Goal: Answer question/provide support

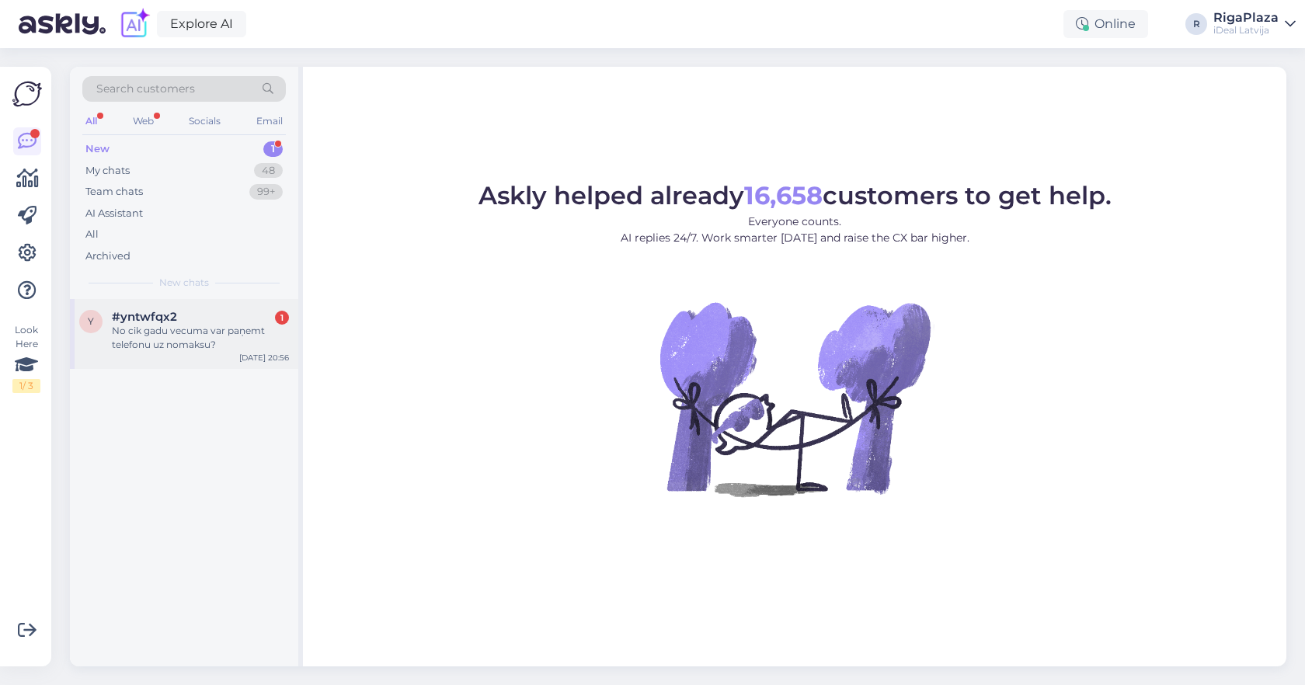
click at [245, 331] on div "No cik gadu vecuma var paņemt telefonu uz nomaksu?" at bounding box center [200, 338] width 177 height 28
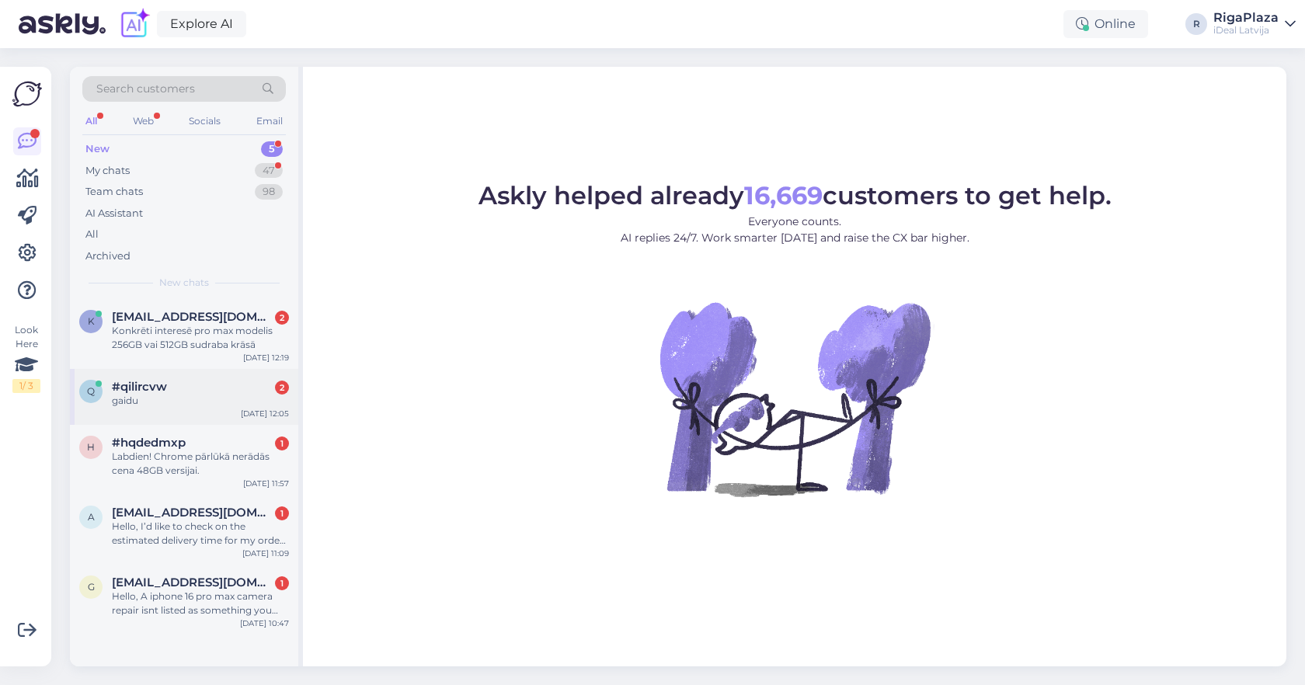
click at [207, 408] on div "q #qilircvw 2 gaidu [DATE] 12:05" at bounding box center [184, 397] width 228 height 56
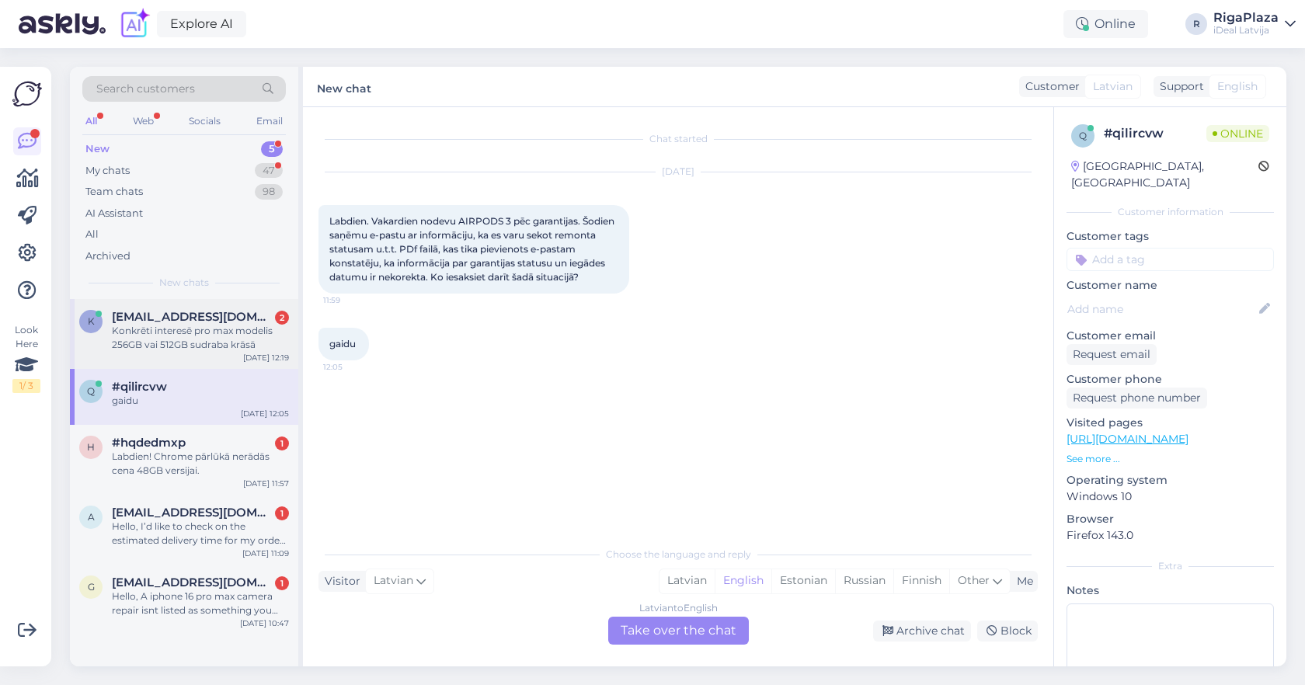
click at [240, 337] on div "Konkrēti interesē pro max modelis 256GB vai 512GB sudraba krāsā" at bounding box center [200, 338] width 177 height 28
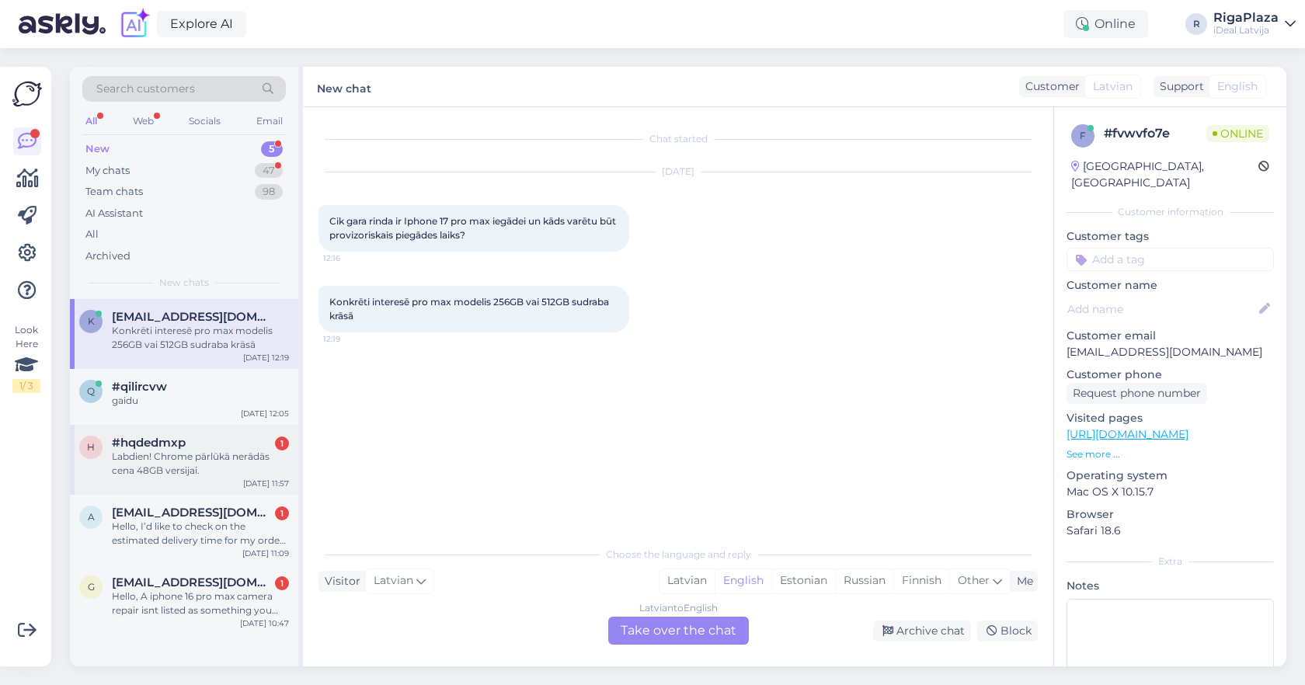
click at [219, 443] on div "#hqdedmxp 1" at bounding box center [200, 443] width 177 height 14
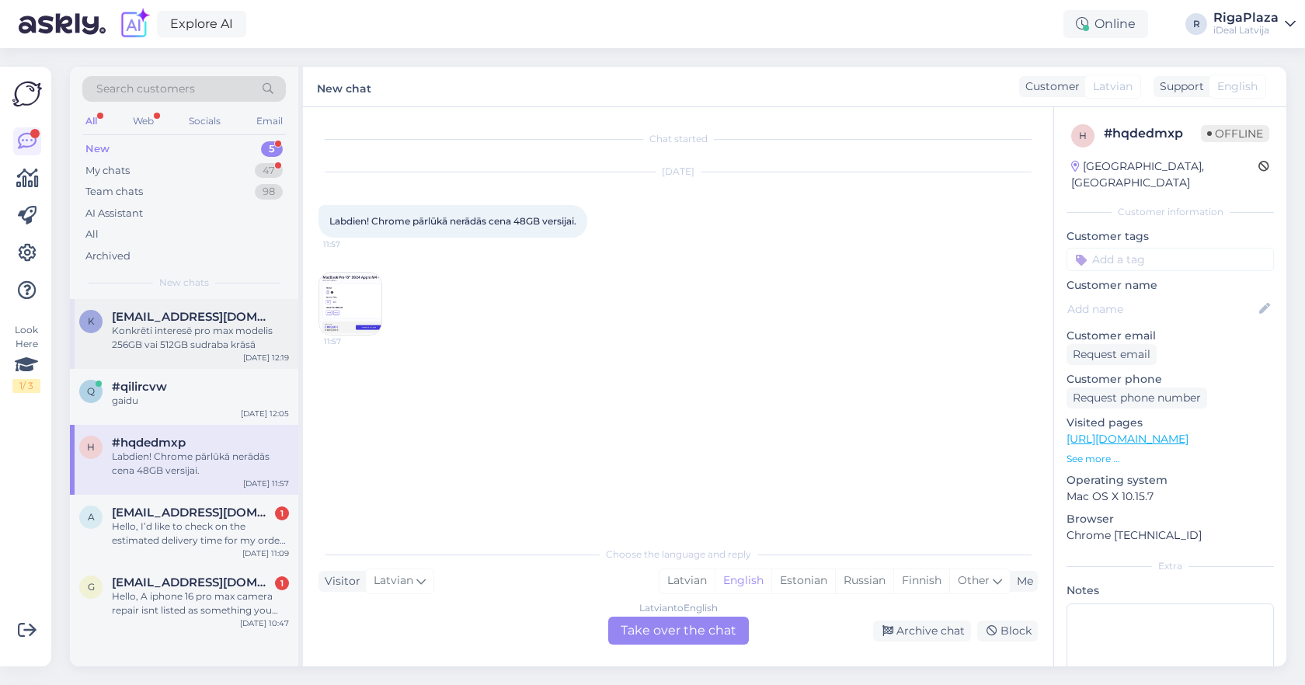
click at [158, 324] on div "Konkrēti interesē pro max modelis 256GB vai 512GB sudraba krāsā" at bounding box center [200, 338] width 177 height 28
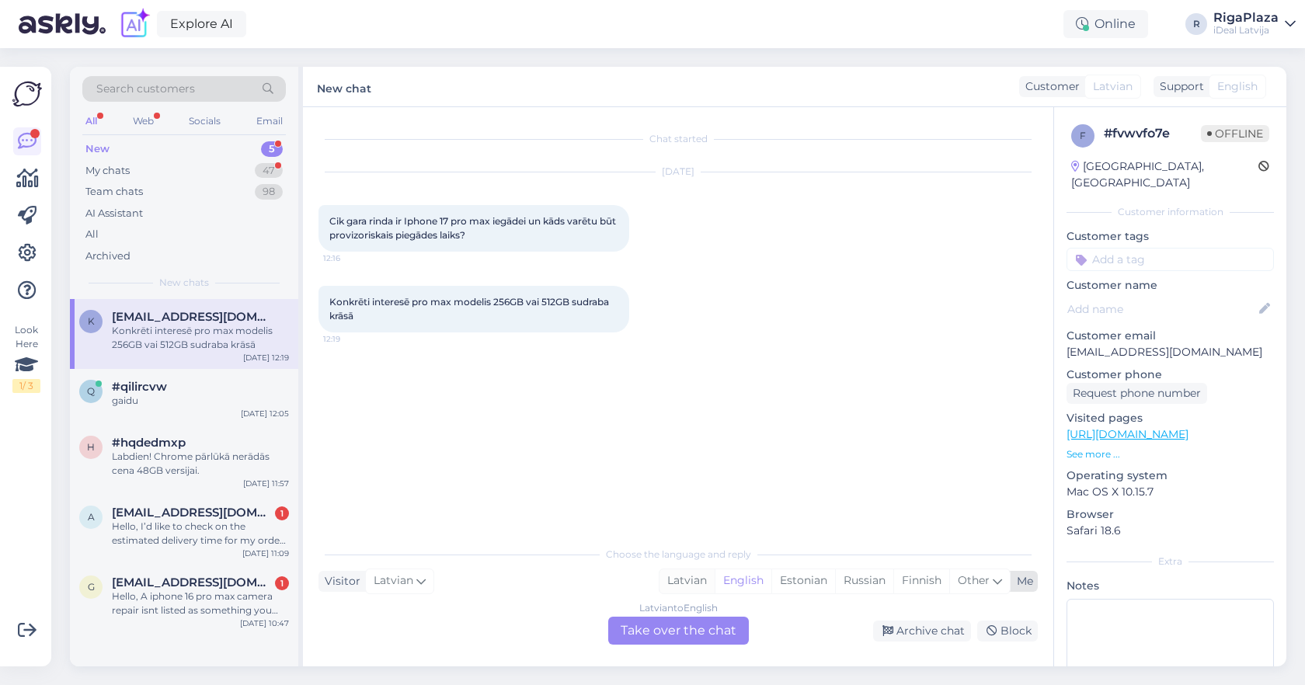
click at [693, 579] on div "Latvian" at bounding box center [687, 580] width 55 height 23
click at [668, 626] on div "Latvian to Latvian Take over the chat" at bounding box center [678, 631] width 141 height 28
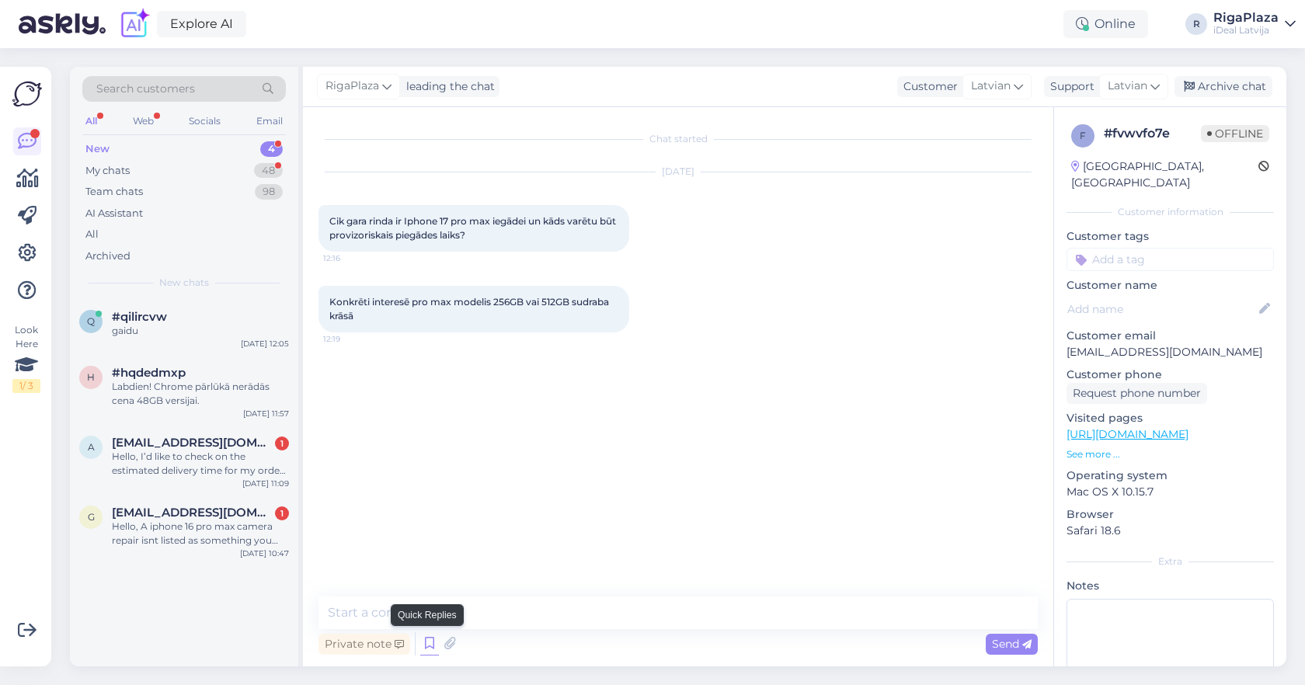
click at [427, 646] on icon at bounding box center [429, 643] width 19 height 23
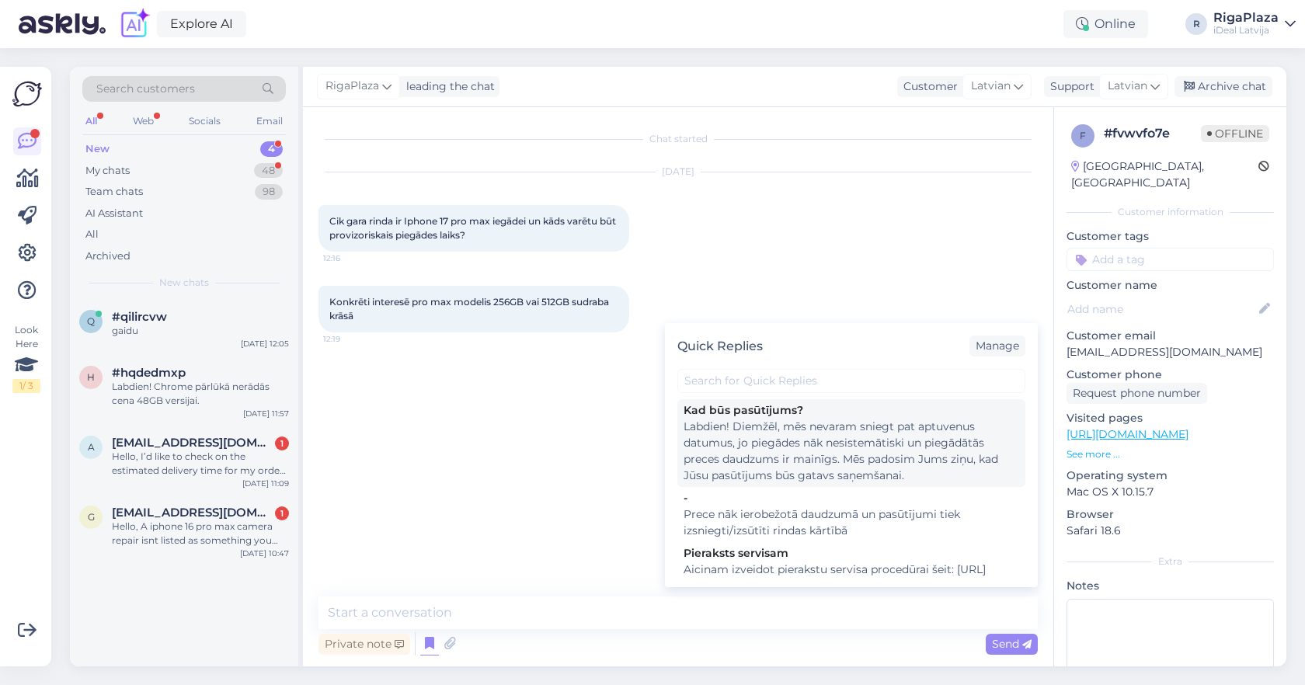
click at [797, 452] on div "Labdien! Diemžēl, mēs nevaram sniegt pat aptuvenus datumus, jo piegādes nāk nes…" at bounding box center [852, 451] width 336 height 65
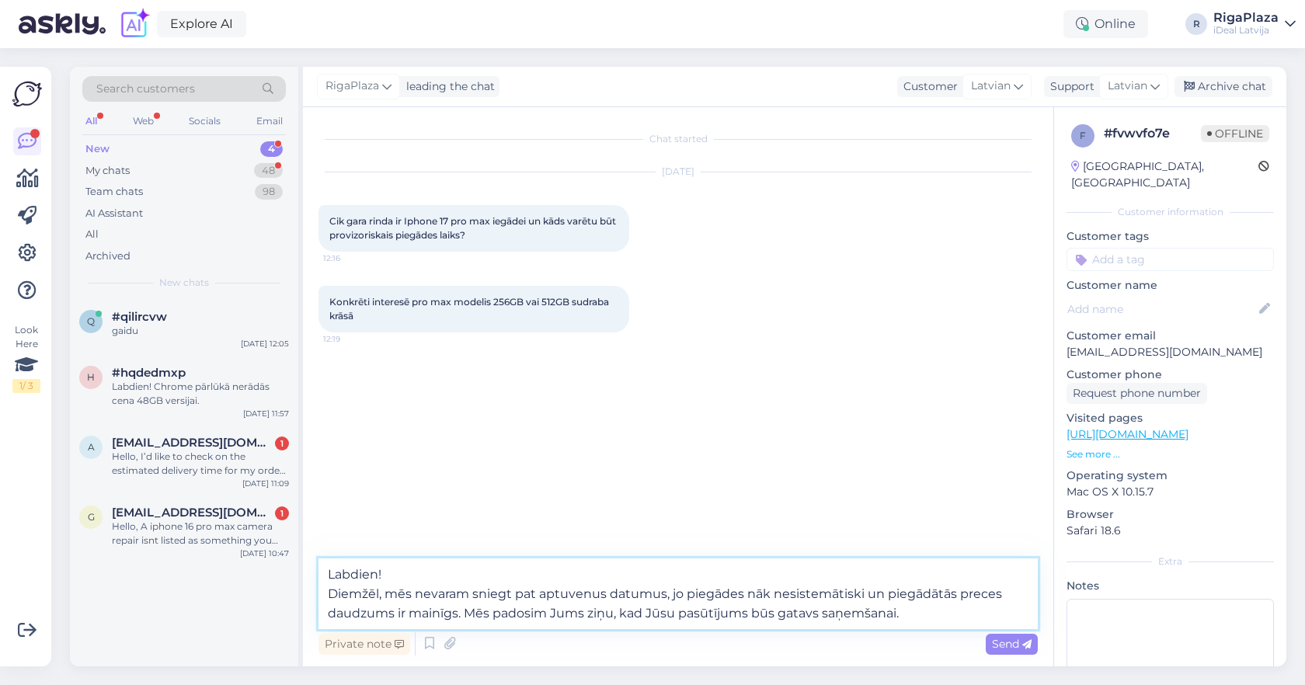
click at [918, 616] on textarea "Labdien! Diemžēl, mēs nevaram sniegt pat aptuvenus datumus, jo piegādes nāk nes…" at bounding box center [678, 594] width 719 height 71
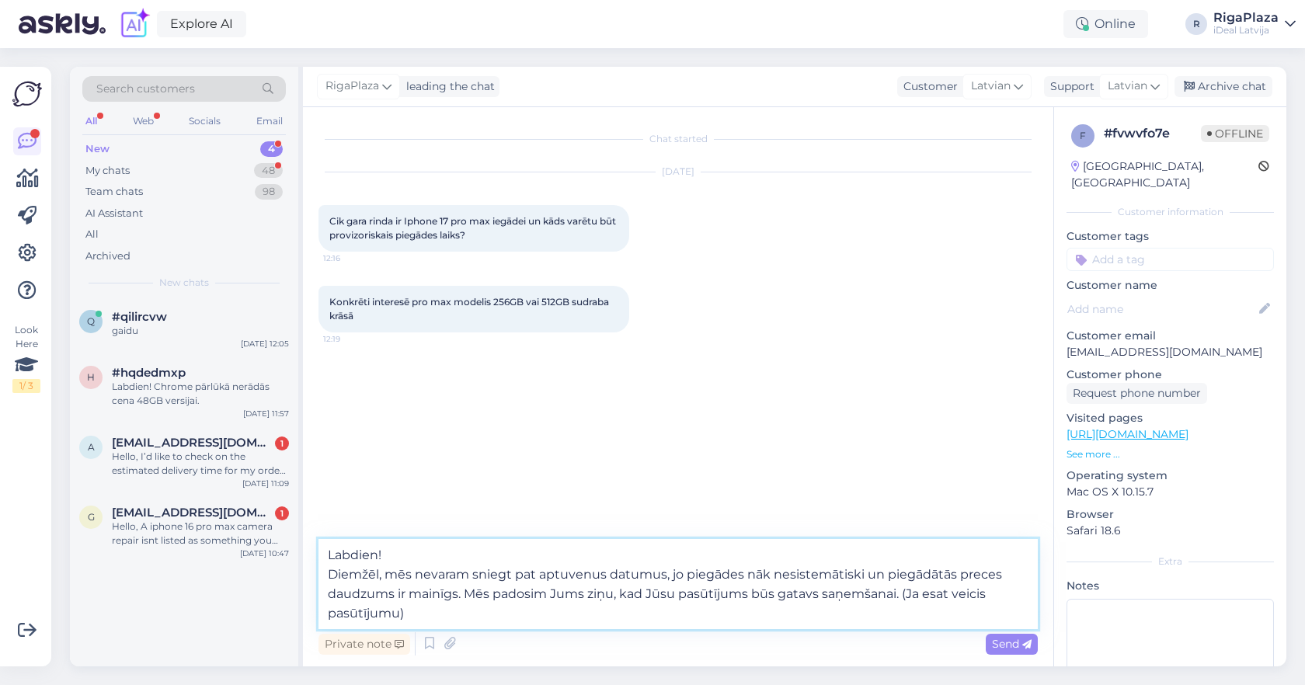
click at [906, 594] on textarea "Labdien! Diemžēl, mēs nevaram sniegt pat aptuvenus datumus, jo piegādes nāk nes…" at bounding box center [678, 584] width 719 height 90
click at [878, 615] on textarea "Labdien! Diemžēl, mēs nevaram sniegt pat aptuvenus datumus, jo piegādes nāk nes…" at bounding box center [678, 584] width 719 height 90
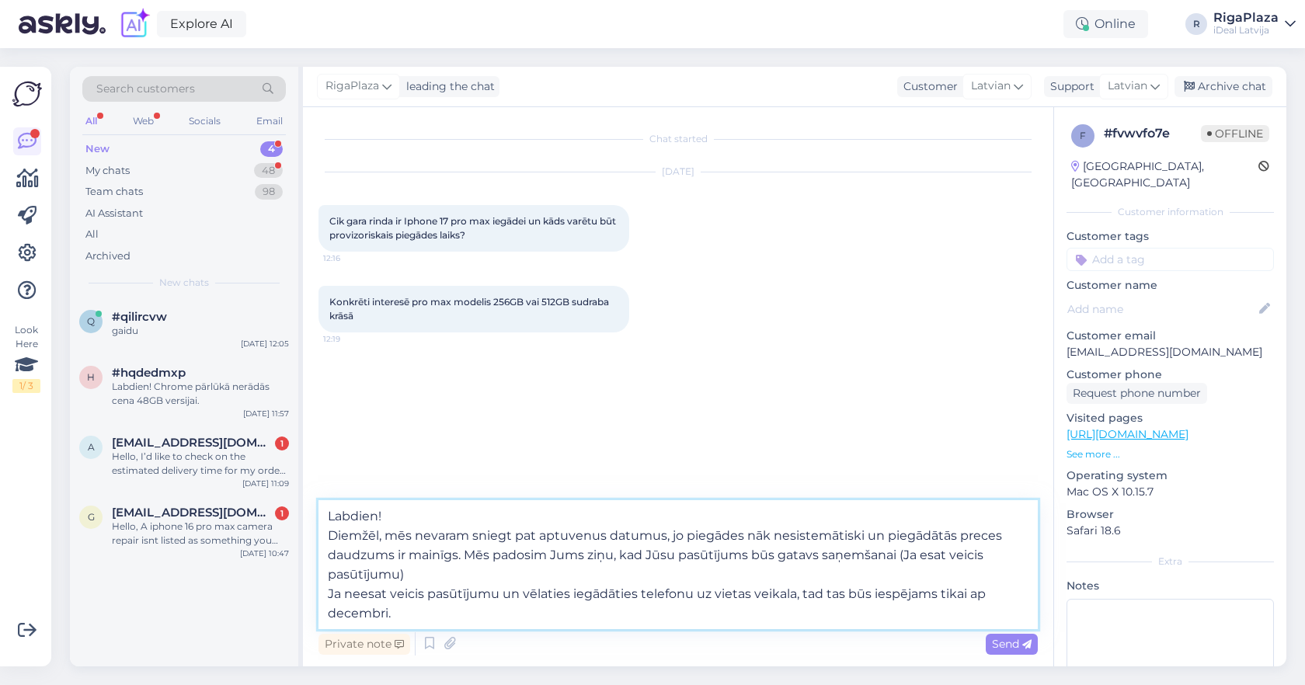
type textarea "Labdien! Diemžēl, mēs nevaram sniegt pat aptuvenus datumus, jo piegādes nāk nes…"
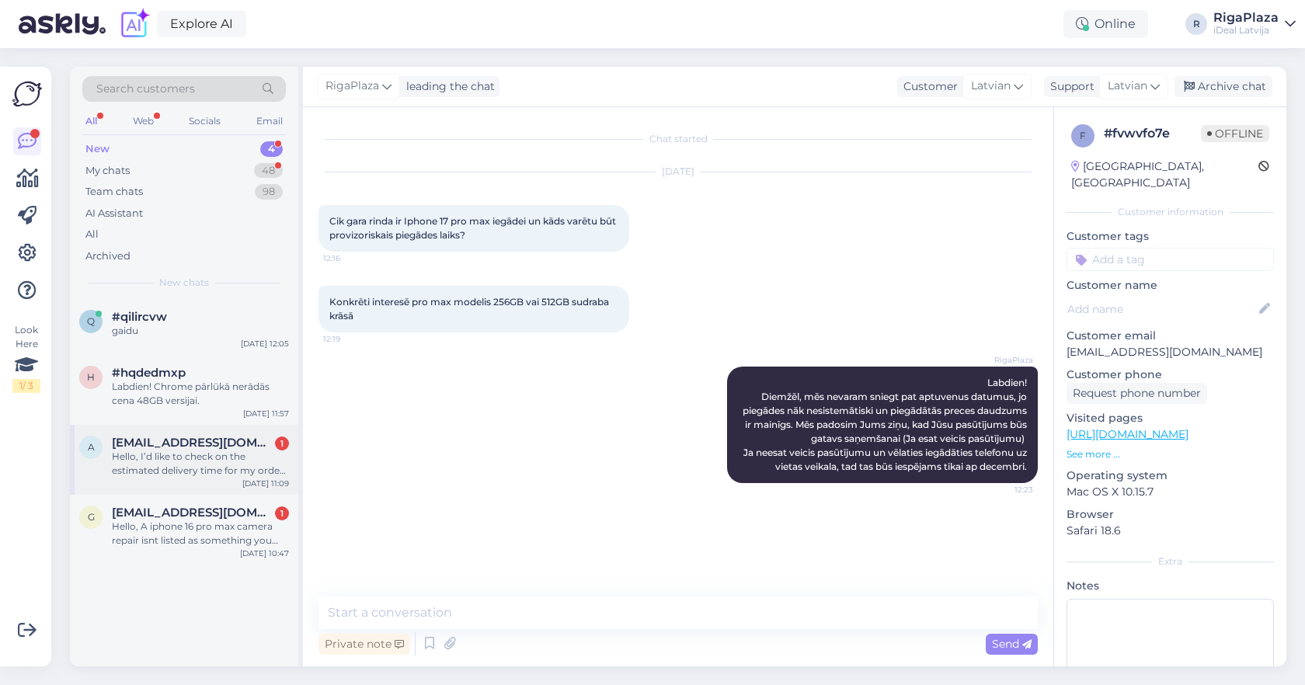
click at [250, 482] on div "Oct 8 11:09" at bounding box center [265, 484] width 47 height 12
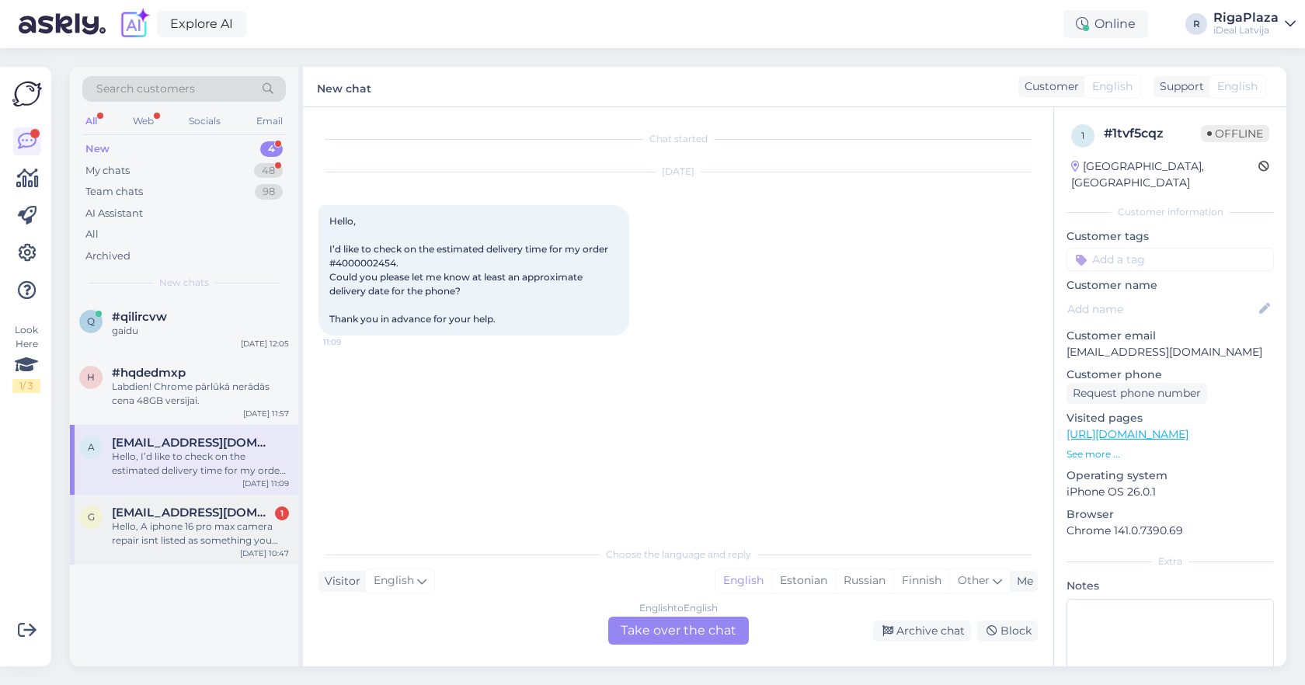
click at [177, 530] on div "Hello, A iphone 16 pro max camera repair isnt listed as something you can book …" at bounding box center [200, 534] width 177 height 28
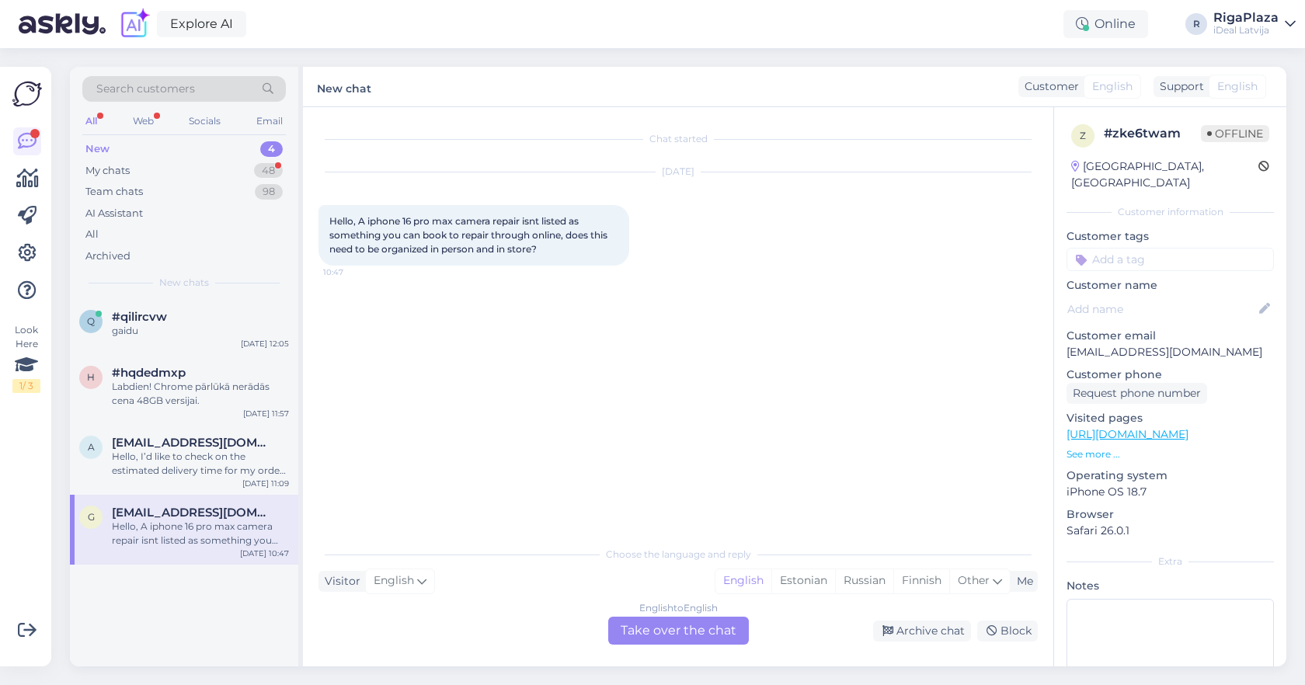
click at [691, 625] on div "English to English Take over the chat" at bounding box center [678, 631] width 141 height 28
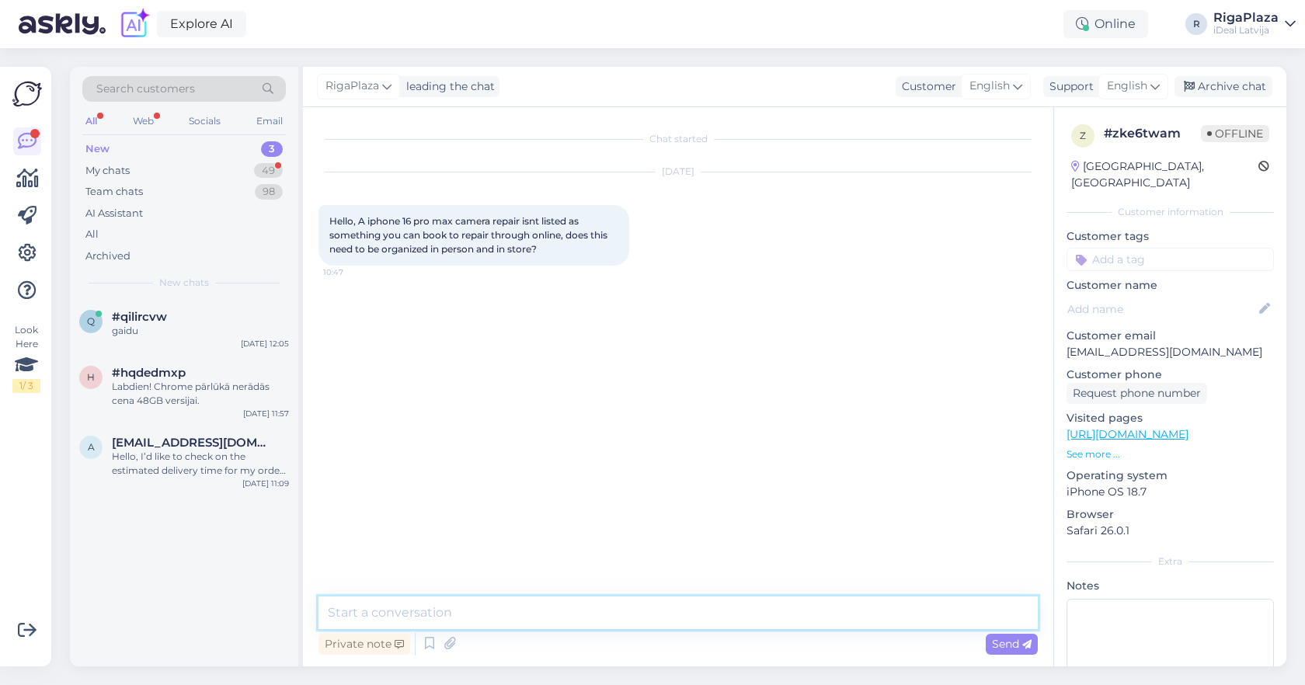
click at [644, 609] on textarea at bounding box center [678, 613] width 719 height 33
type textarea "Hello, u can just put it in notes that you are trying to repair your rear camer…"
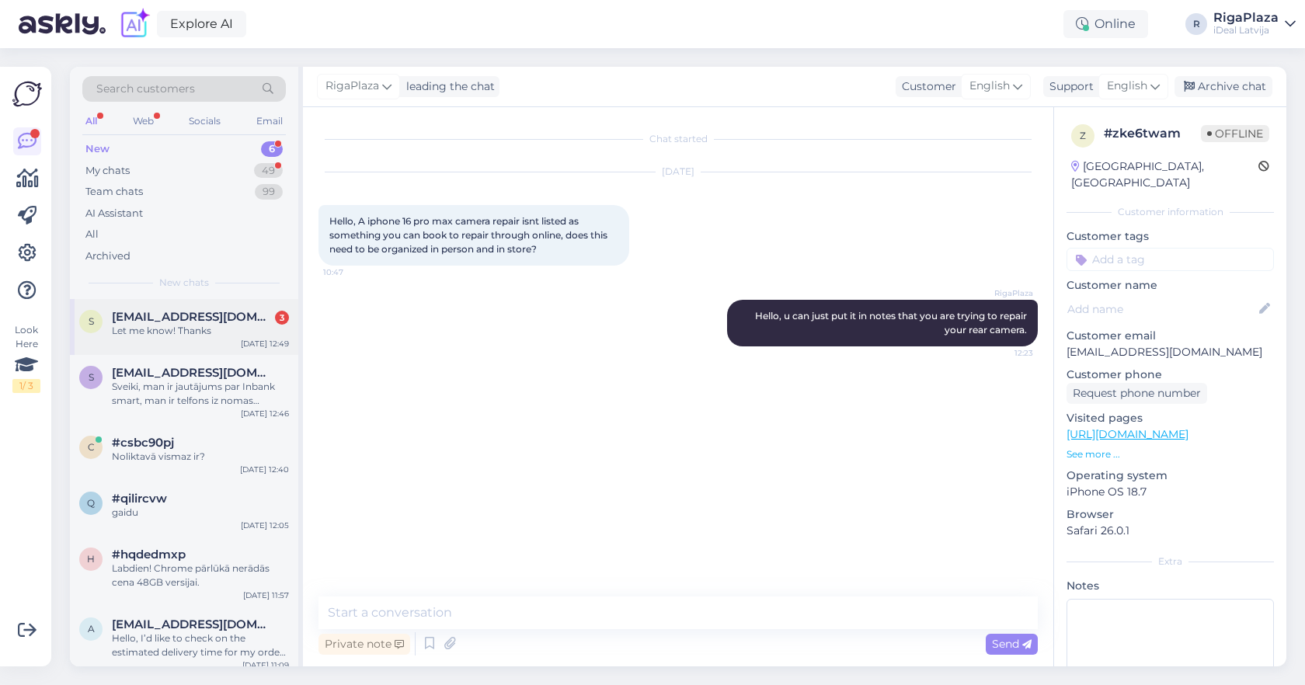
click at [155, 321] on span "scribbling.fra18@gmail.com" at bounding box center [193, 317] width 162 height 14
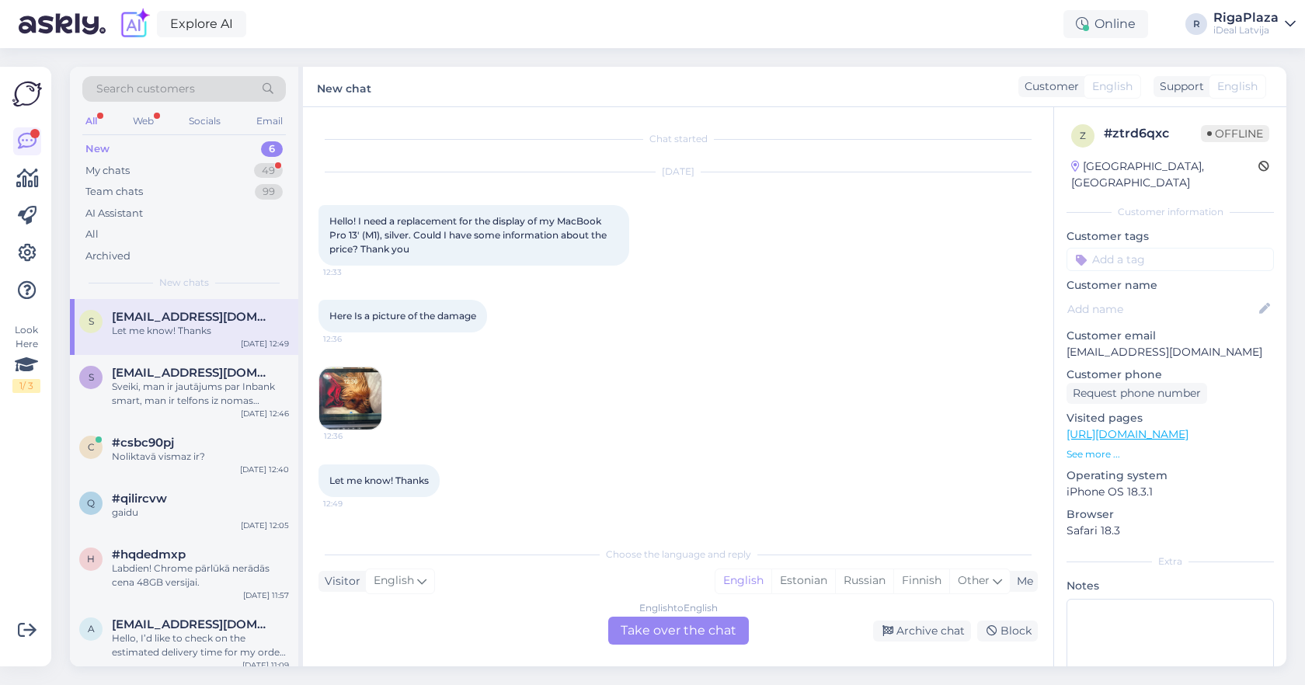
click at [350, 404] on img at bounding box center [350, 398] width 62 height 62
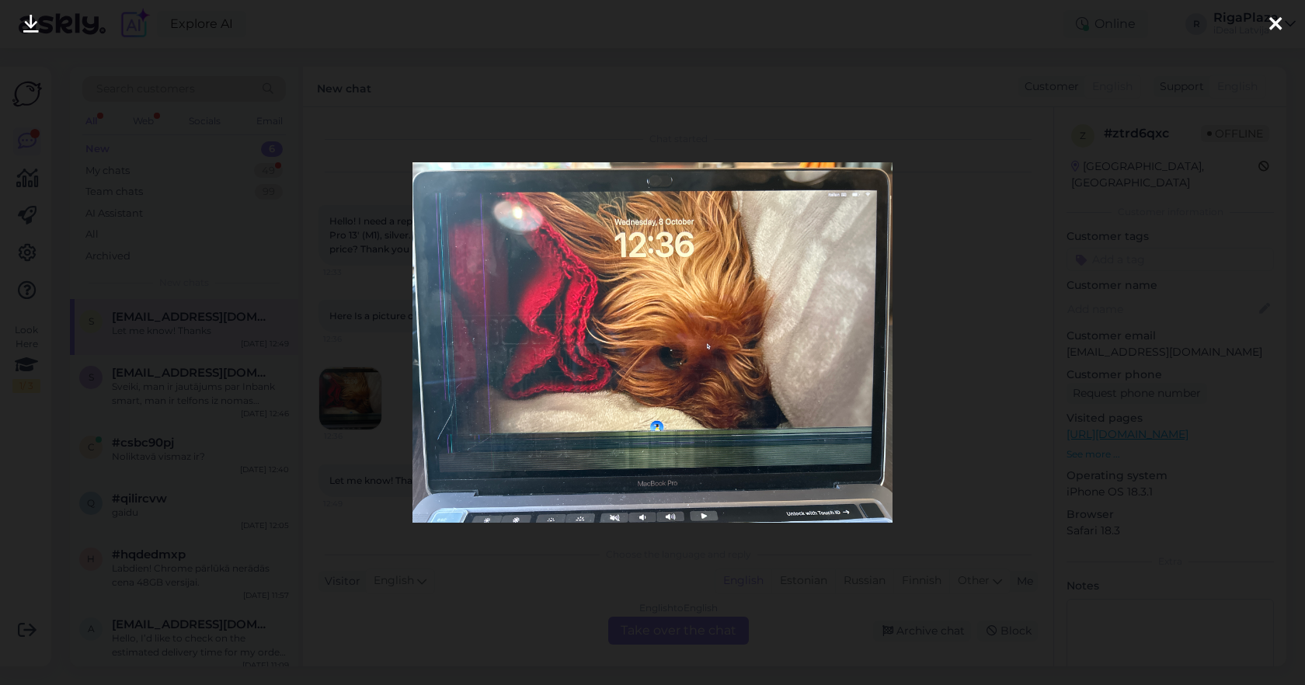
click at [998, 270] on div at bounding box center [652, 342] width 1305 height 685
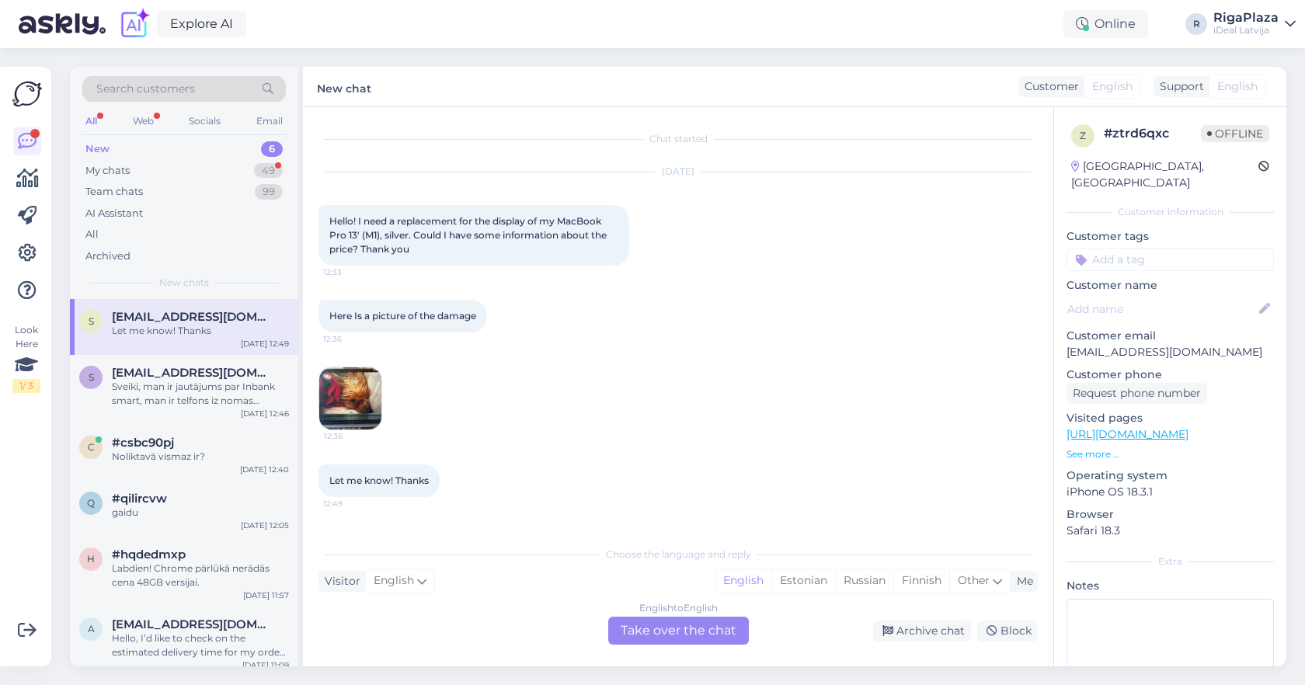
click at [723, 620] on div "English to English Take over the chat" at bounding box center [678, 631] width 141 height 28
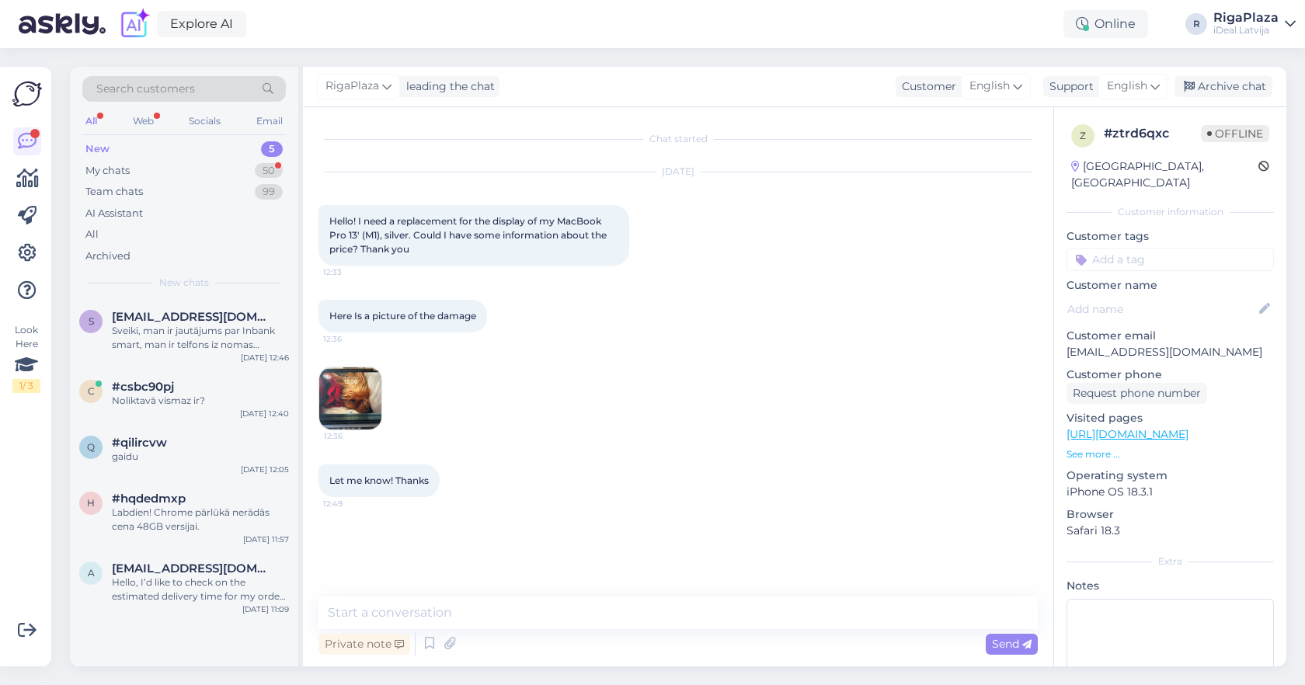
click at [639, 590] on div "Chat started Oct 8 2025 Hello! I need a replacement for the display of my MacBo…" at bounding box center [678, 386] width 751 height 559
click at [617, 619] on textarea at bounding box center [678, 613] width 719 height 33
click at [475, 614] on textarea "Hey! That would be 528 euros with all work." at bounding box center [678, 613] width 719 height 33
type textarea "Hey! That would be 526 euros with all work."
click at [614, 618] on textarea "Hey! That would be 526 euros with all work." at bounding box center [678, 613] width 719 height 33
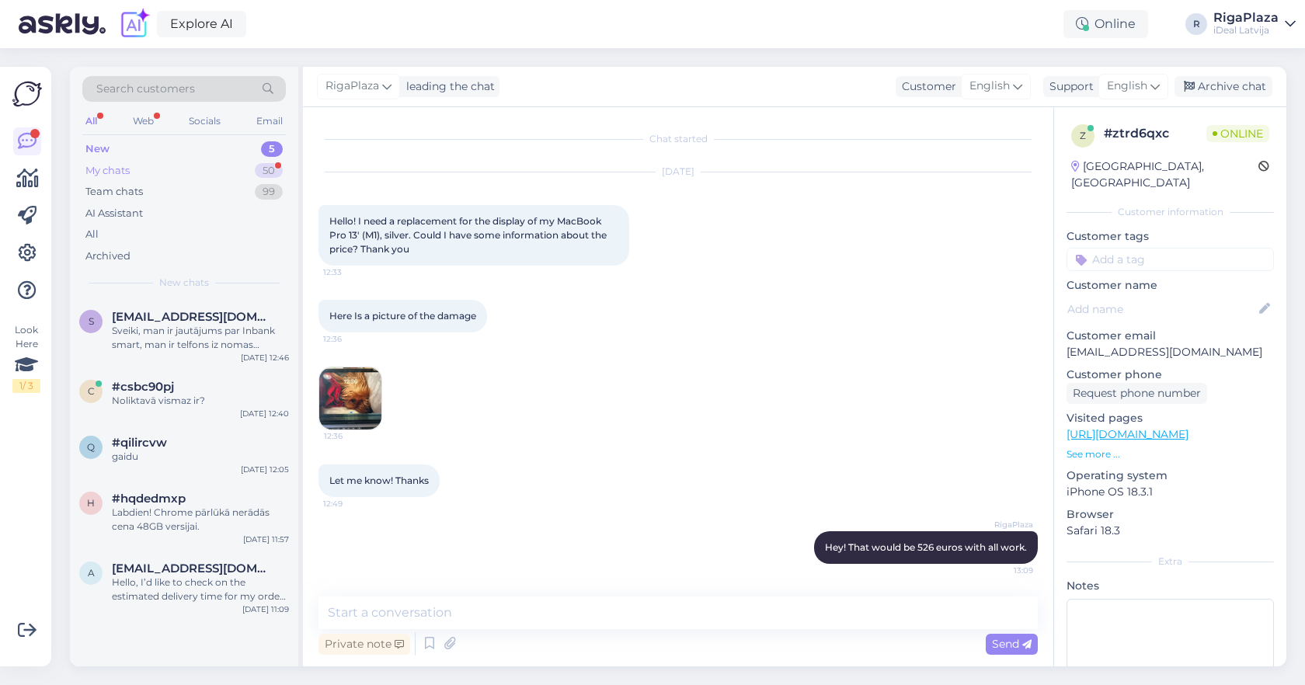
click at [165, 164] on div "My chats 50" at bounding box center [184, 171] width 204 height 22
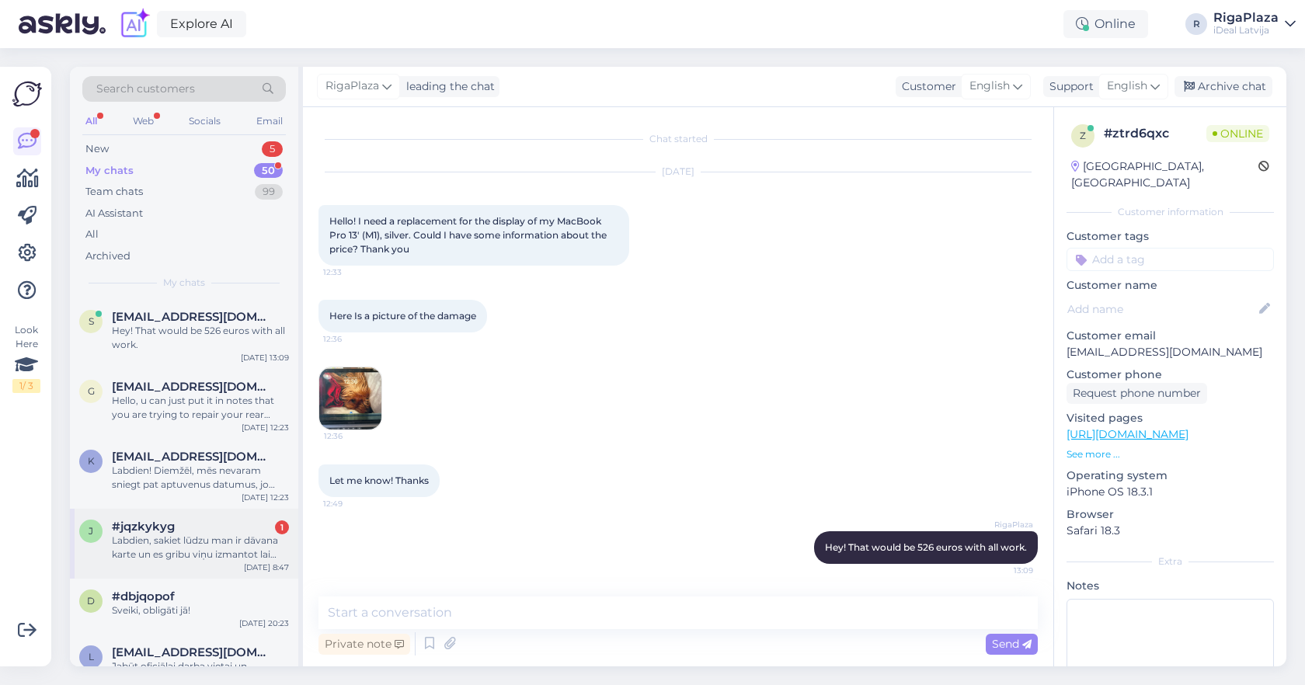
click at [203, 525] on div "#jqzkykyg 1" at bounding box center [200, 527] width 177 height 14
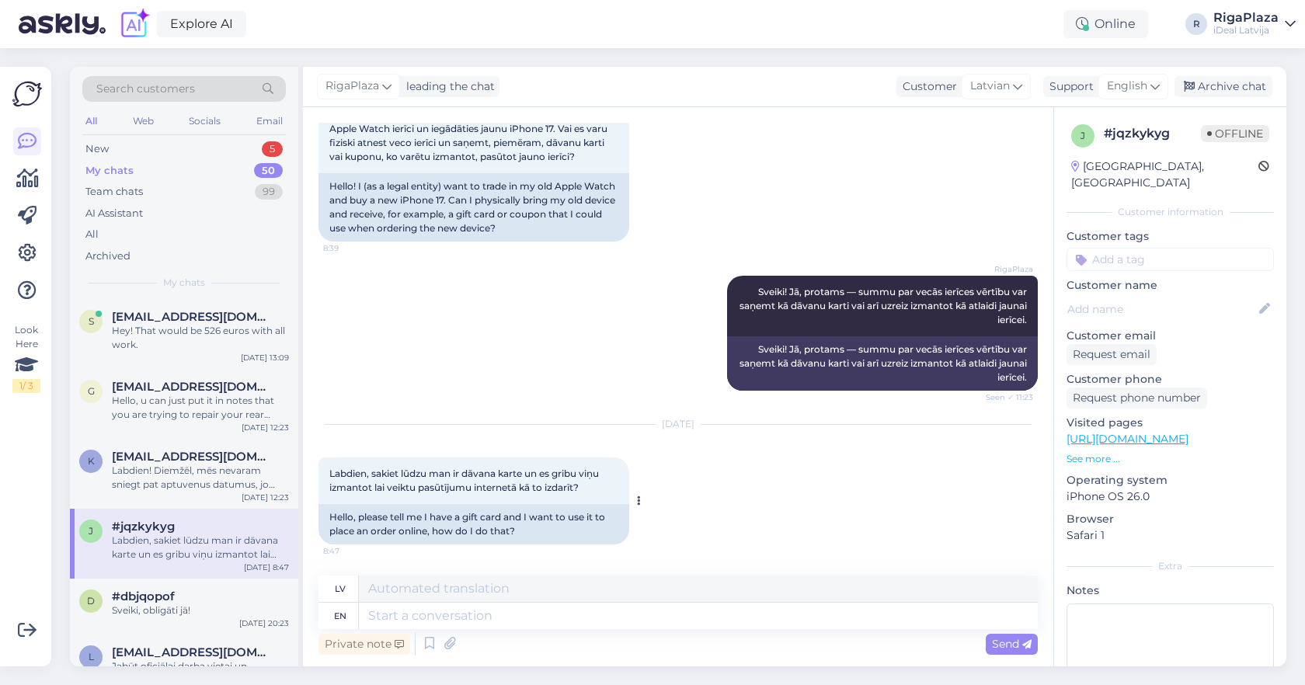
scroll to position [106, 0]
click at [239, 150] on div "New 4" at bounding box center [184, 149] width 204 height 22
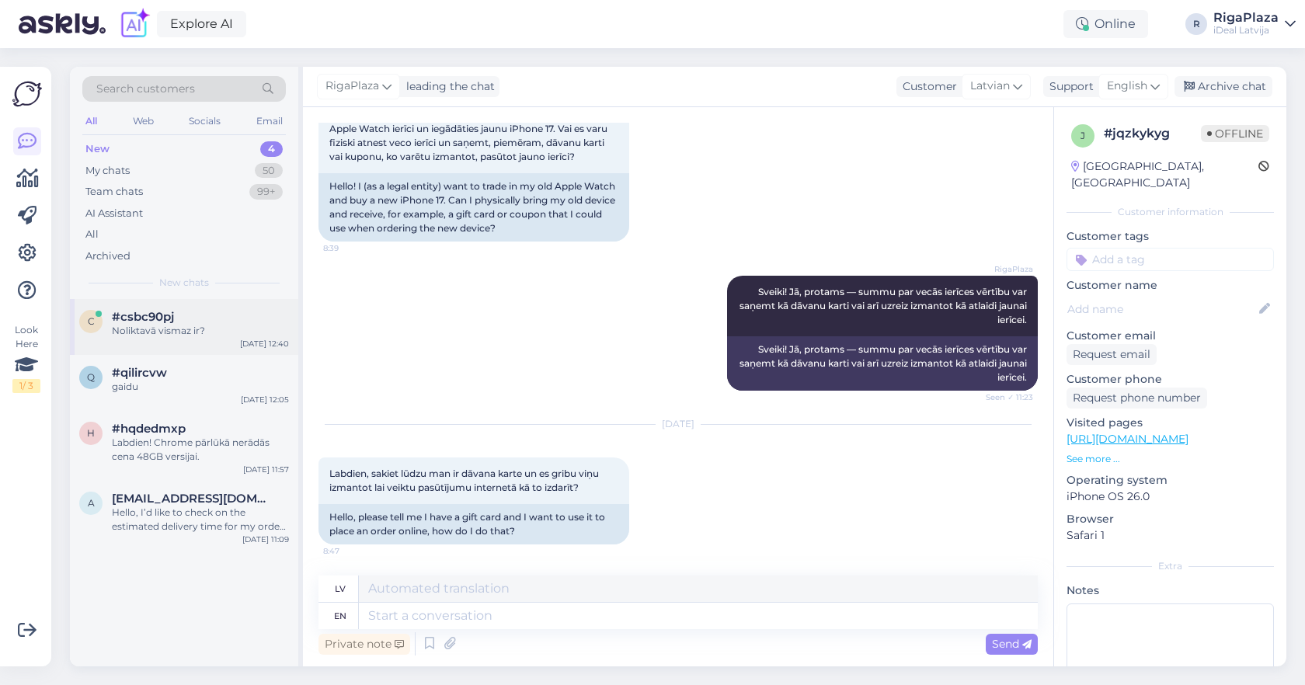
click at [203, 314] on div "#csbc90pj" at bounding box center [200, 317] width 177 height 14
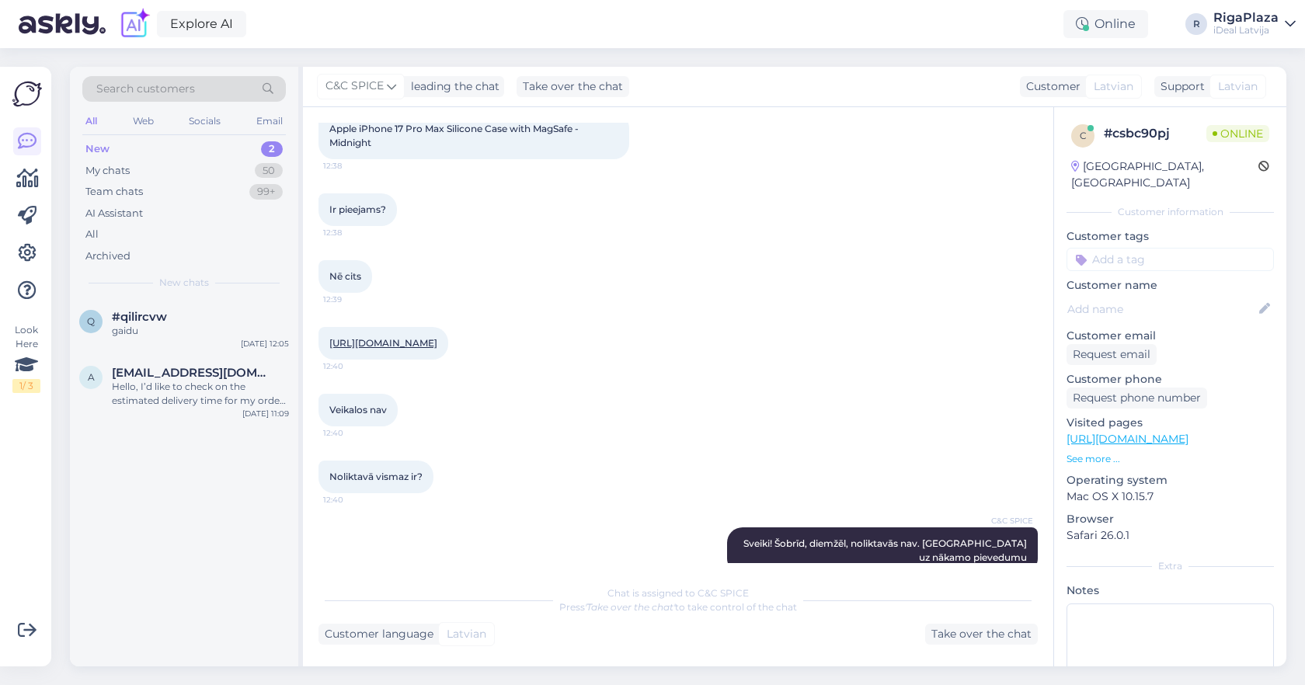
scroll to position [201, 0]
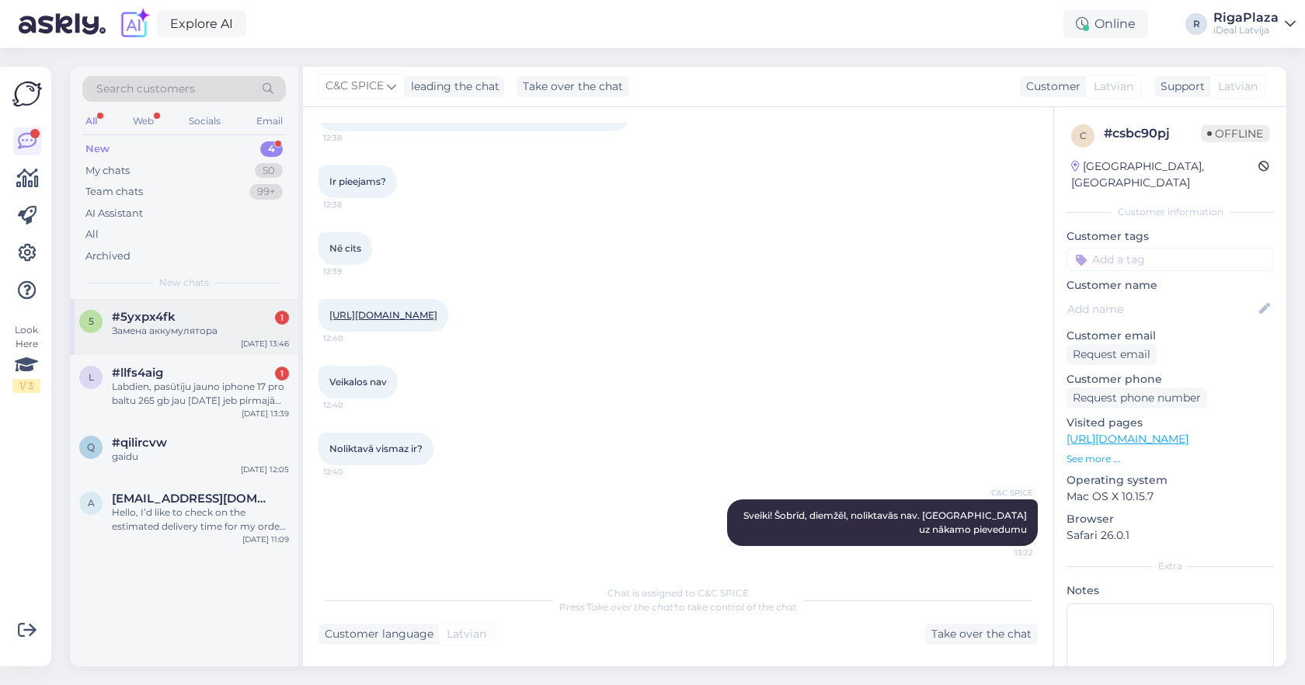
click at [176, 329] on div "Замена аккумулятора" at bounding box center [200, 331] width 177 height 14
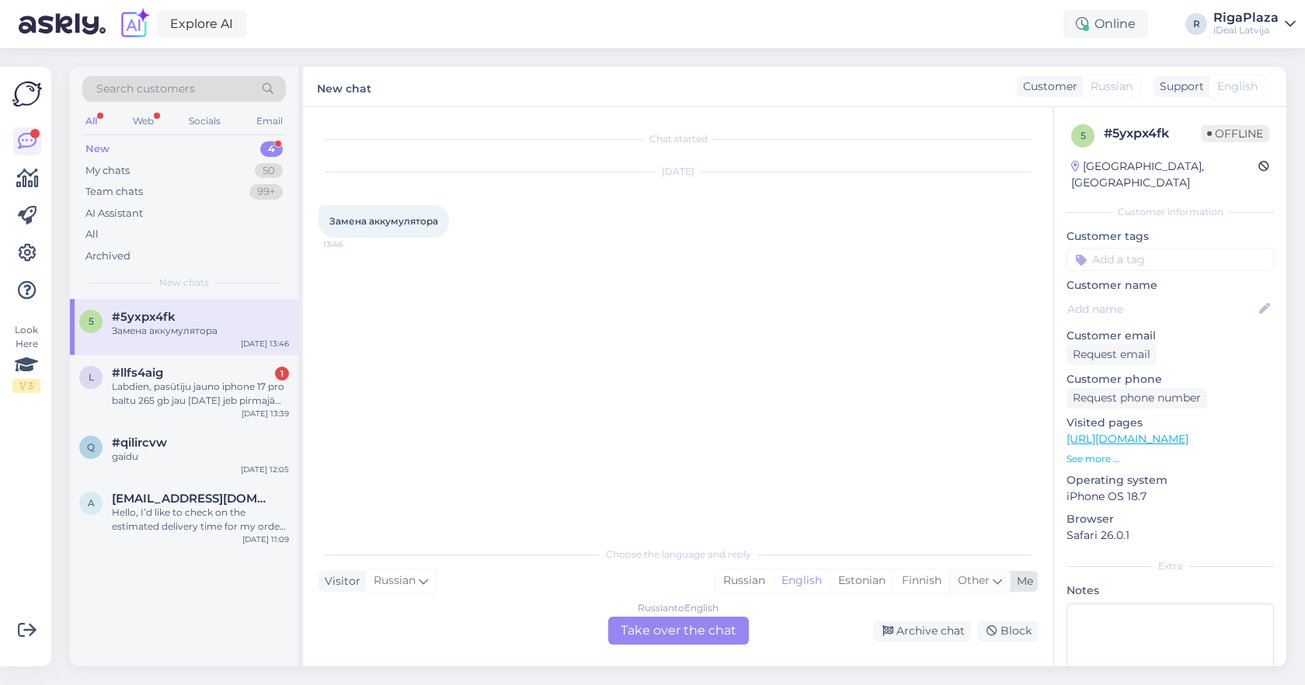
click at [994, 579] on icon at bounding box center [997, 581] width 9 height 17
type input "latv"
click at [831, 531] on link "Latvian" at bounding box center [876, 541] width 171 height 25
click at [698, 626] on div "Russian to Latvian Take over the chat" at bounding box center [678, 631] width 141 height 28
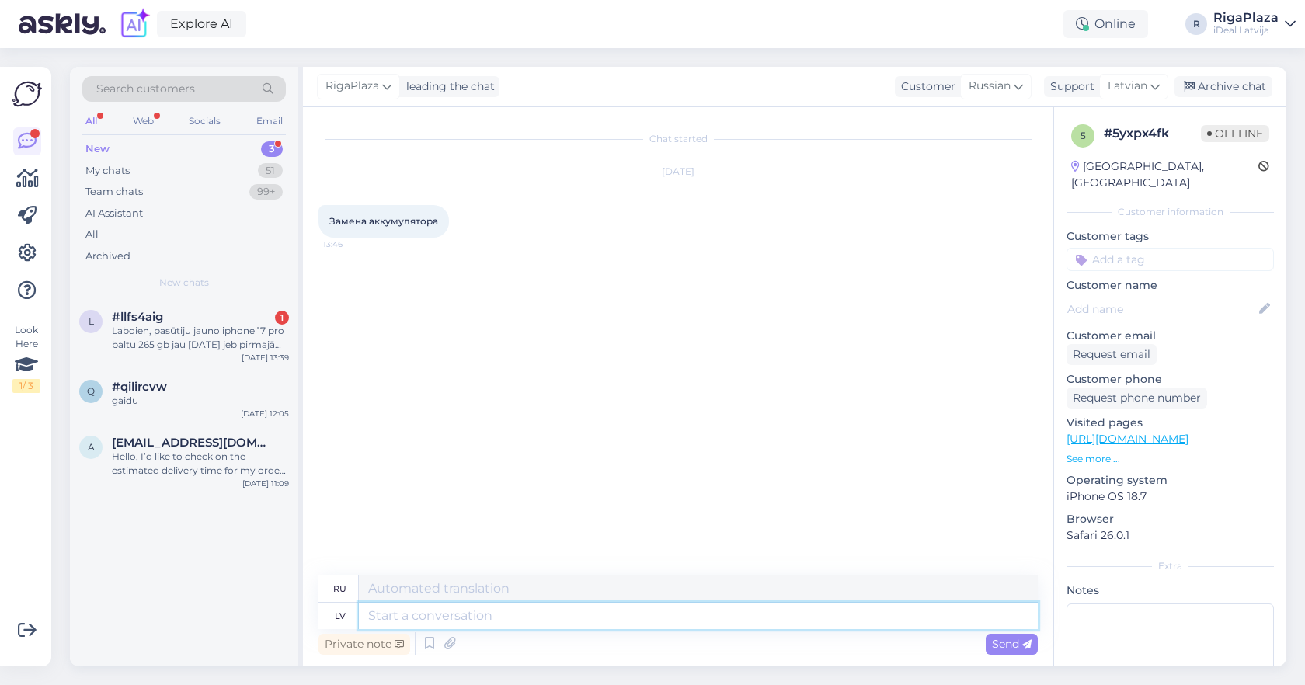
click at [672, 619] on textarea at bounding box center [698, 616] width 679 height 26
type textarea "Sveiki!"
type textarea "Привет!"
type textarea "Sveiki! No"
type textarea "Привет! От"
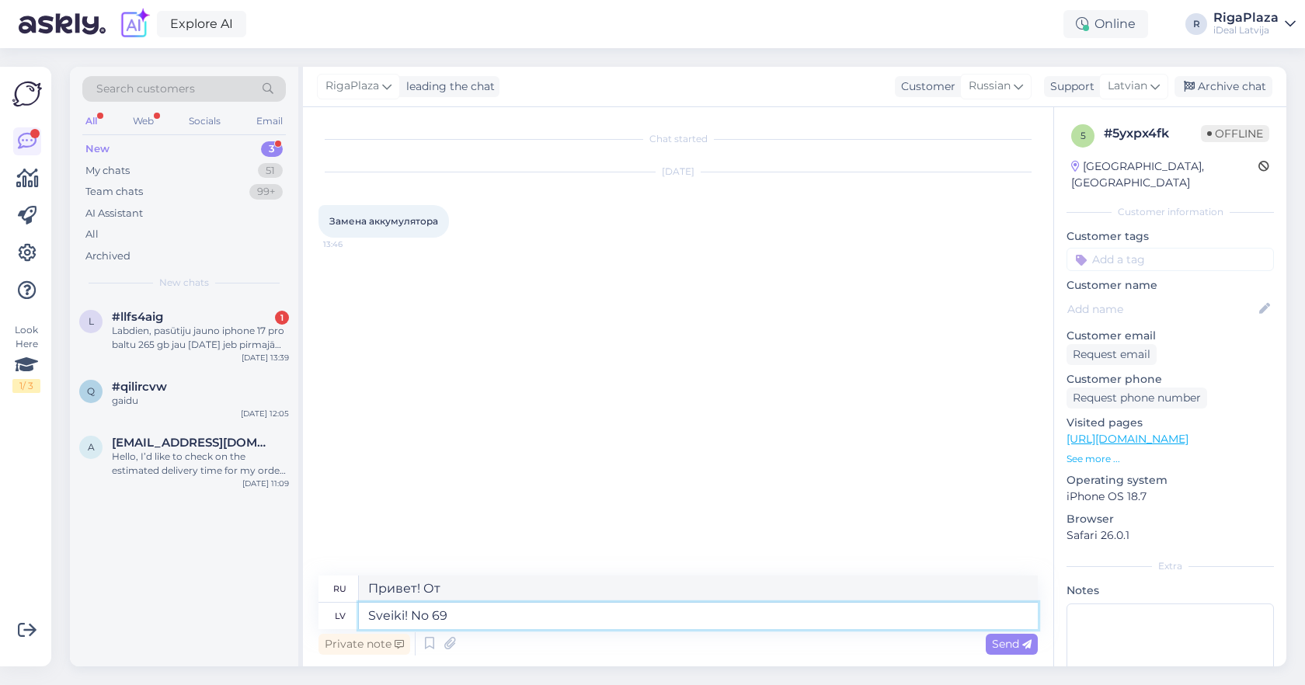
type textarea "Sveiki! No 69-"
type textarea "Привет! От 69-"
type textarea "Sveiki! No 69-109 ei"
type textarea "Привет! От 69 до 109"
type textarea "Sveiki! No 69-109 eiro"
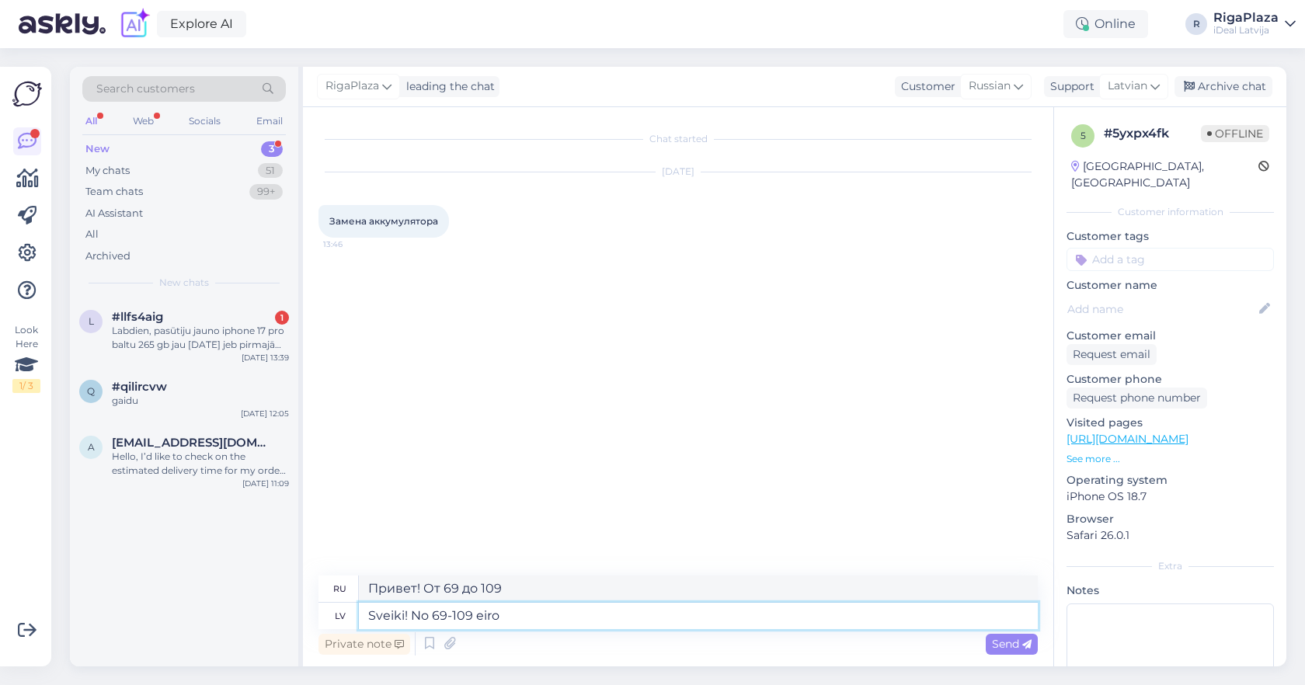
type textarea "Привет! От 69 до 109 евро."
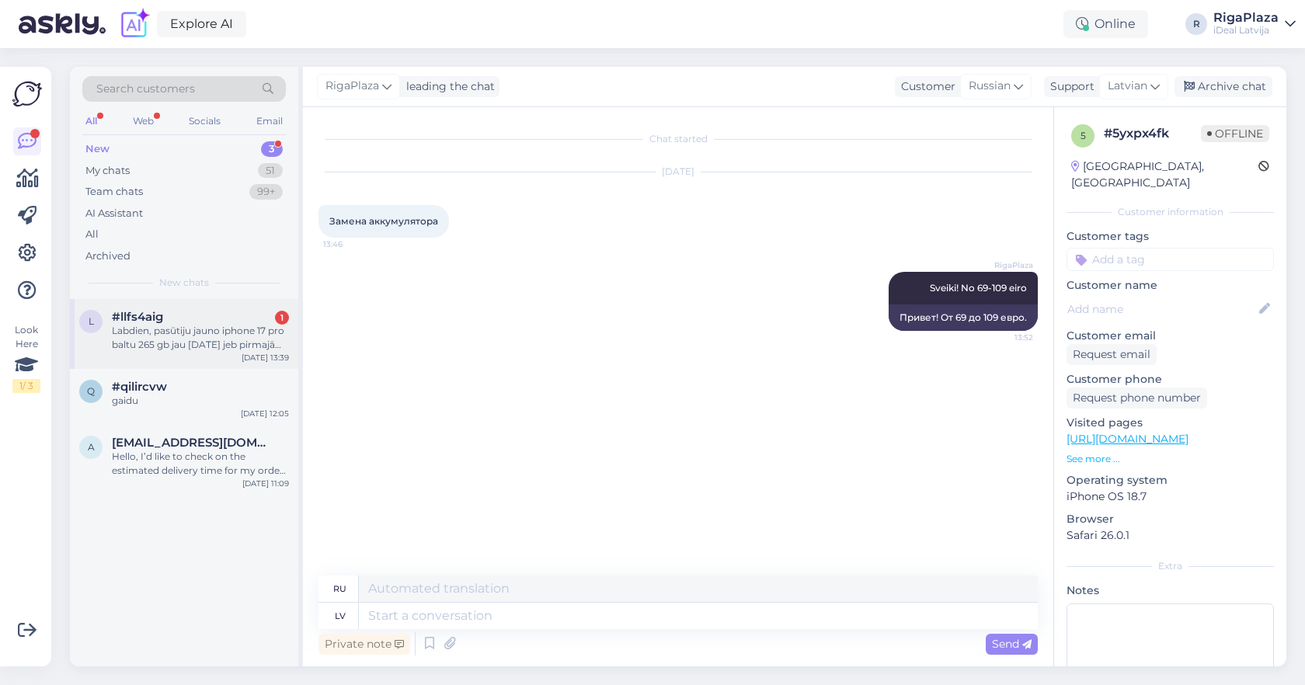
click at [140, 342] on div "Labdien, pasūtiju jauno iphone 17 pro baltu 265 gb jau 12.septembrī jeb pirmajā…" at bounding box center [200, 338] width 177 height 28
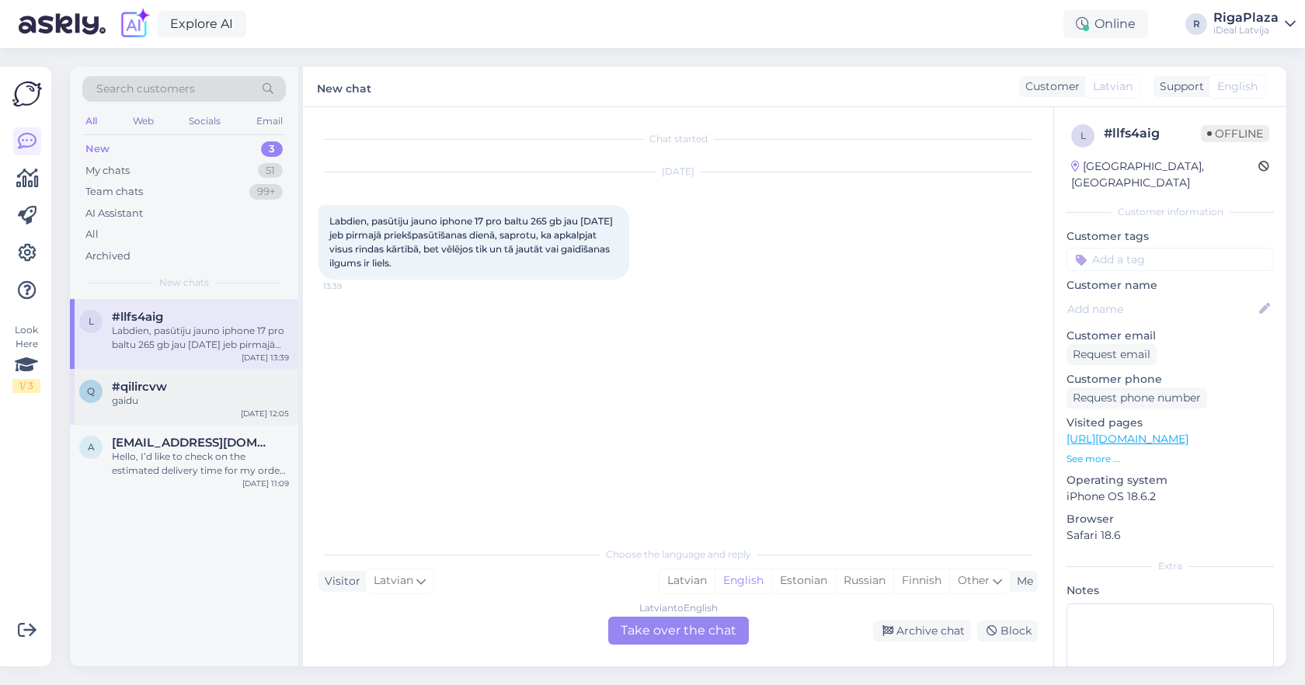
click at [162, 404] on div "gaidu" at bounding box center [200, 401] width 177 height 14
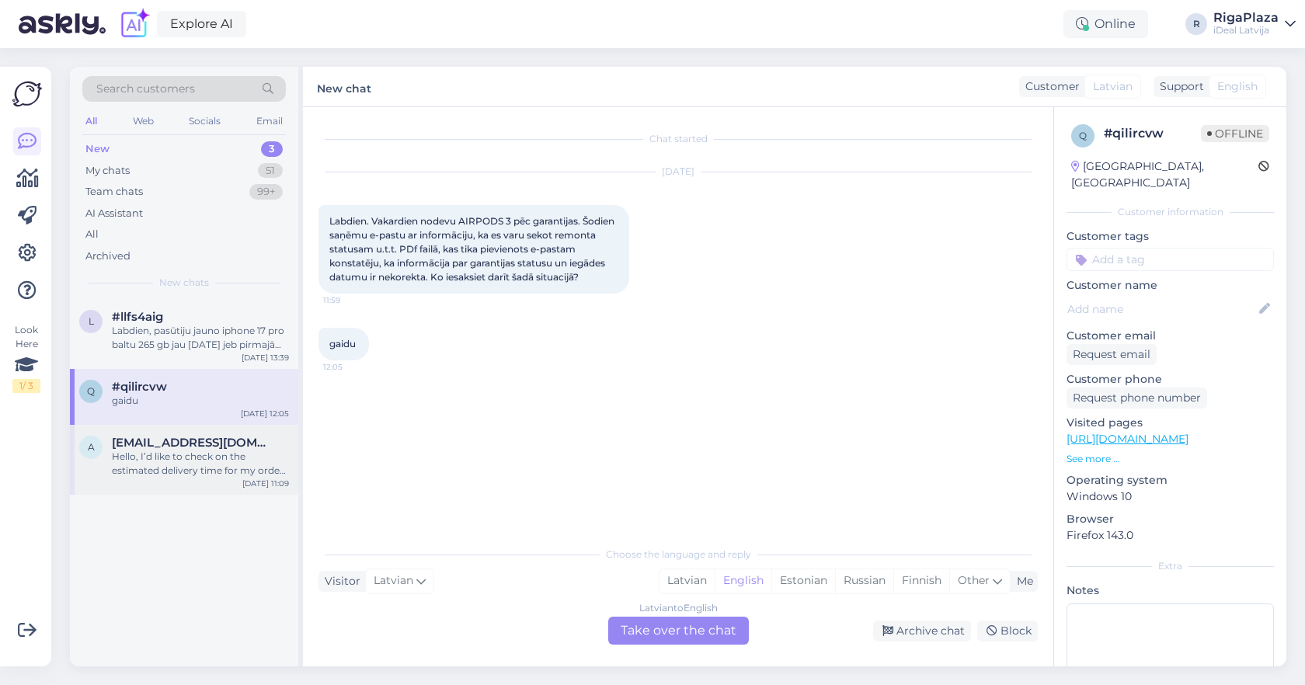
click at [189, 442] on span "artem.aursalidi@gmail.com" at bounding box center [193, 443] width 162 height 14
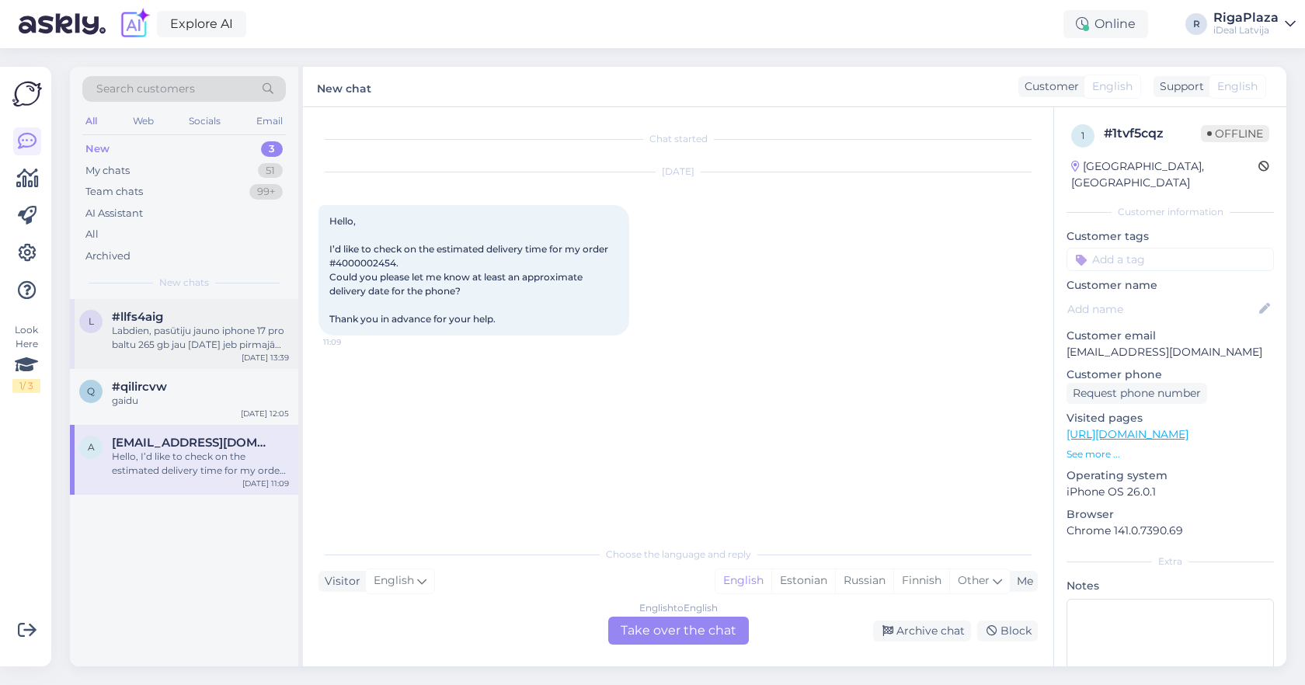
click at [150, 304] on div "l #llfs4aig Labdien, pasūtiju jauno iphone 17 pro baltu 265 gb jau 12.septembrī…" at bounding box center [184, 334] width 228 height 70
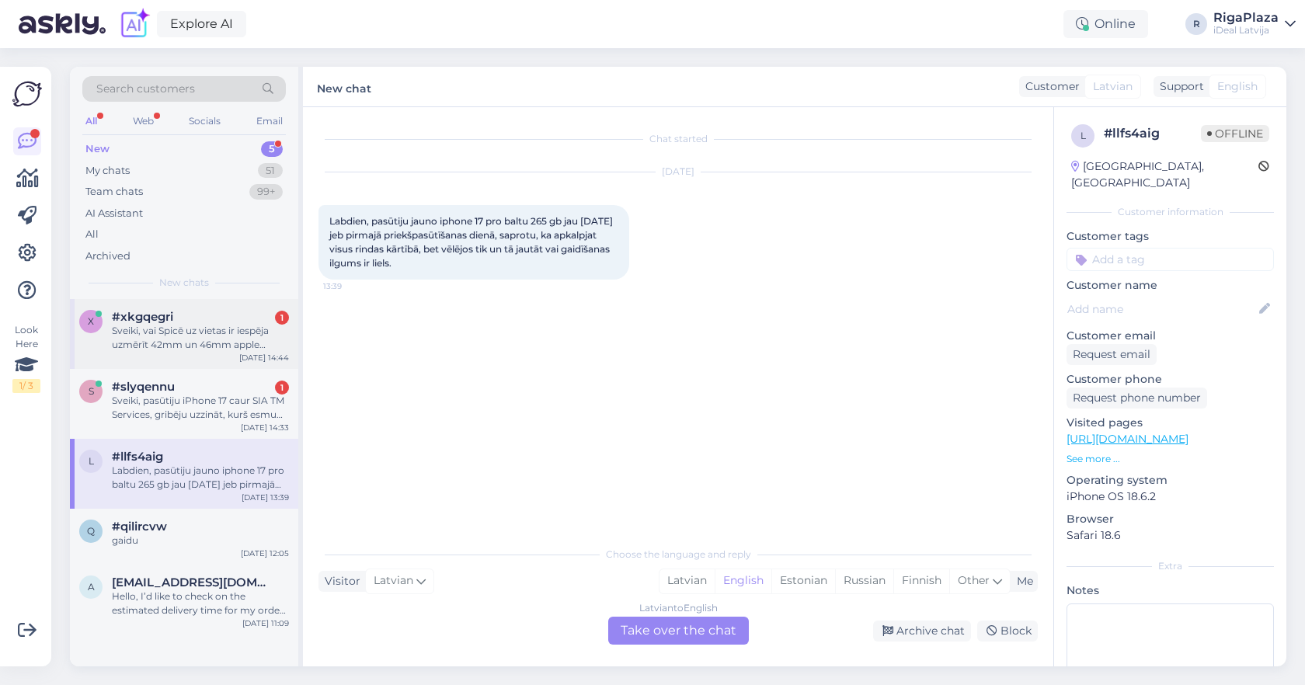
click at [197, 360] on div "x #xkgqegri 1 Sveiki, vai Spicē uz vietas ir iespēja uzmērīt 42mm un 46mm apple…" at bounding box center [184, 334] width 228 height 70
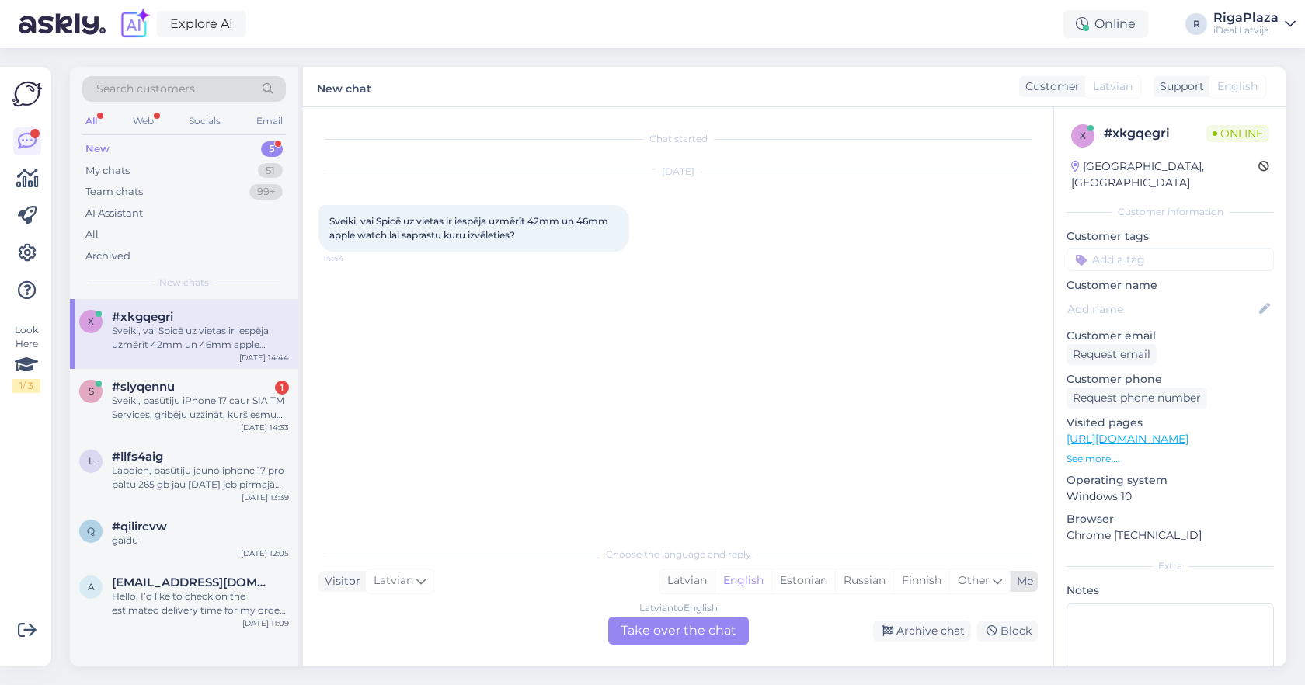
click at [695, 576] on div "Latvian" at bounding box center [687, 580] width 55 height 23
click at [663, 619] on div "Latvian to Latvian Take over the chat" at bounding box center [678, 631] width 141 height 28
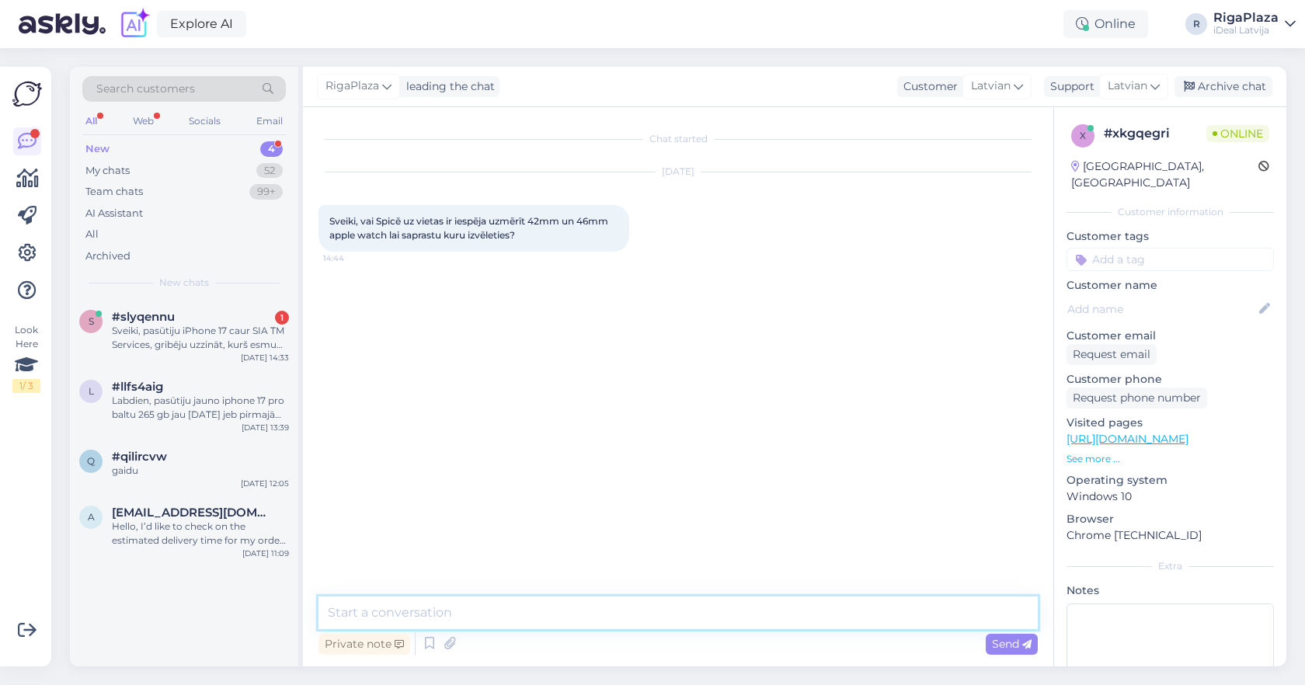
click at [641, 616] on textarea at bounding box center [678, 613] width 719 height 33
type textarea "Sveiki! Jā protams!"
click at [170, 327] on div "Sveiki, pasūtiju iPhone 17 caur SIA TM Services, gribēju uzzināt, kurš esmu rin…" at bounding box center [200, 338] width 177 height 28
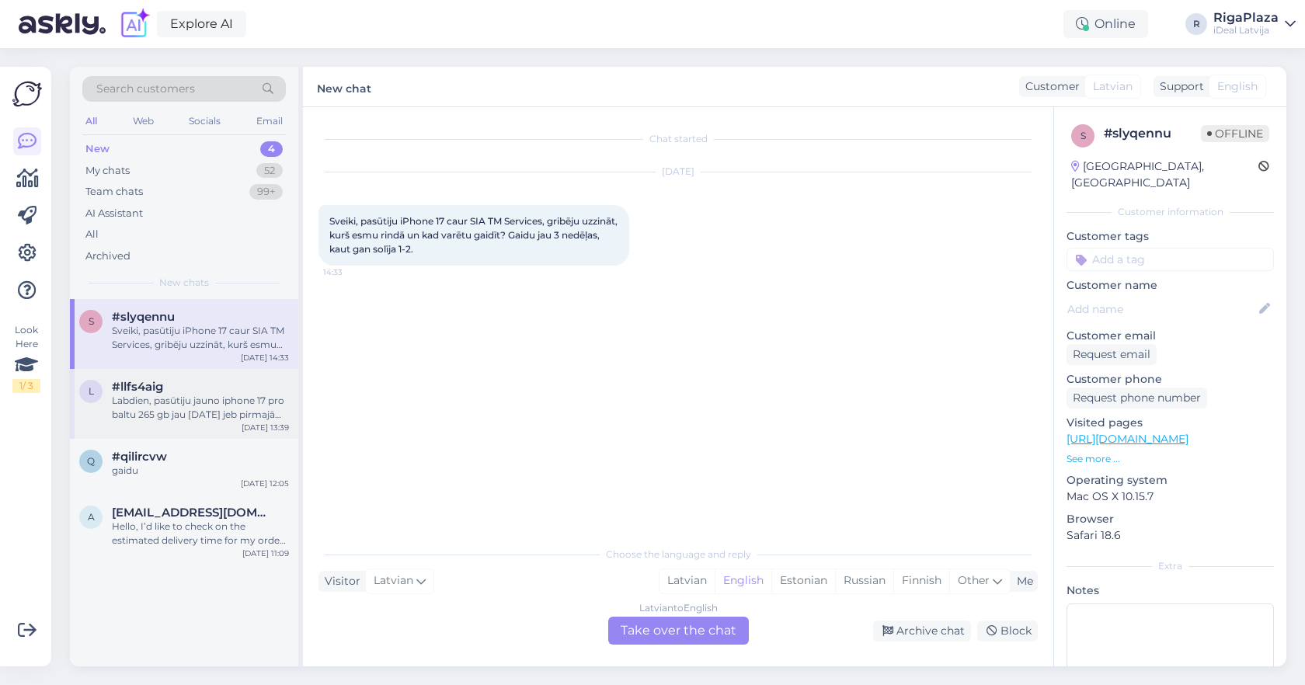
click at [203, 394] on div "Labdien, pasūtiju jauno iphone 17 pro baltu 265 gb jau 12.septembrī jeb pirmajā…" at bounding box center [200, 408] width 177 height 28
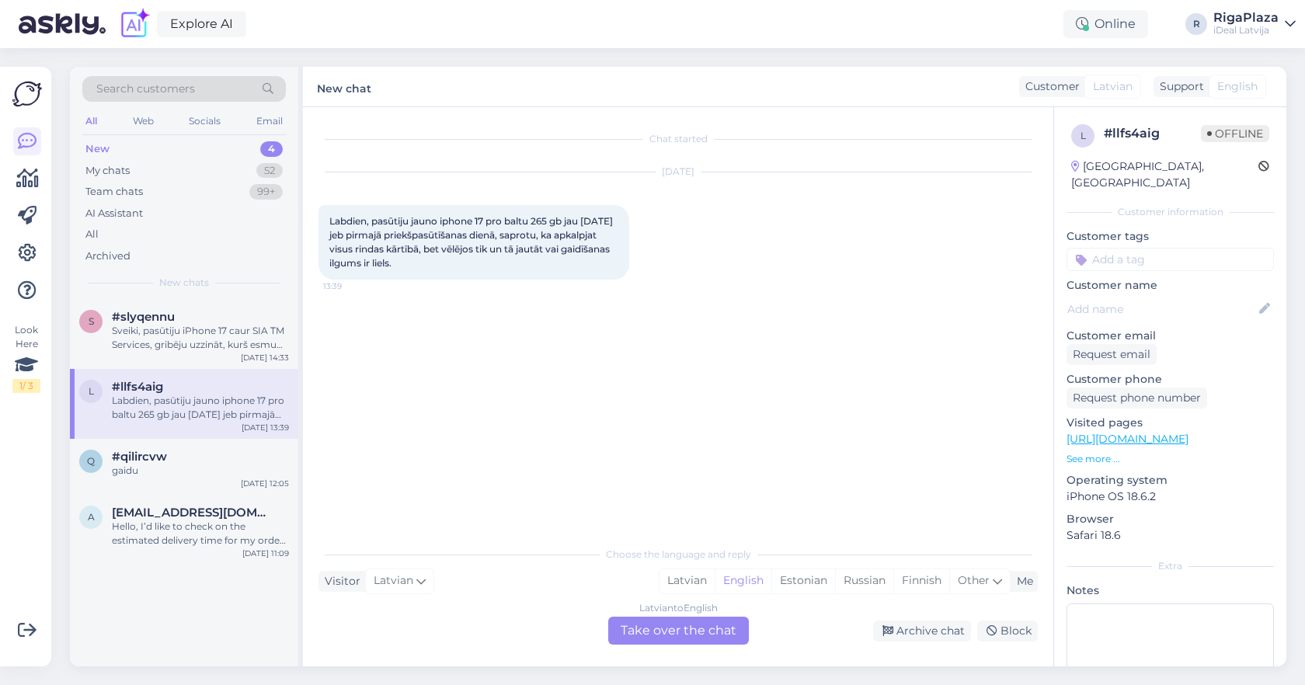
click at [673, 637] on div "Latvian to English Take over the chat" at bounding box center [678, 631] width 141 height 28
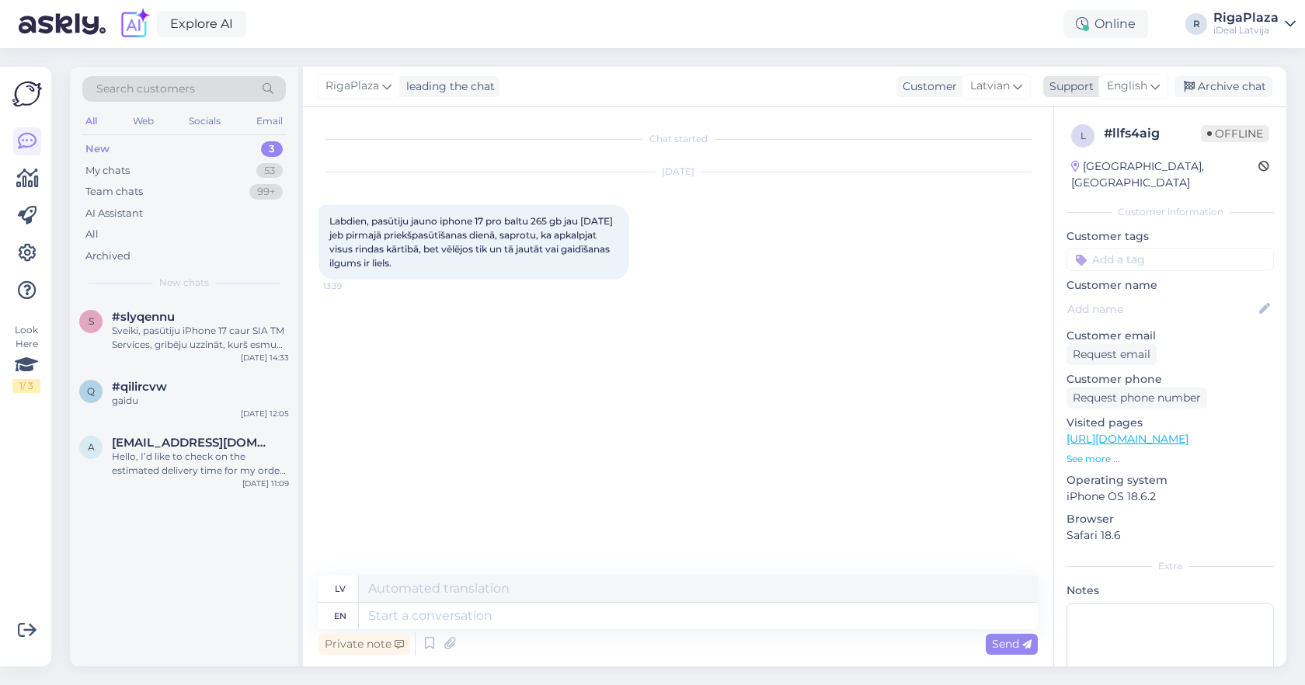
click at [1141, 92] on span "English" at bounding box center [1127, 86] width 40 height 17
type input "latvia"
click at [1065, 145] on link "Latvian" at bounding box center [1106, 155] width 171 height 25
click at [922, 604] on textarea at bounding box center [678, 613] width 719 height 33
click at [430, 643] on icon at bounding box center [429, 643] width 19 height 23
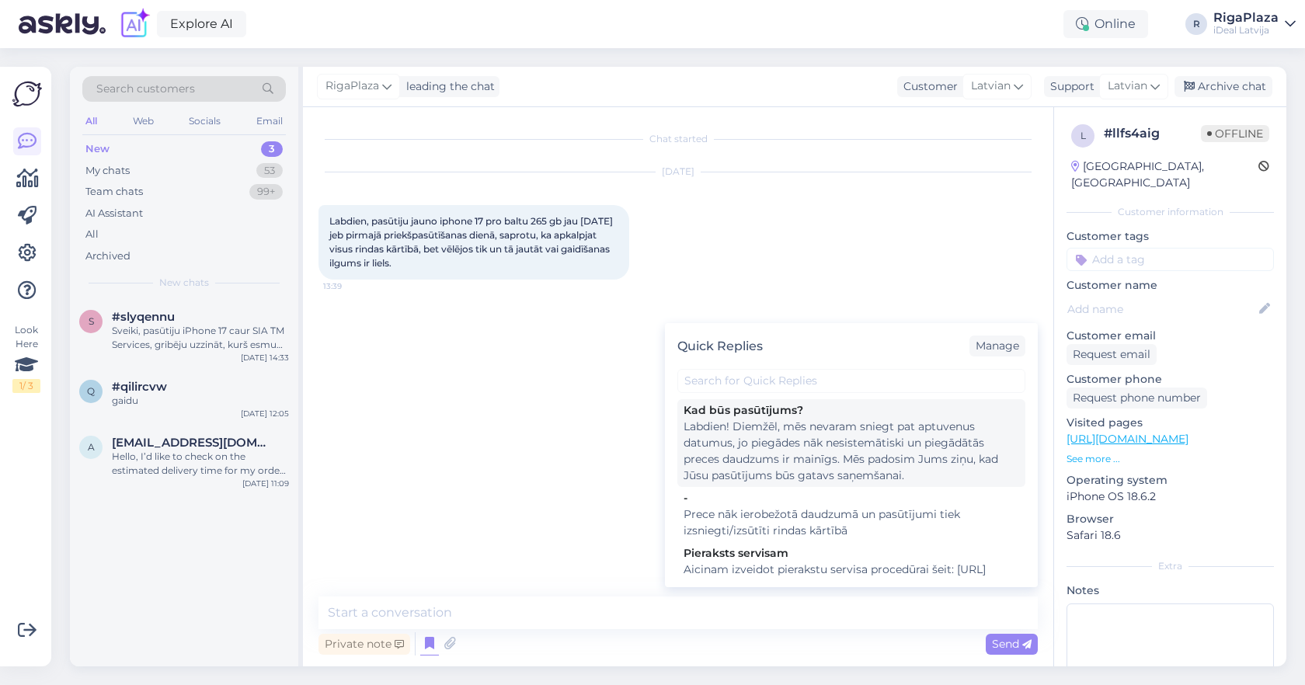
click at [775, 442] on div "Labdien! Diemžēl, mēs nevaram sniegt pat aptuvenus datumus, jo piegādes nāk nes…" at bounding box center [852, 451] width 336 height 65
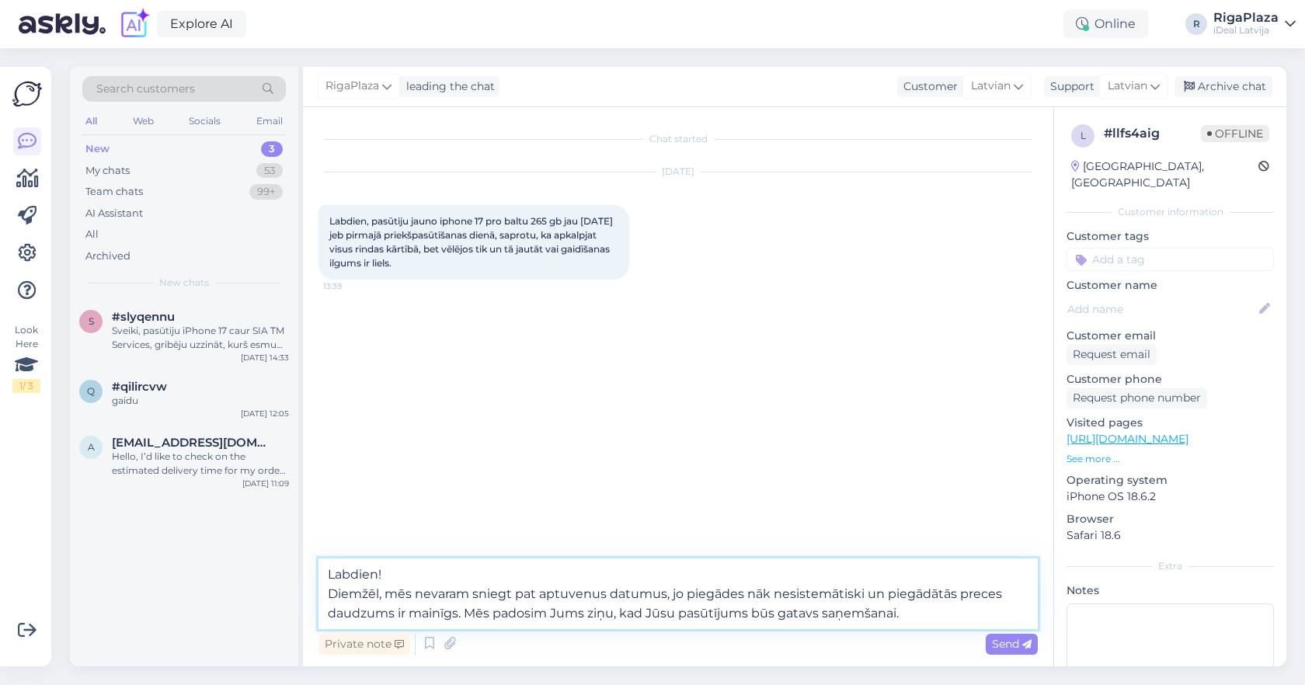
click at [939, 615] on textarea "Labdien! Diemžēl, mēs nevaram sniegt pat aptuvenus datumus, jo piegādes nāk nes…" at bounding box center [678, 594] width 719 height 71
type textarea "Labdien! Diemžēl, mēs nevaram sniegt pat aptuvenus datumus, jo piegādes nāk nes…"
click at [997, 644] on span "Send" at bounding box center [1012, 644] width 40 height 14
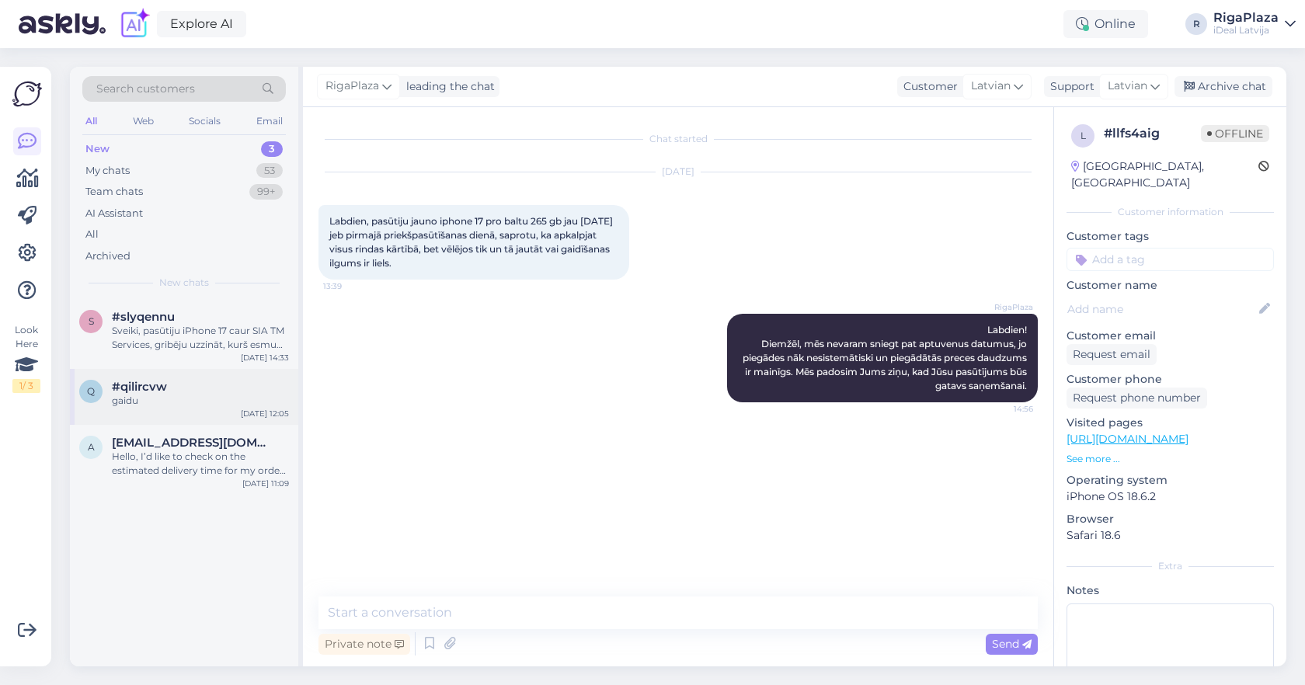
click at [161, 380] on span "#qilircvw" at bounding box center [139, 387] width 55 height 14
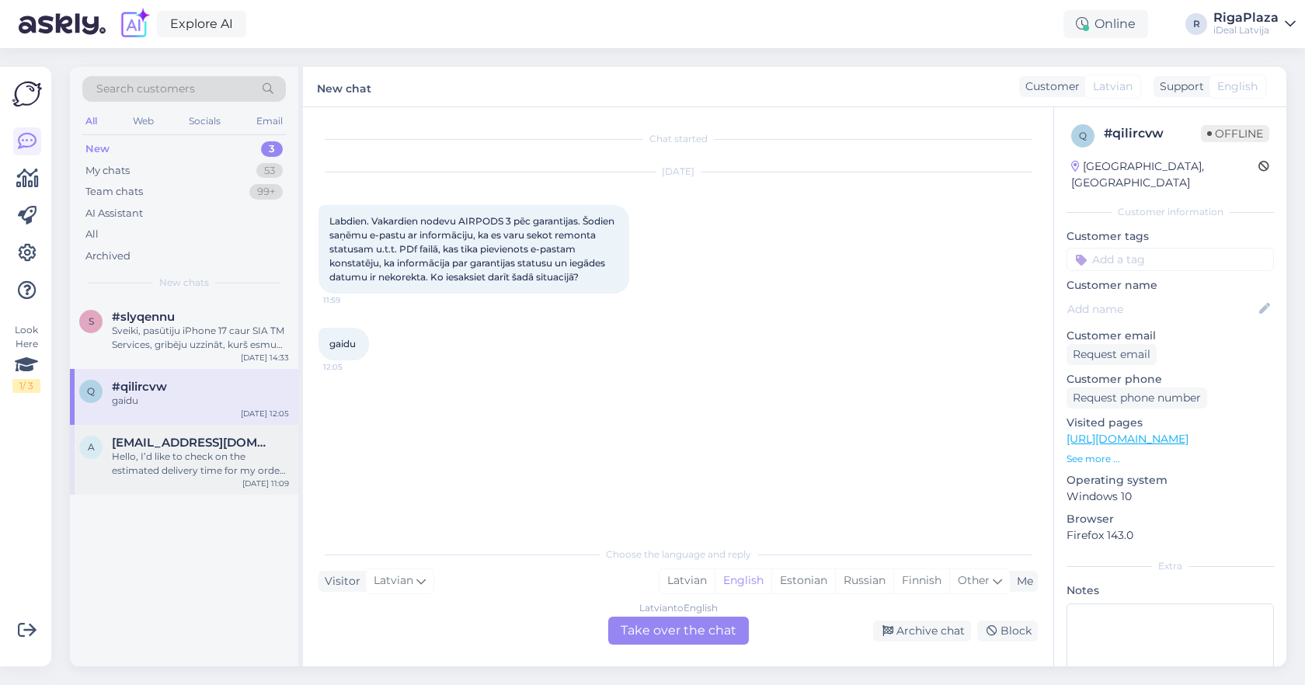
click at [179, 453] on div "Hello, I’d like to check on the estimated delivery time for my order #400000245…" at bounding box center [200, 464] width 177 height 28
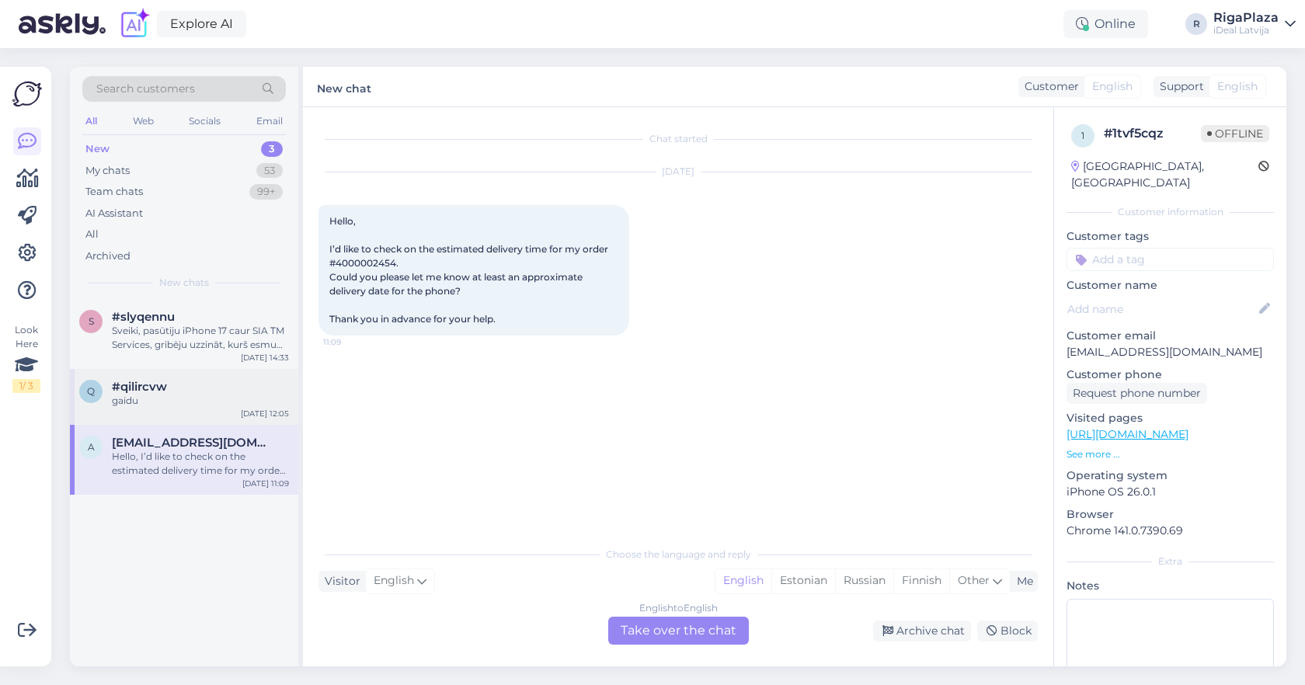
click at [179, 384] on div "#qilircvw" at bounding box center [200, 387] width 177 height 14
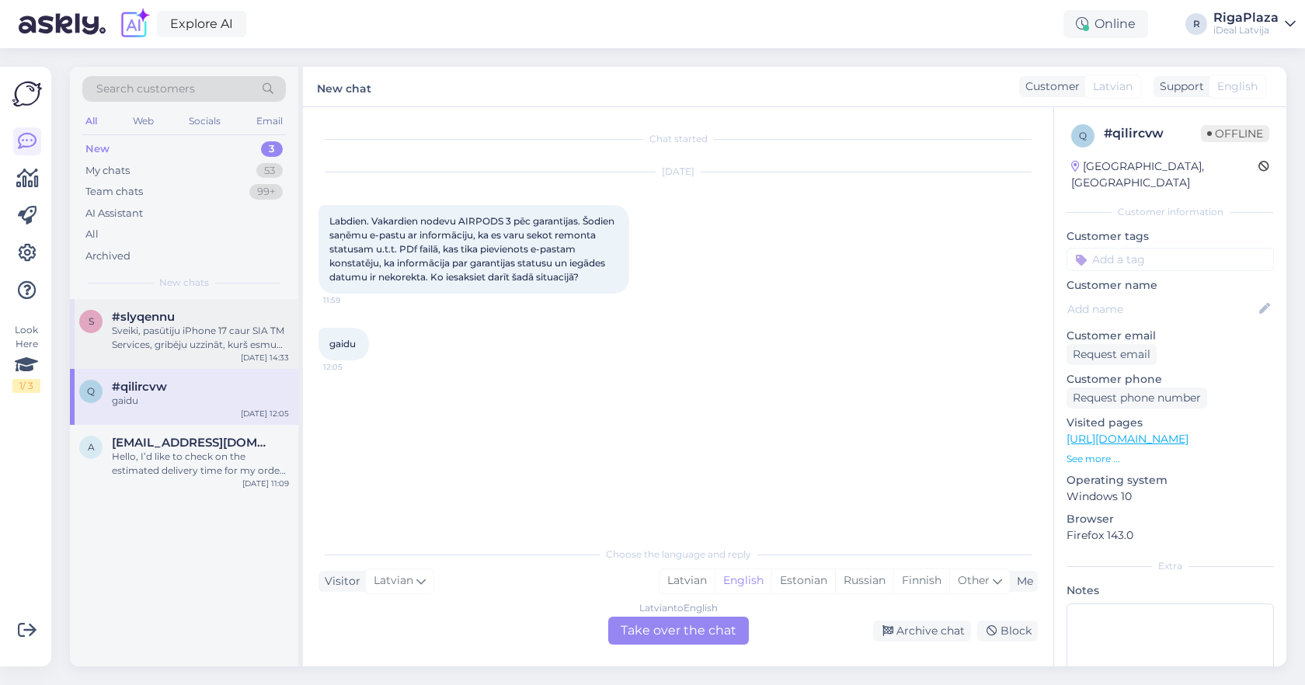
click at [176, 345] on div "Sveiki, pasūtiju iPhone 17 caur SIA TM Services, gribēju uzzināt, kurš esmu rin…" at bounding box center [200, 338] width 177 height 28
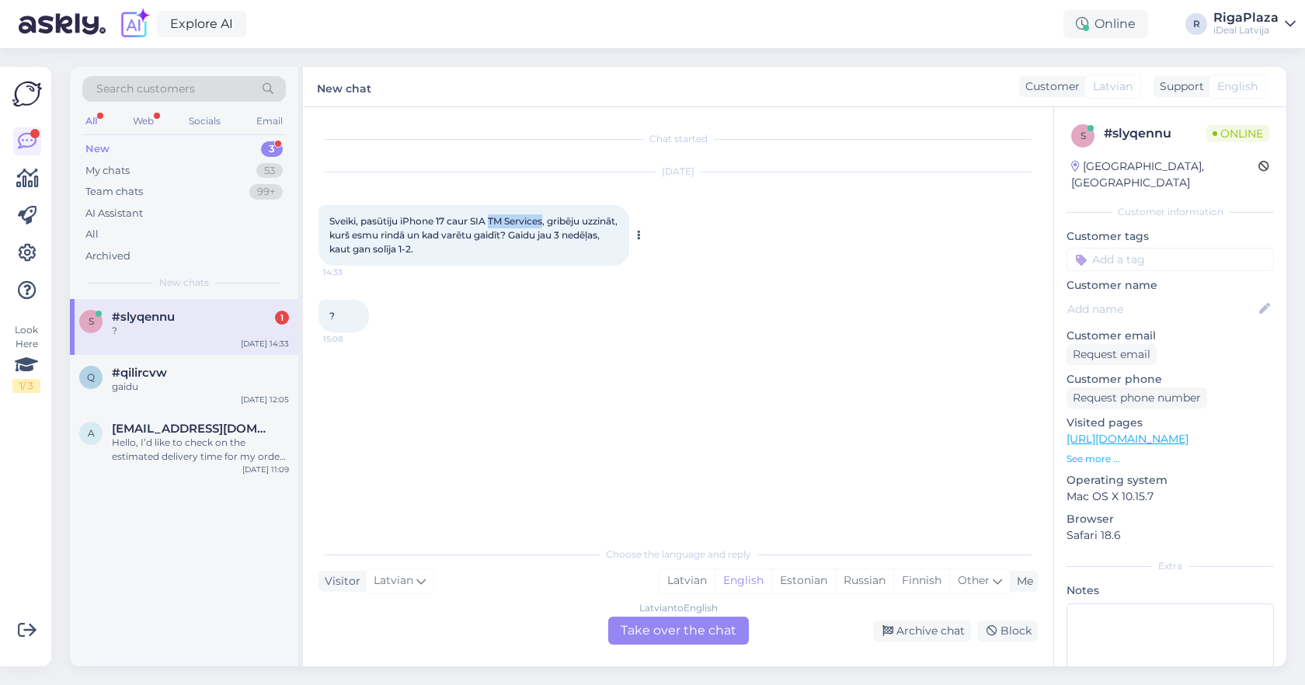
drag, startPoint x: 493, startPoint y: 218, endPoint x: 545, endPoint y: 218, distance: 52.1
click at [546, 218] on span "Sveiki, pasūtiju iPhone 17 caur SIA TM Services, gribēju uzzināt, kurš esmu rin…" at bounding box center [474, 235] width 291 height 40
copy span "TM Services"
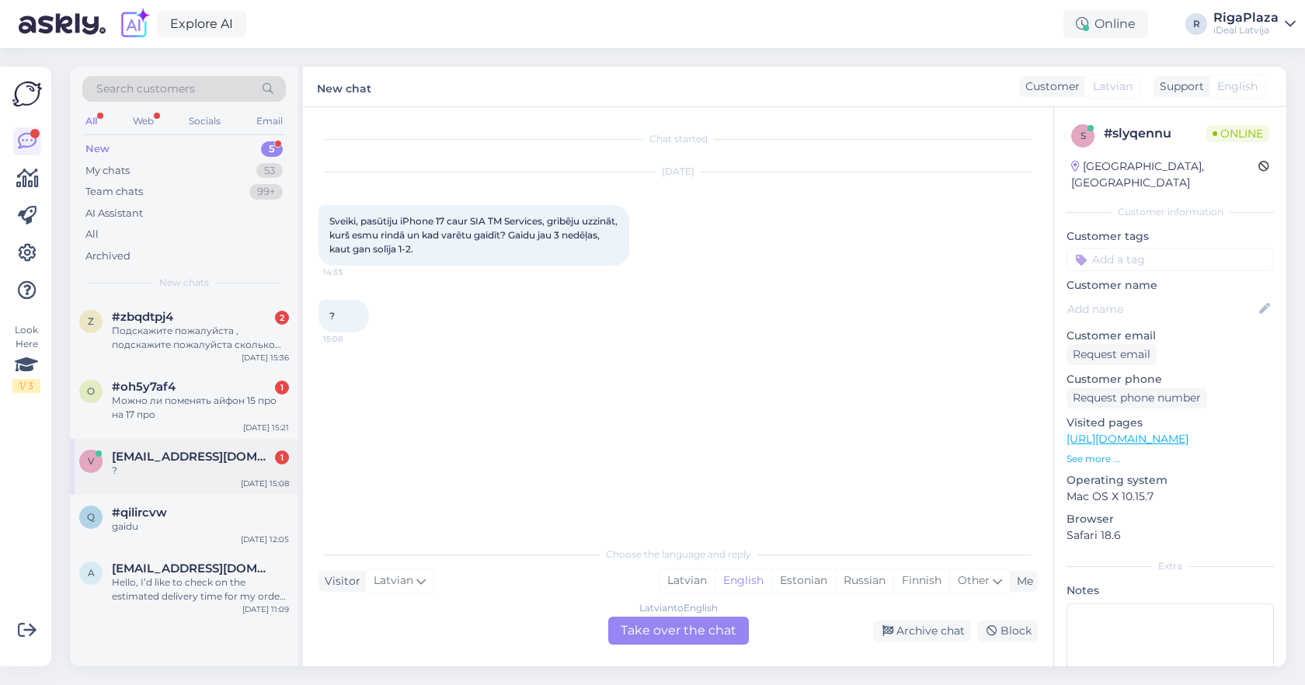
click at [171, 446] on div "v veinbergsn@gmail.com 1 ? Oct 8 15:08" at bounding box center [184, 467] width 228 height 56
click at [186, 407] on div "Можно ли поменять айфон 15 про на 17 про" at bounding box center [200, 408] width 177 height 28
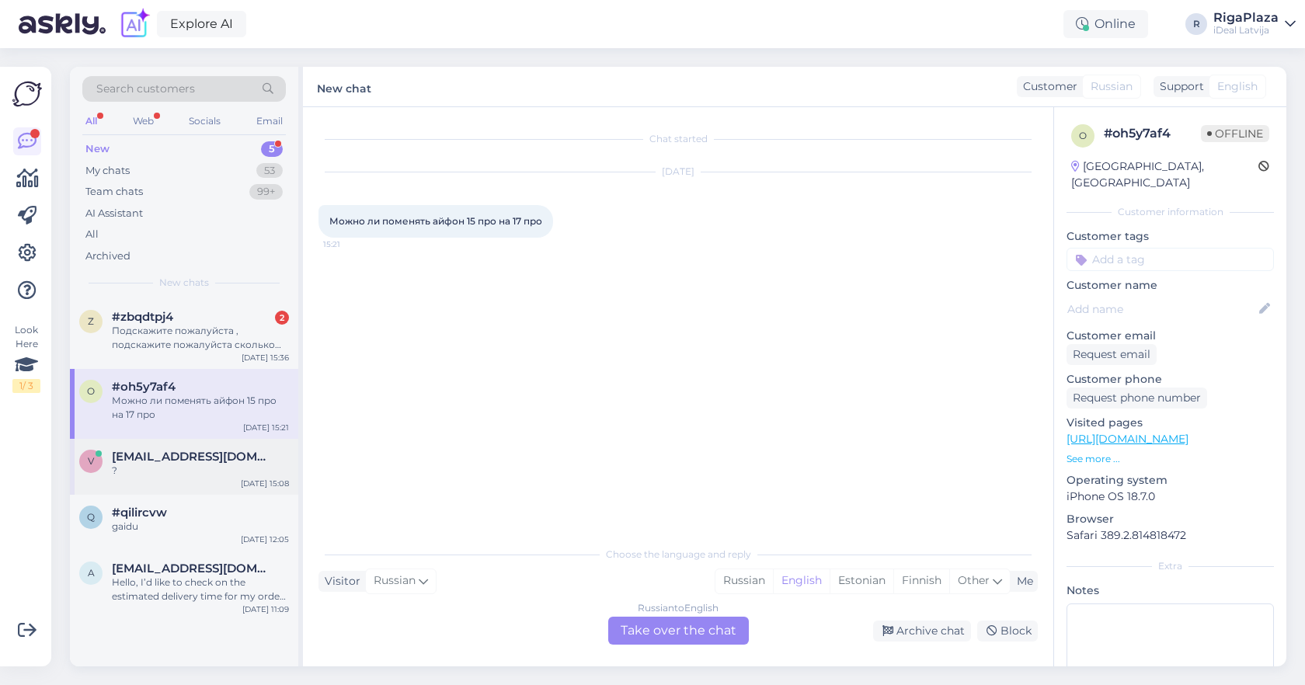
click at [181, 456] on span "veinbergsn@gmail.com" at bounding box center [193, 457] width 162 height 14
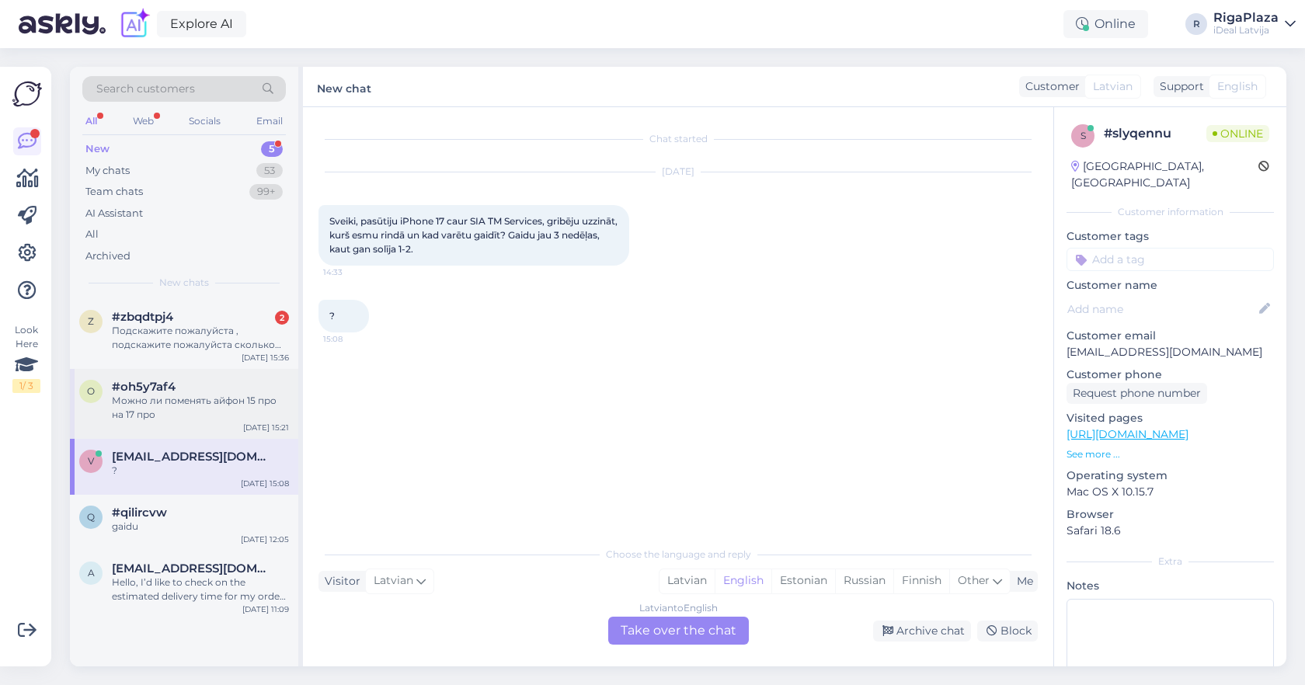
click at [179, 420] on div "o #oh5y7af4 Можно ли поменять айфон 15 про на 17 про Oct 8 15:21" at bounding box center [184, 404] width 228 height 70
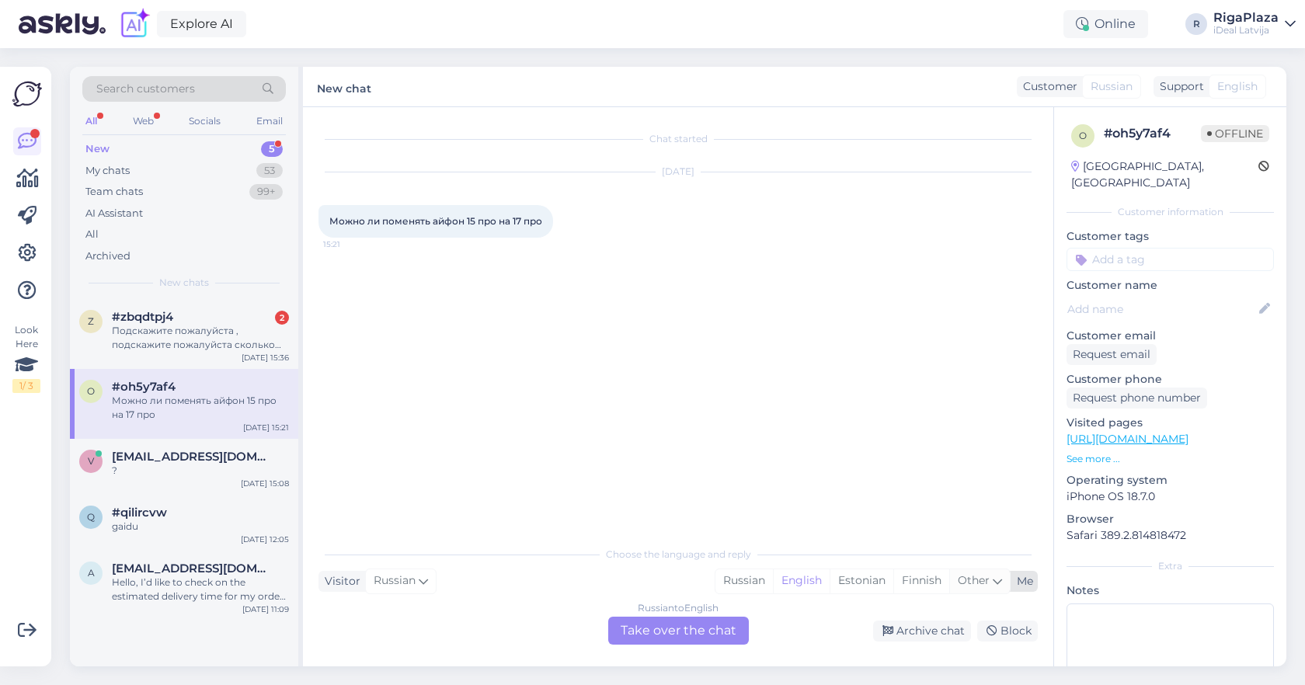
click at [993, 581] on icon at bounding box center [997, 581] width 9 height 17
type input "la"
click at [870, 532] on link "Latvian" at bounding box center [876, 541] width 171 height 25
click at [679, 625] on div "Russian to Latvian Take over the chat" at bounding box center [678, 631] width 141 height 28
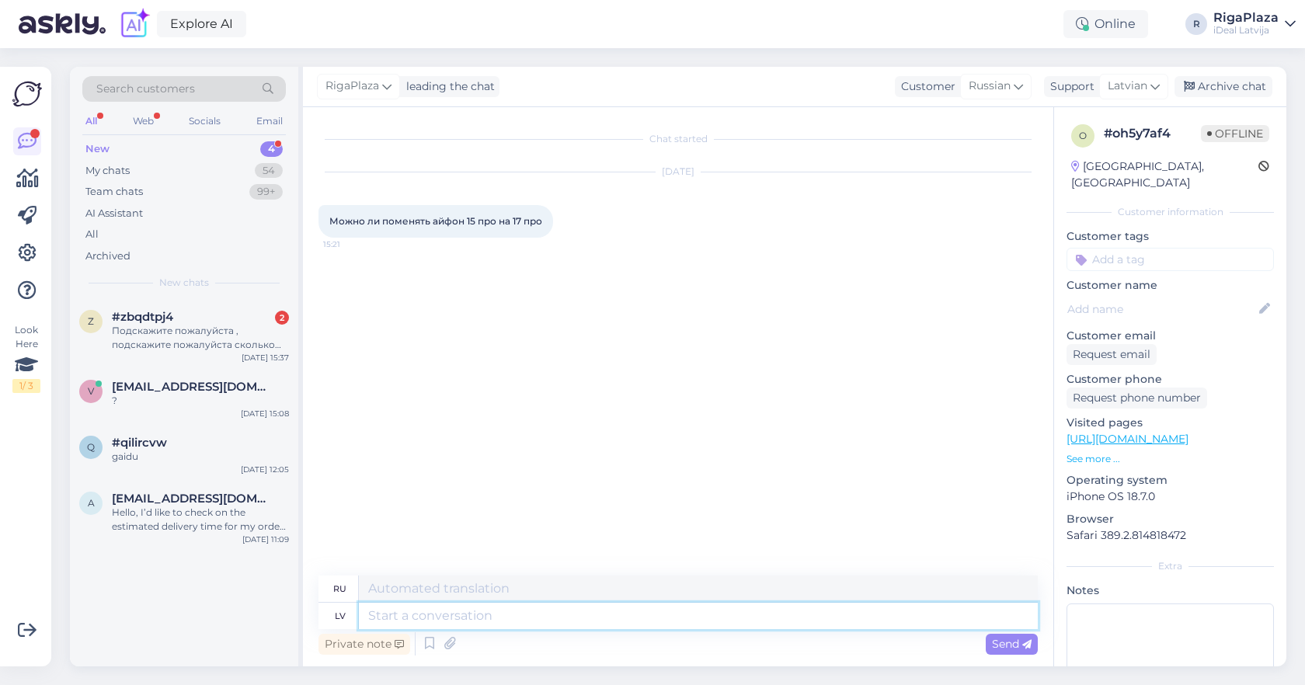
click at [562, 614] on textarea at bounding box center [698, 616] width 679 height 26
type textarea "Sveiki"
type textarea "Привет"
click at [1130, 90] on span "Latvian" at bounding box center [1128, 86] width 40 height 17
click at [872, 235] on div "Oct 8 2025 Можно ли поменять айфон 15 про на 17 про 15:21" at bounding box center [678, 204] width 719 height 99
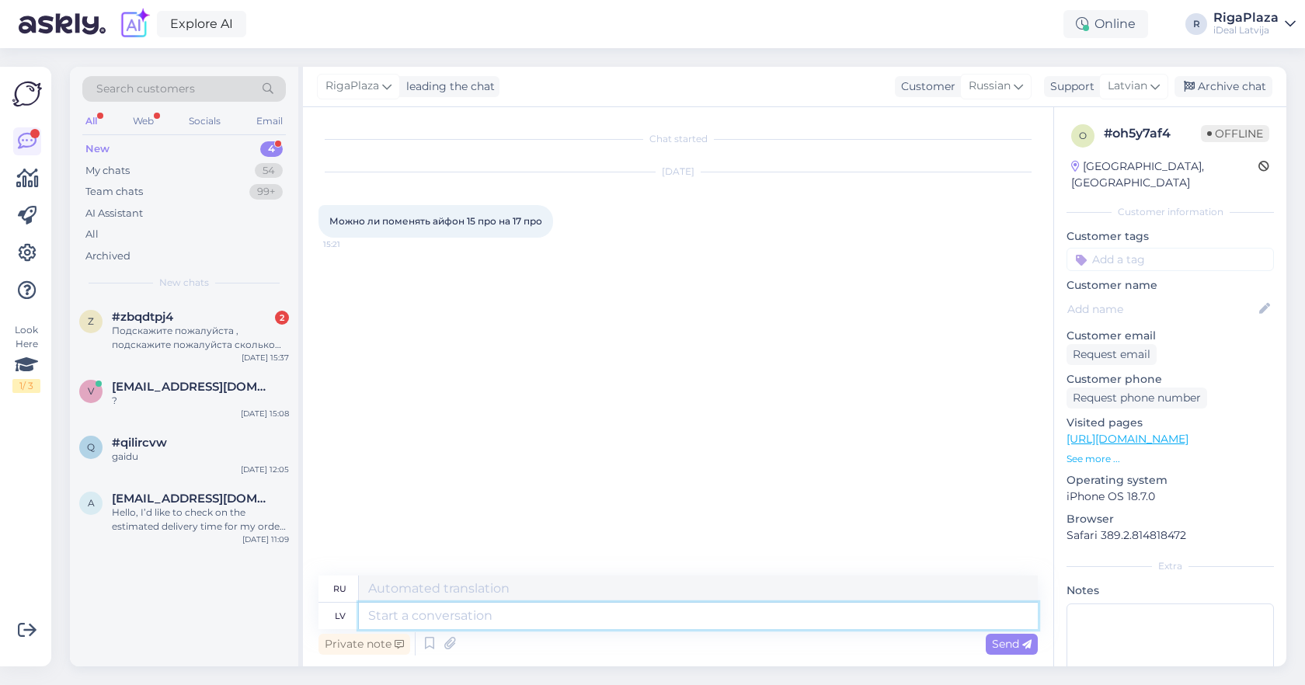
click at [482, 611] on textarea at bounding box center [698, 616] width 679 height 26
type textarea "Sveiki!"
type textarea "Привет!"
type textarea "Sveiki! Jā p"
type textarea "Привет! Да."
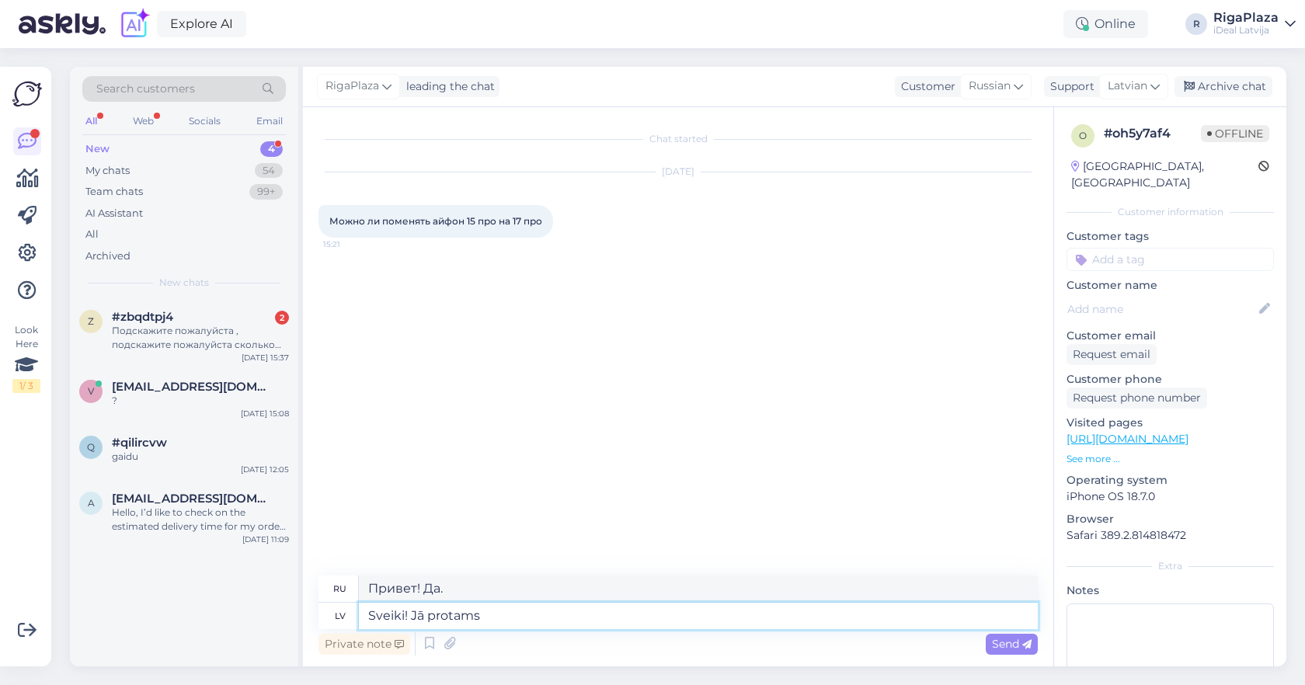
type textarea "Sveiki! Jā protams"
type textarea "Привет! Да, конечно."
type textarea "Sveiki! Jā protams Jūs varat atn"
type textarea "Здравствуйте! Да, конечно, можете."
type textarea "Sveiki! Jā protams Jūs varat atnest no"
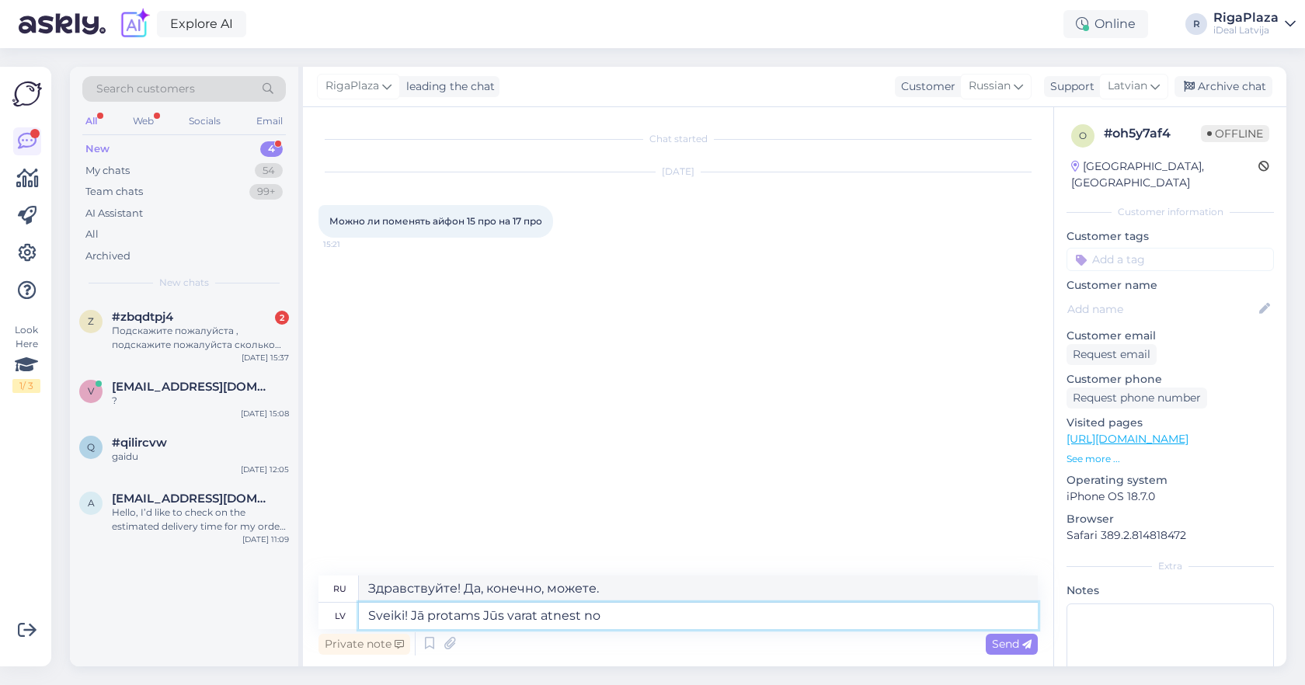
type textarea "Здравствуйте! Да, конечно, можете принести."
type textarea "Sveiki! Jā protams Jūs varat atnest nodot savu"
type textarea "Здравствуйте! Да, конечно, можете привезти свои."
type textarea "Sveiki! Jā protams Jūs varat atnest nodot savu 15"
type textarea "Здравствуйте! Да, конечно, можете принести свои 15."
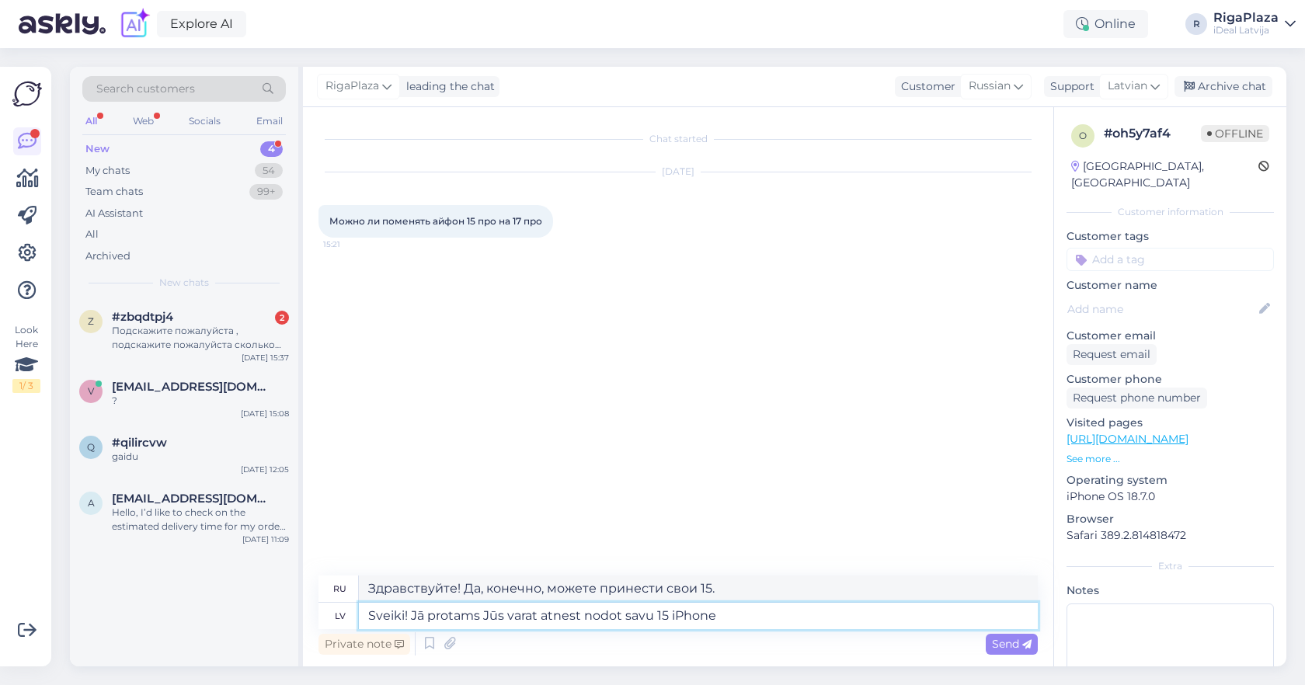
type textarea "Sveiki! Jā protams Jūs varat atnest nodot savu 15 iPhone"
type textarea "Здравствуйте! Да, конечно, можете принести свой iPhone 15."
type textarea "Sveiki! Jā protams Jūs varat atnest nodot savu 15 iPhone, m"
type textarea "Здравствуйте! Да, конечно, можете взять с собой свой iPhone 15."
type textarea "Sveiki! Jā protams Jūs varat atnest nodot savu 15 iPhone, mēs"
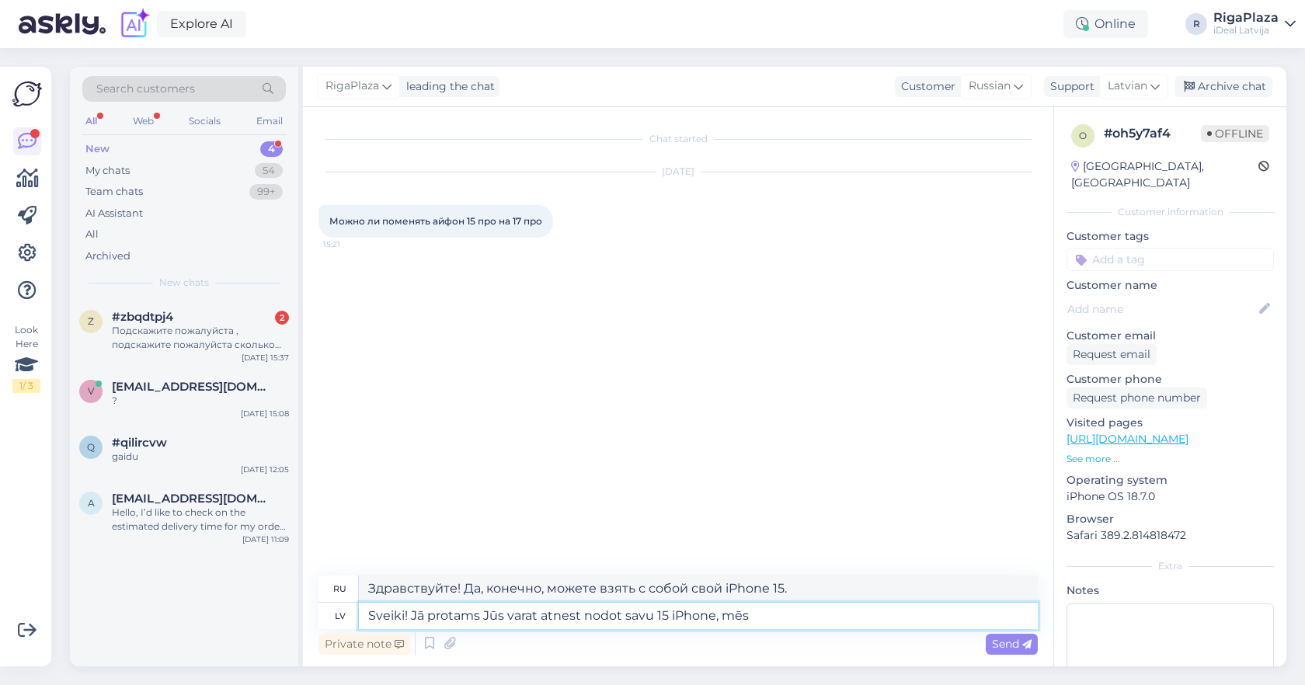
type textarea "Здравствуйте! Да, конечно, вы можете принести свой iPhone 15, мы"
type textarea "Sveiki! Jā protams Jūs varat atnest nodot savu 15 iPhone, mēs to nov"
type textarea "Здравствуйте! Да, конечно, можете принести свой iPhone 15, мы"
type textarea "Sveiki! Jā protams Jūs varat atnest nodot savu 15 iPhone, mēs to novērtēsim"
type textarea "Здравствуйте! Да, конечно, можете принести свой iPhone 15, мы будем вам благода…"
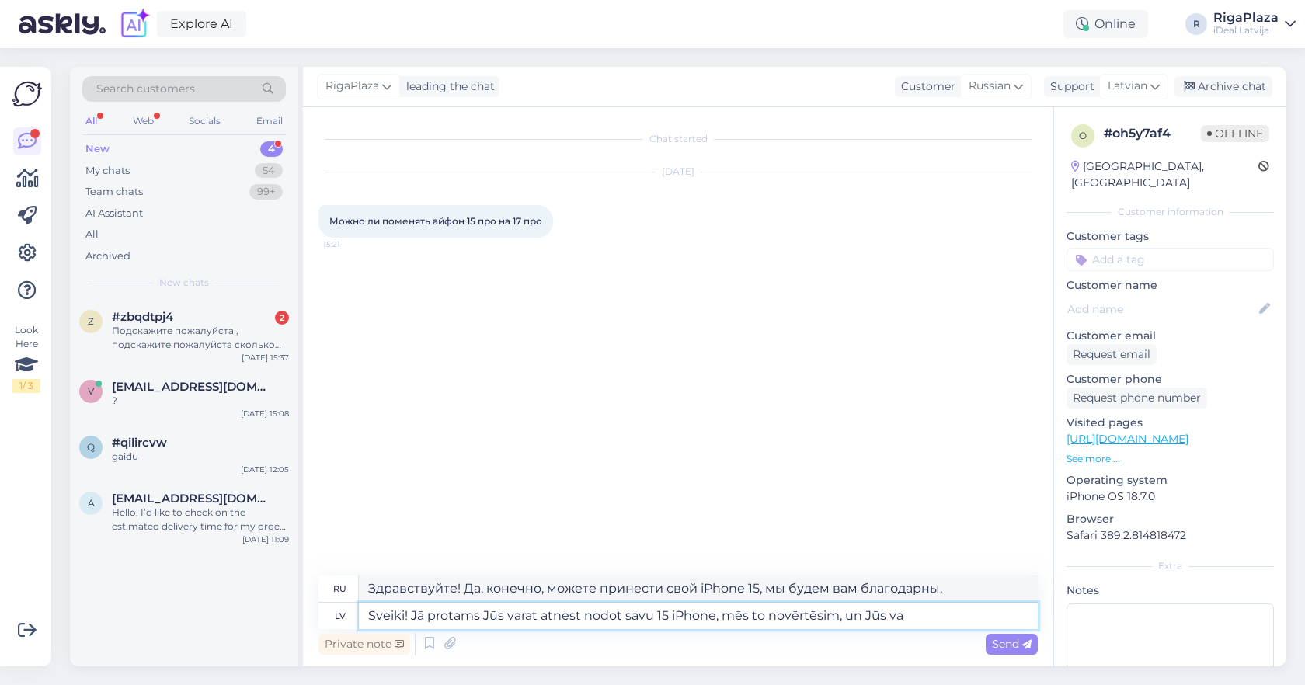
type textarea "Sveiki! Jā protams Jūs varat atnest nodot savu 15 iPhone, mēs to novērtēsim, un…"
type textarea "Здравствуйте! Да, конечно, вы можете принести свой iPhone 15, мы будем вам благ…"
type textarea "Sveiki! Jā protams Jūs varat atnest nodot savu 15 iPhone, mēs to novērtēsim, un…"
type textarea "Здравствуйте! Да, конечно, вы можете принести свой iPhone 15, мы будем вам благ…"
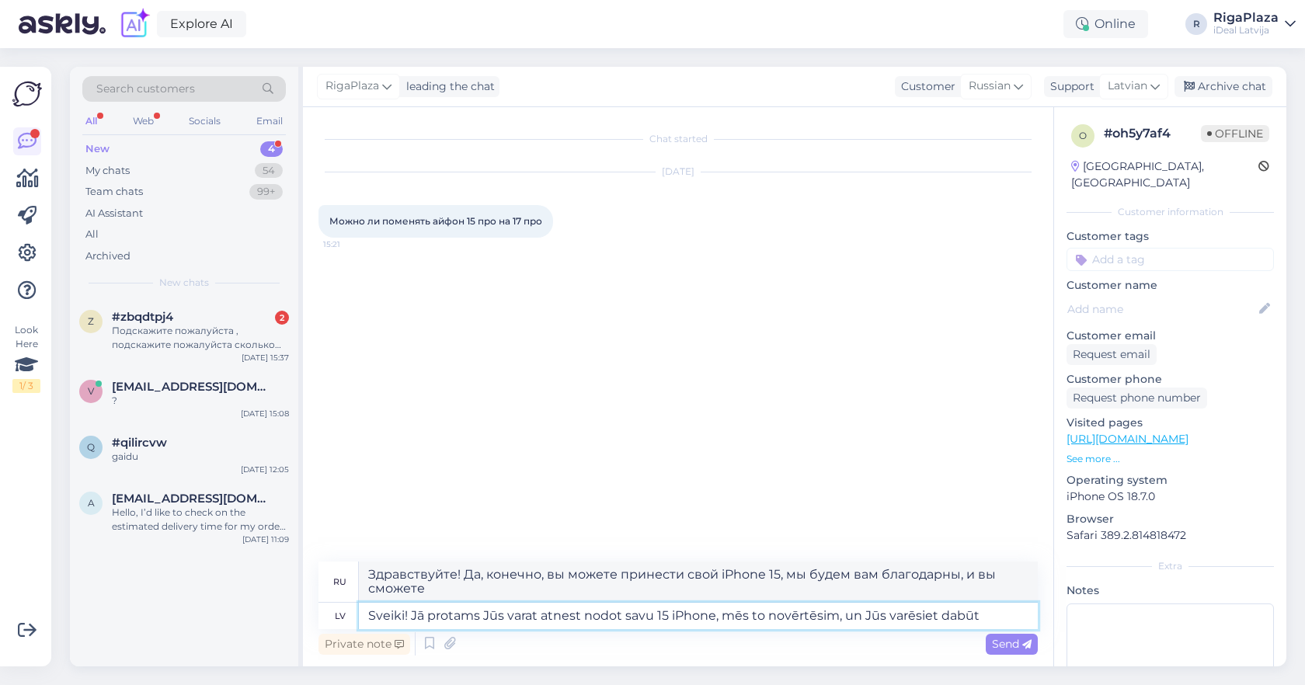
type textarea "Sveiki! Jā protams Jūs varat atnest nodot savu 15 iPhone, mēs to novērtēsim, un…"
type textarea "Здравствуйте! Да, конечно, можете принести свой iPhone 15, мы будем вам благода…"
type textarea "Sveiki! Jā protams Jūs varat atnest nodot savu 15 iPhone, mēs to novērtēsim, un…"
type textarea "Здравствуйте! Да, конечно, можете принести свой iPhone 15, мы будем вам благода…"
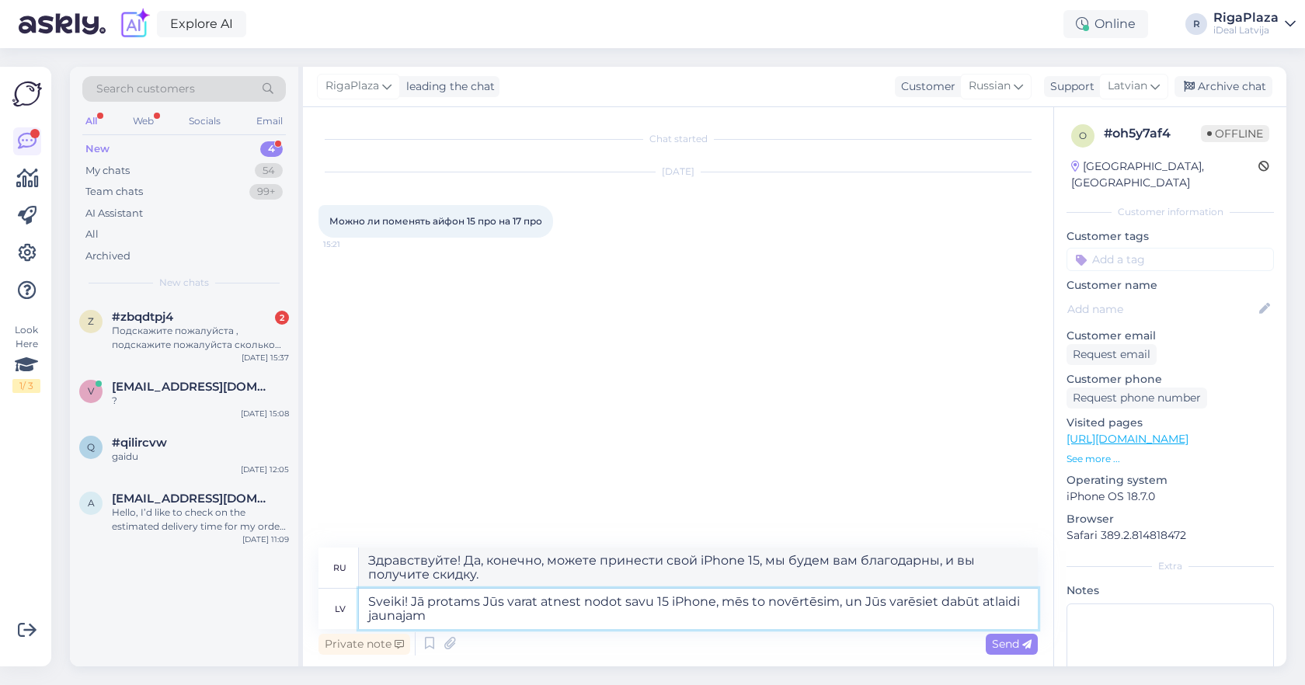
type textarea "Sveiki! Jā protams Jūs varat atnest nodot savu 15 iPhone, mēs to novērtēsim, un…"
type textarea "Здравствуйте! Да, конечно, можете принести свой iPhone 15-го года выпуска, мы б…"
type textarea "Sveiki! Jā protams Jūs varat atnest nodot savu 15 iPhone, mēs to novērtēsim, un…"
type textarea "Здравствуйте! Да, конечно, можете принести свой iPhone 15, мы будем вам благода…"
type textarea "Sveiki! Jā protams Jūs varat atnest nodot savu 15 iPhone, mēs to novērtēsim, un…"
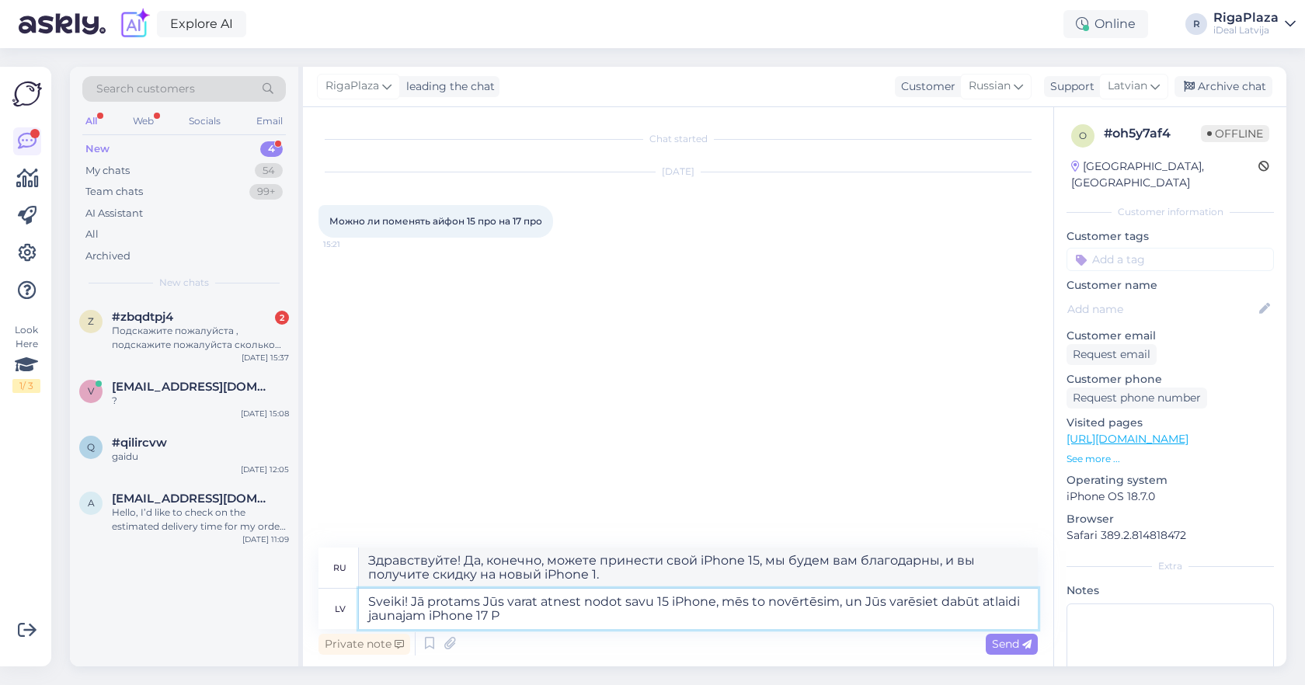
type textarea "Здравствуйте! Да, конечно, можете принести свой iPhone 15-го года выпуска, мы б…"
type textarea "Sveiki! Jā protams Jūs varat atnest nodot savu 15 iPhone, mēs to novērtēsim, un…"
type textarea "Здравствуйте! Да, конечно, можете принести свой iPhone 15, мы будем вам благода…"
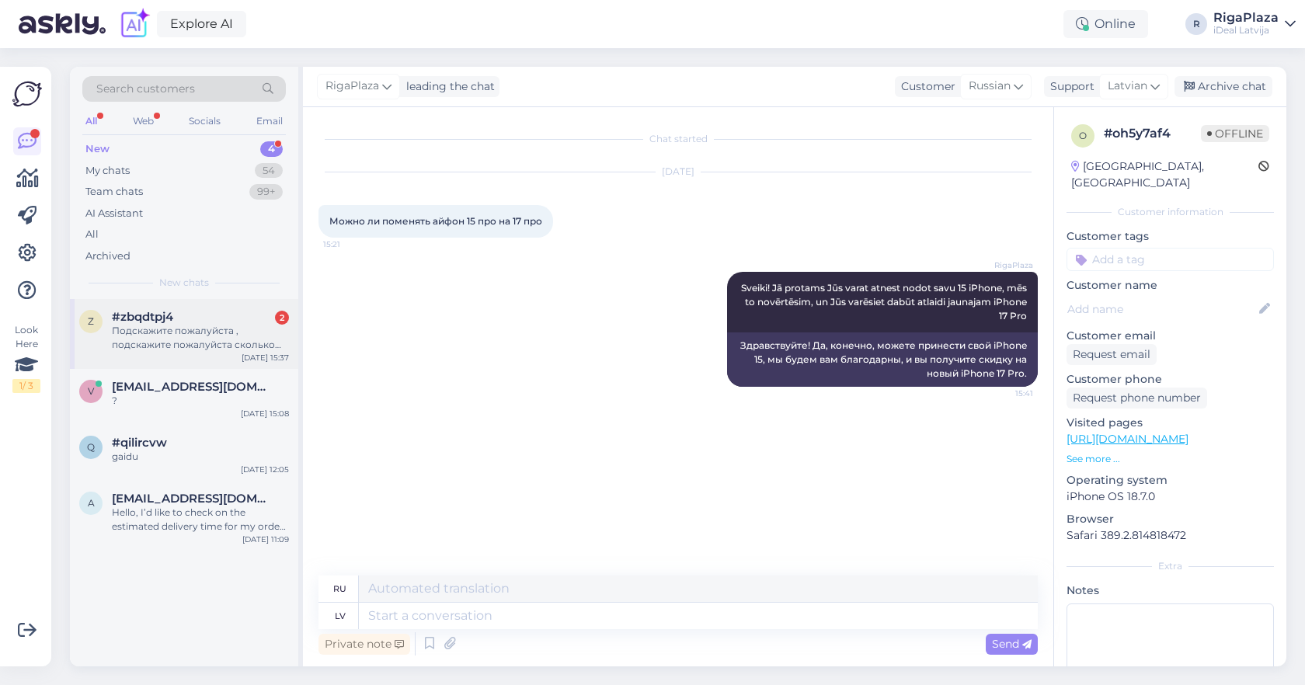
click at [197, 326] on div "Подскажите пожалуйста , подскажите пожалуйста сколько сейчас примерное время ож…" at bounding box center [200, 338] width 177 height 28
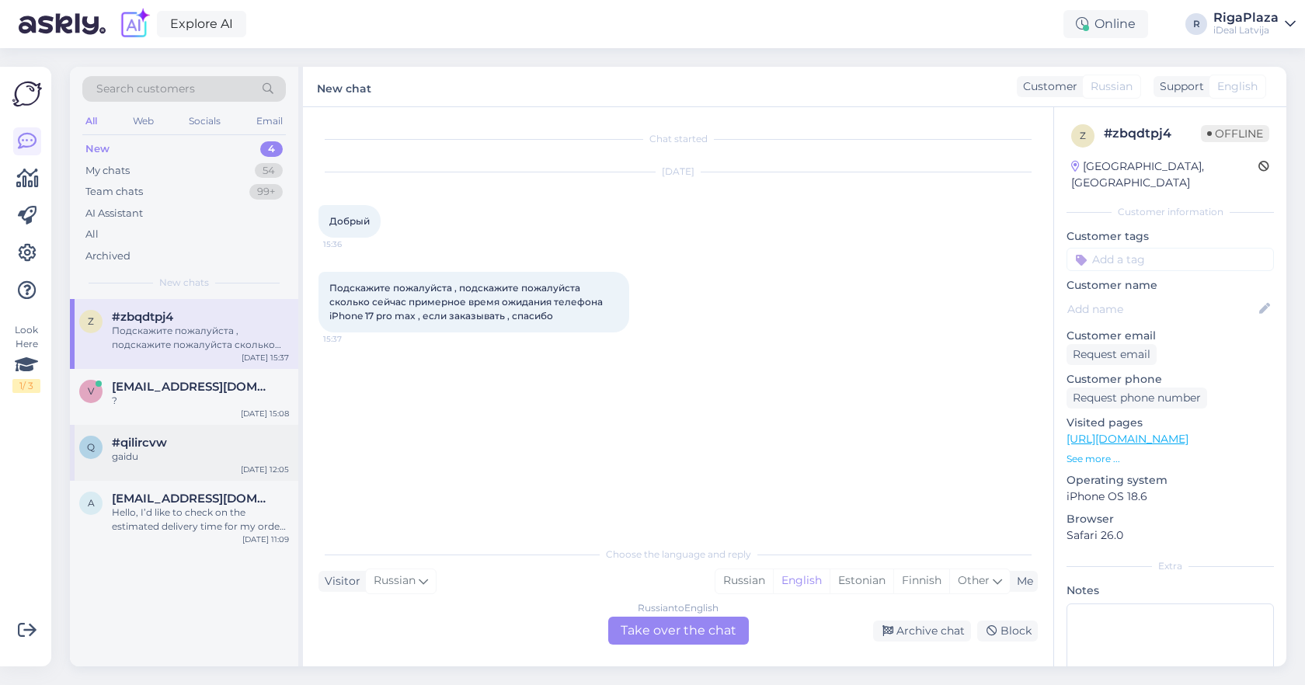
click at [256, 439] on div "#qilircvw" at bounding box center [200, 443] width 177 height 14
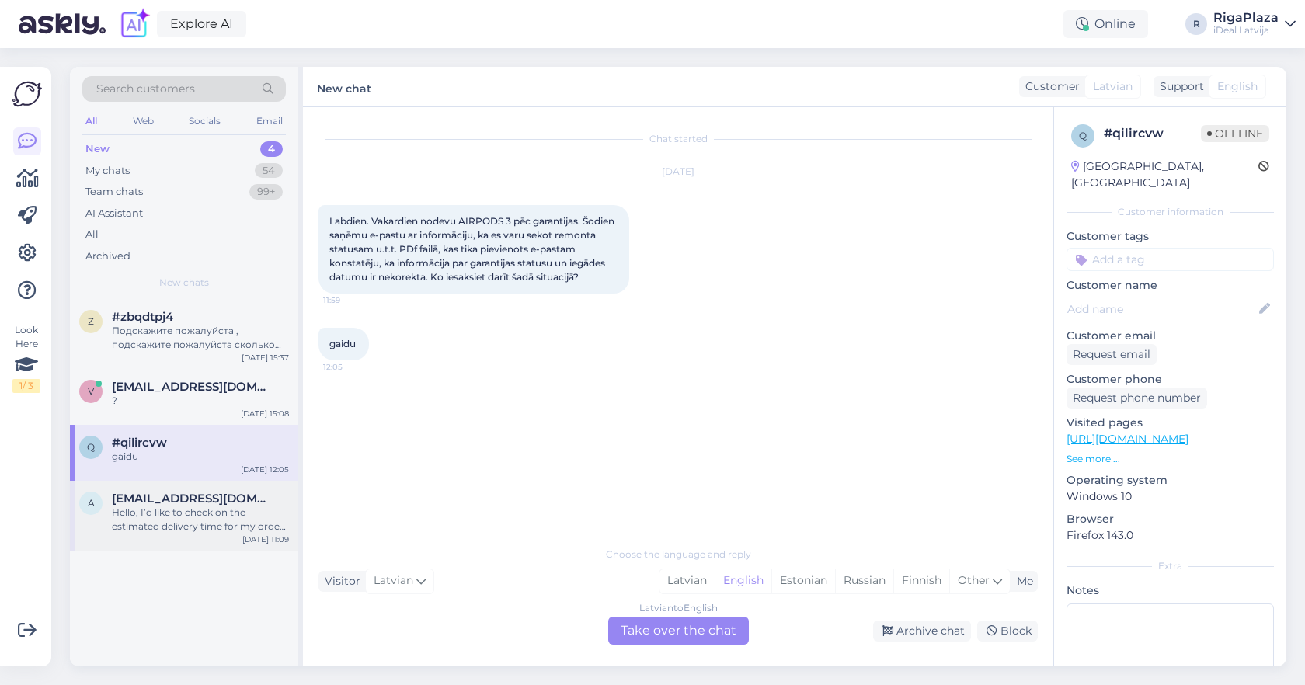
click at [240, 484] on div "a artem.aursalidi@gmail.com Hello, I’d like to check on the estimated delivery …" at bounding box center [184, 516] width 228 height 70
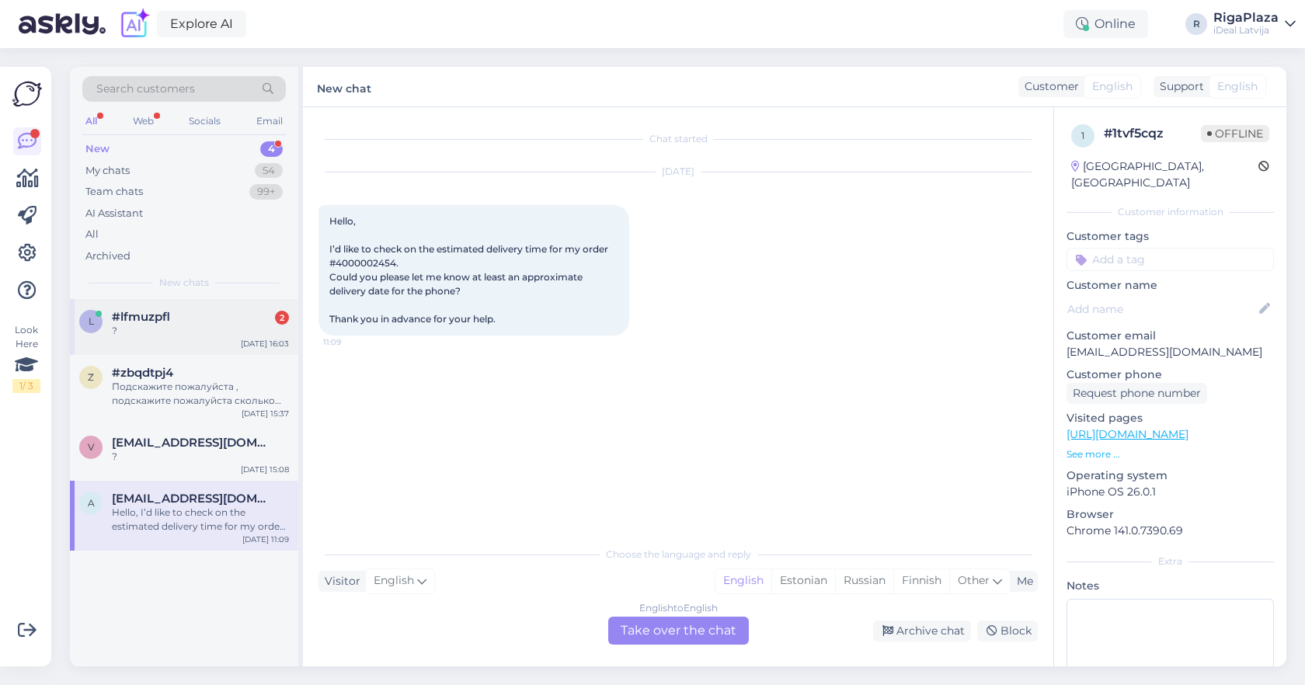
click at [246, 332] on div "?" at bounding box center [200, 331] width 177 height 14
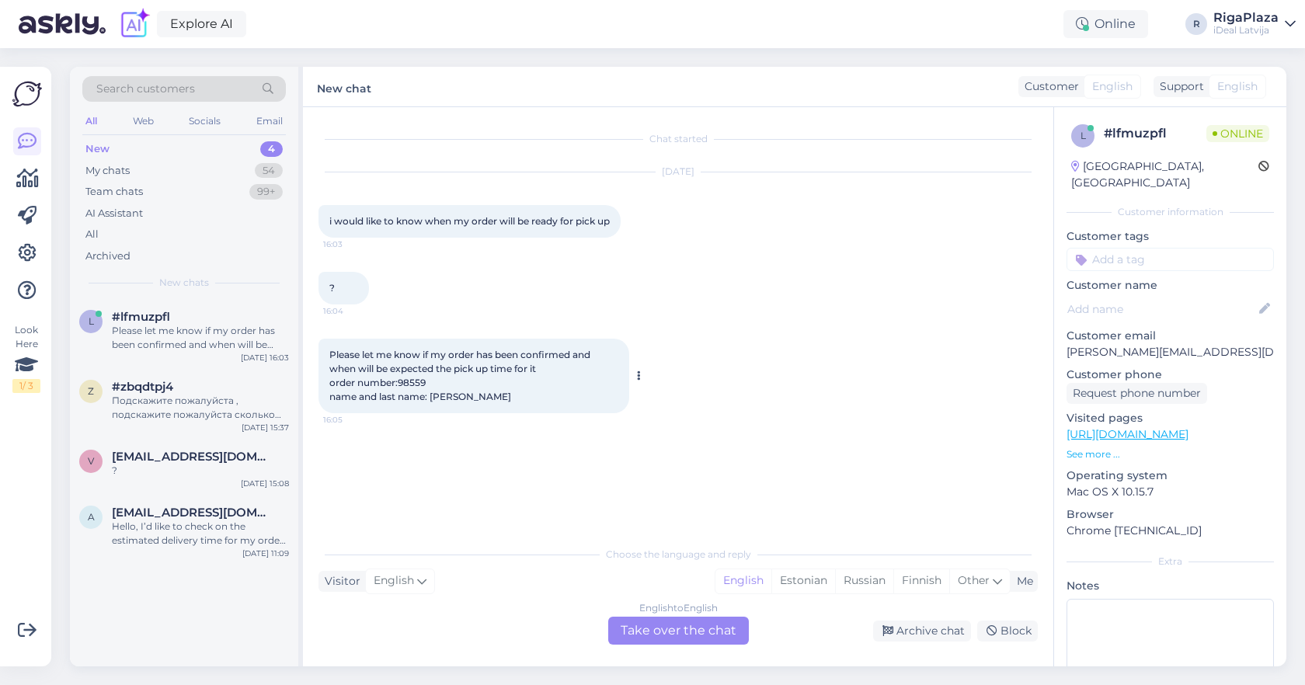
click at [415, 380] on span "Please let me know if my order has been confirmed and when will be expected the…" at bounding box center [460, 376] width 263 height 54
copy span "98559"
click at [691, 632] on div "English to English Take over the chat" at bounding box center [678, 631] width 141 height 28
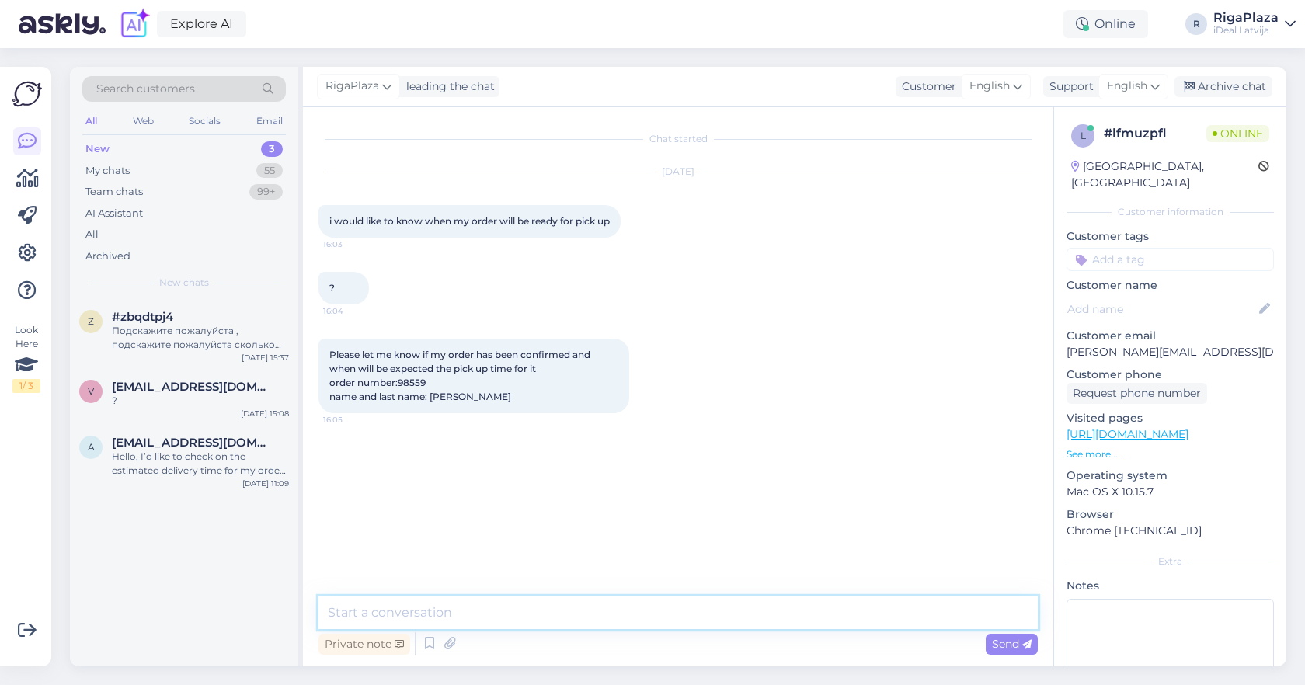
click at [681, 623] on textarea at bounding box center [678, 613] width 719 height 33
type textarea "Hello, its unknown"
type textarea "The waiting time is unknown. When the order is g"
type textarea "E"
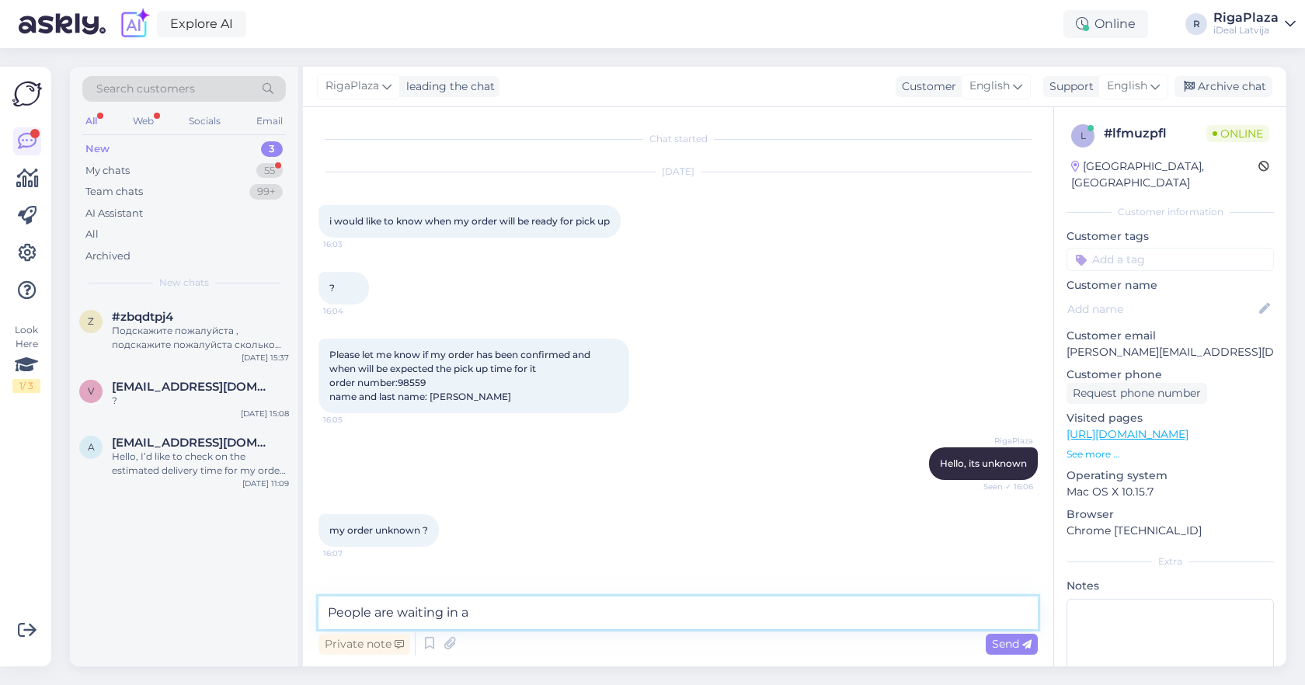
type textarea "People are waiting in a"
type textarea "Your o"
type textarea "We see your order, but the waiting time is unknown."
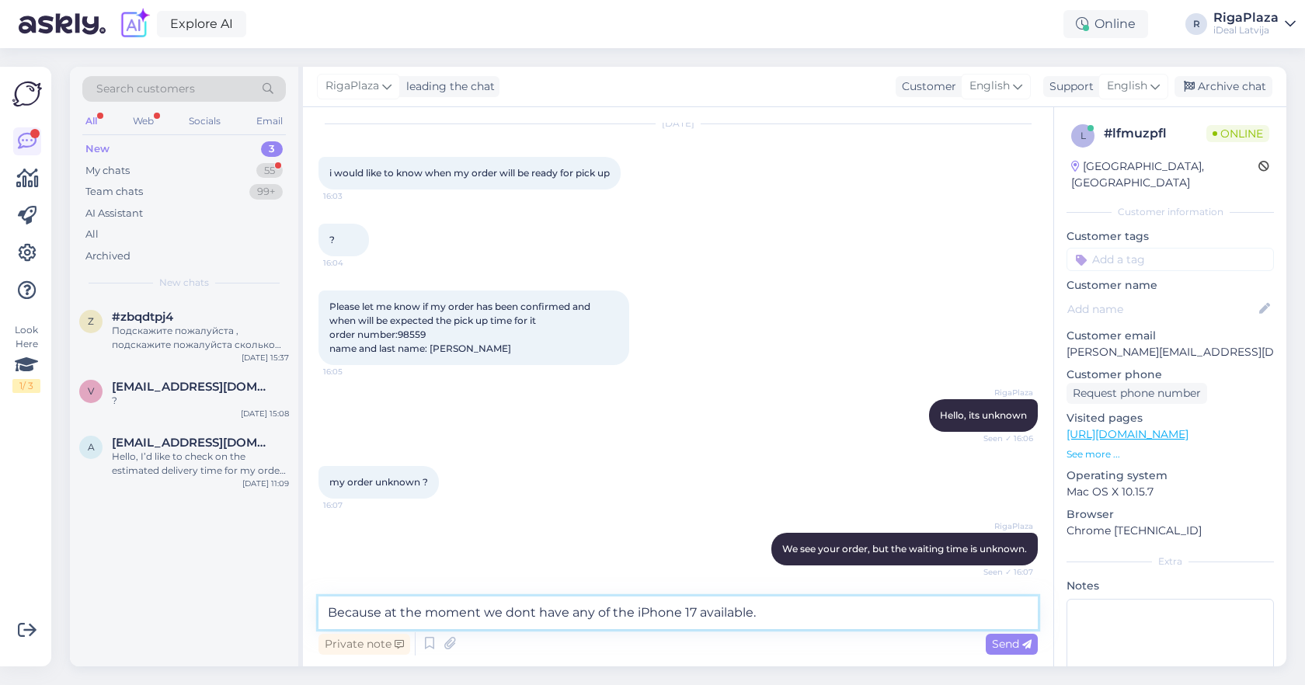
scroll to position [115, 0]
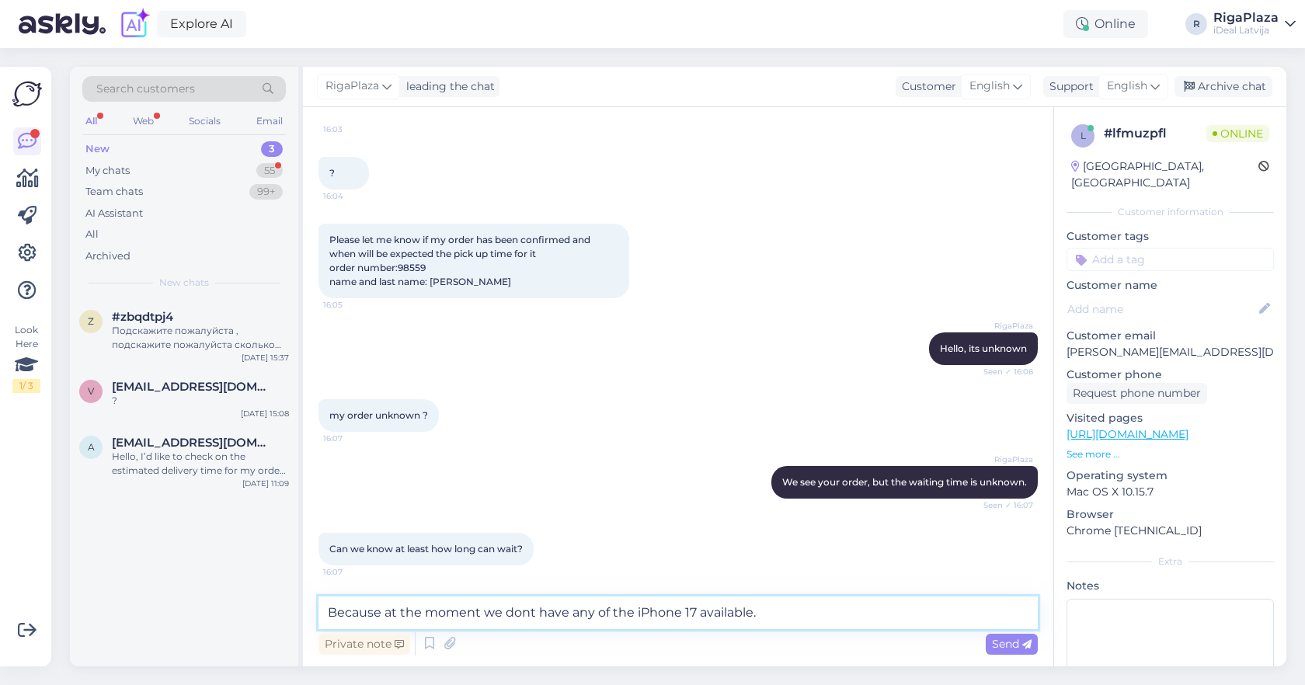
type textarea "Because at the moment we dont have any of the iPhone 17 available."
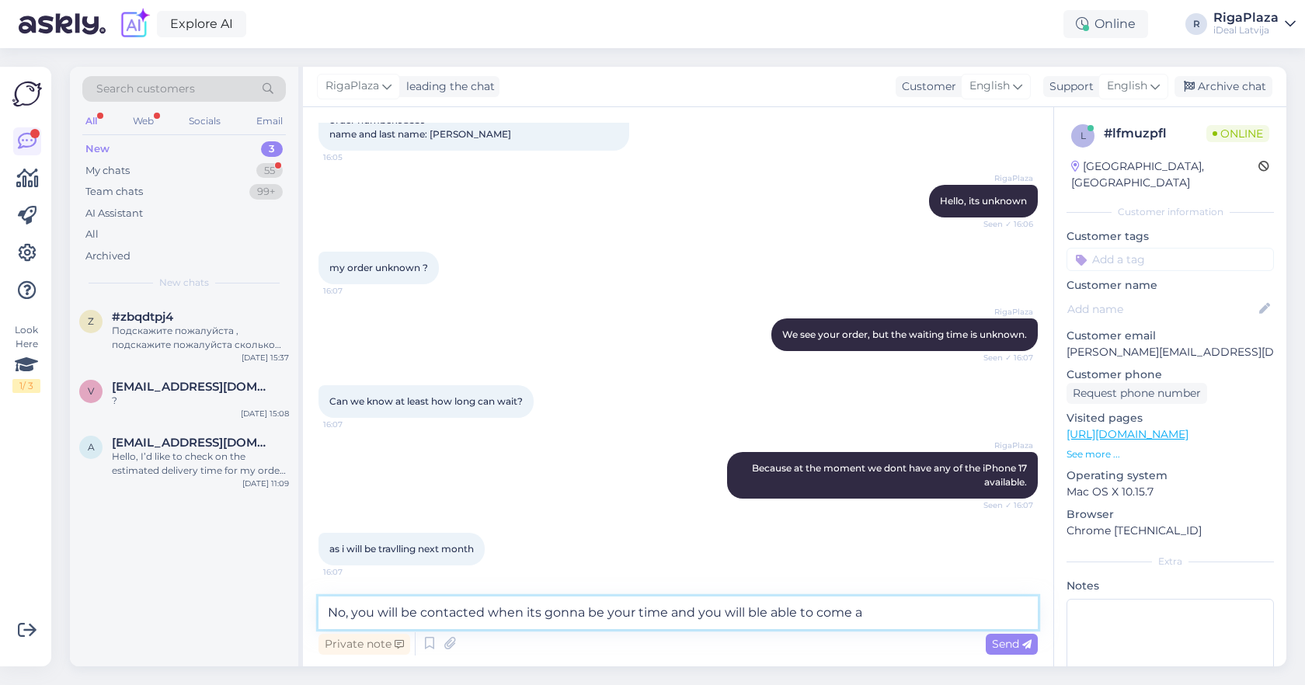
scroll to position [329, 0]
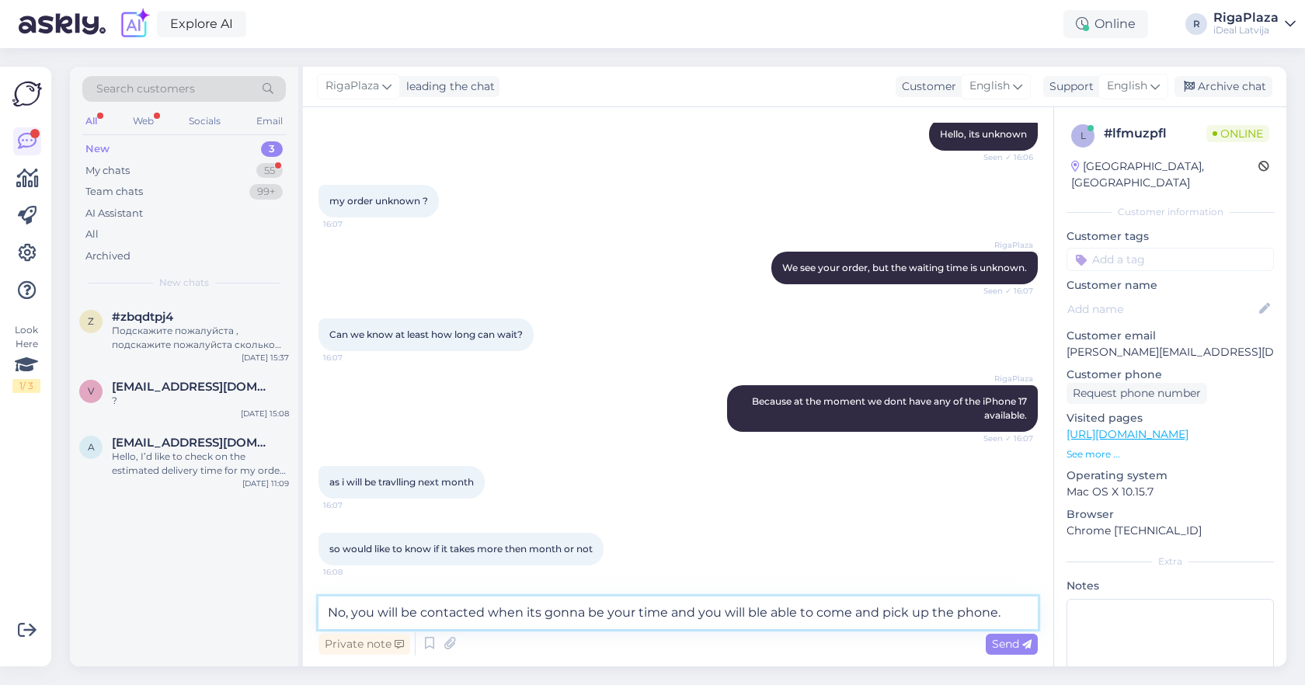
type textarea "No, you will be contacted when its gonna be your time and you will ble able to …"
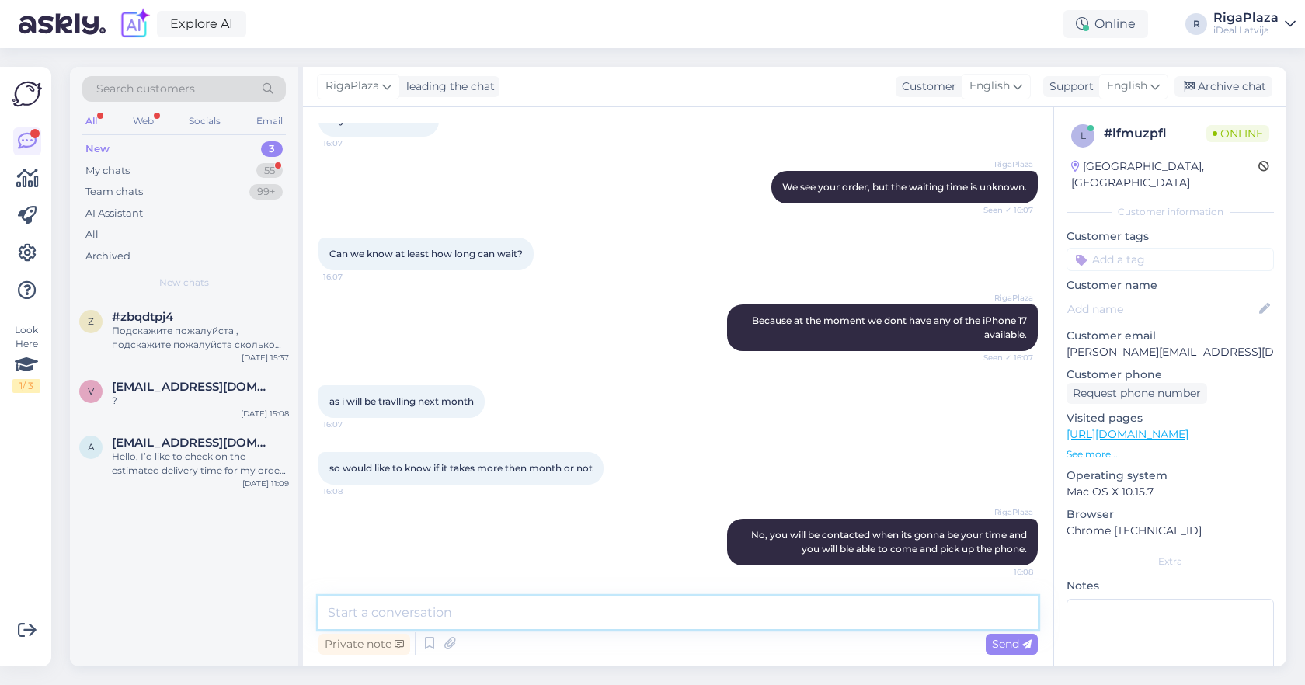
click at [514, 612] on textarea at bounding box center [678, 613] width 719 height 33
type textarea "Coul"
click at [227, 173] on div "My chats 55" at bounding box center [184, 171] width 204 height 22
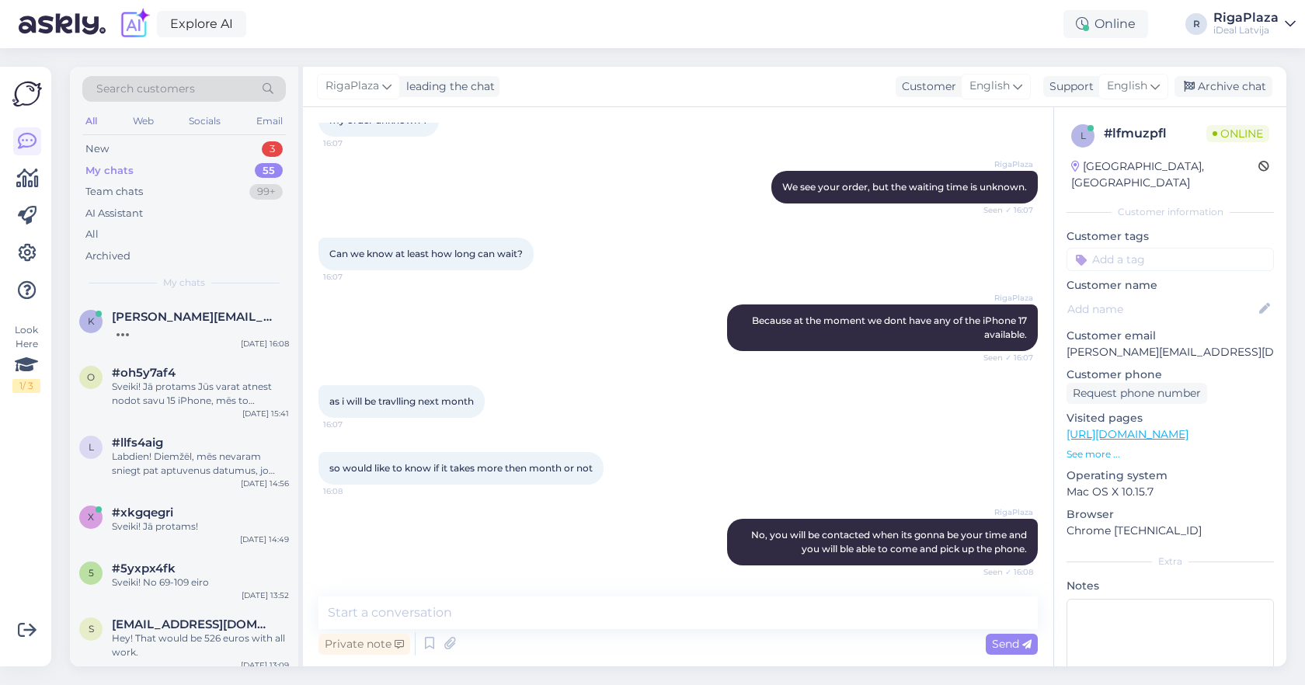
scroll to position [477, 0]
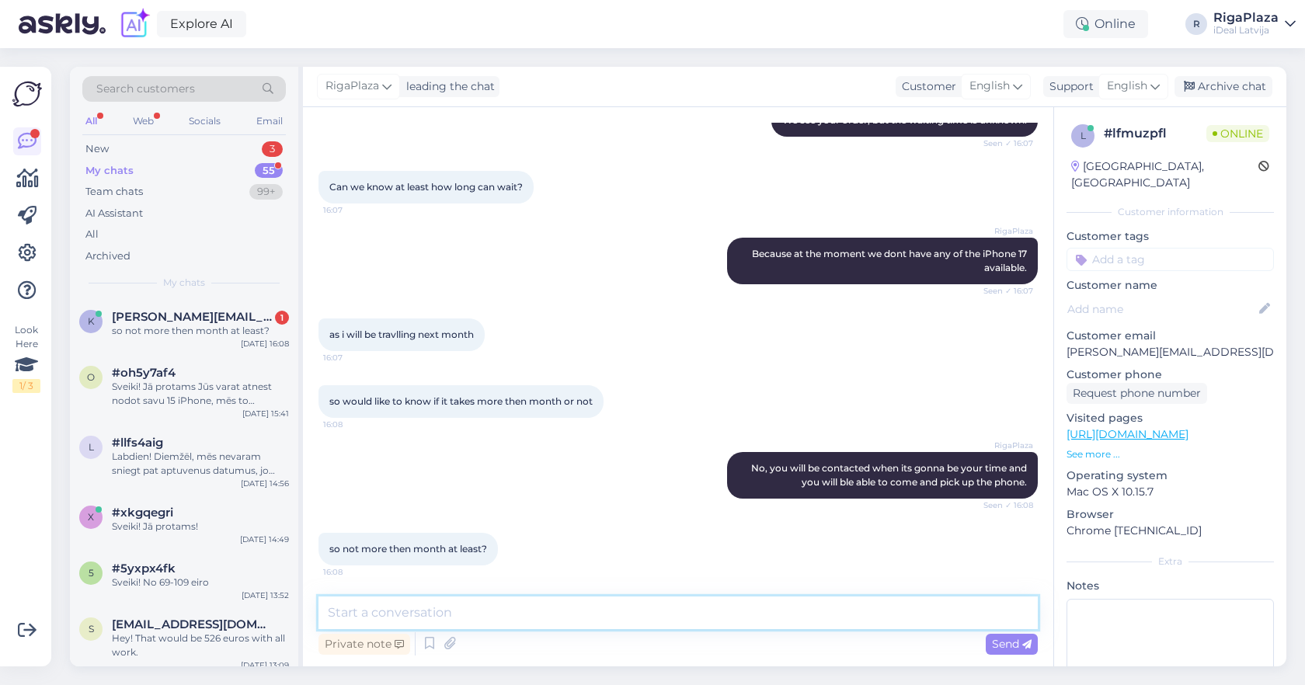
click at [576, 620] on textarea at bounding box center [678, 613] width 719 height 33
type textarea "Could take a month."
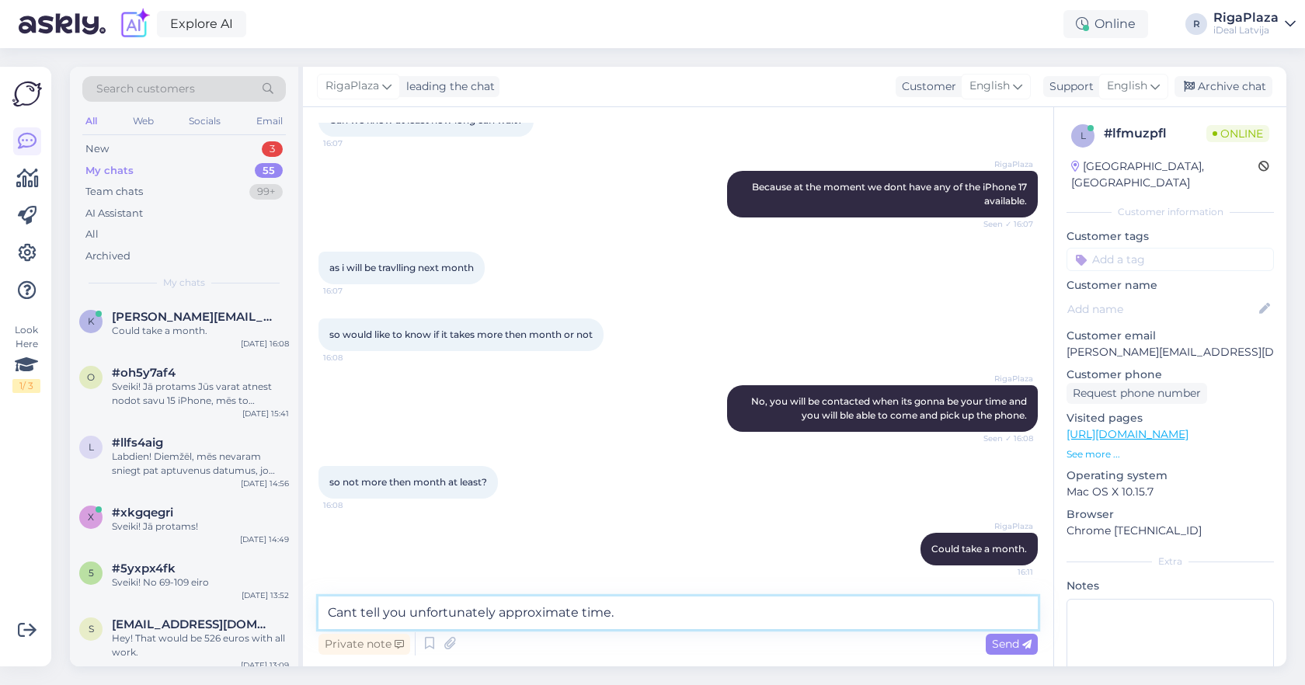
type textarea "Cant tell you unfortunately approximate time."
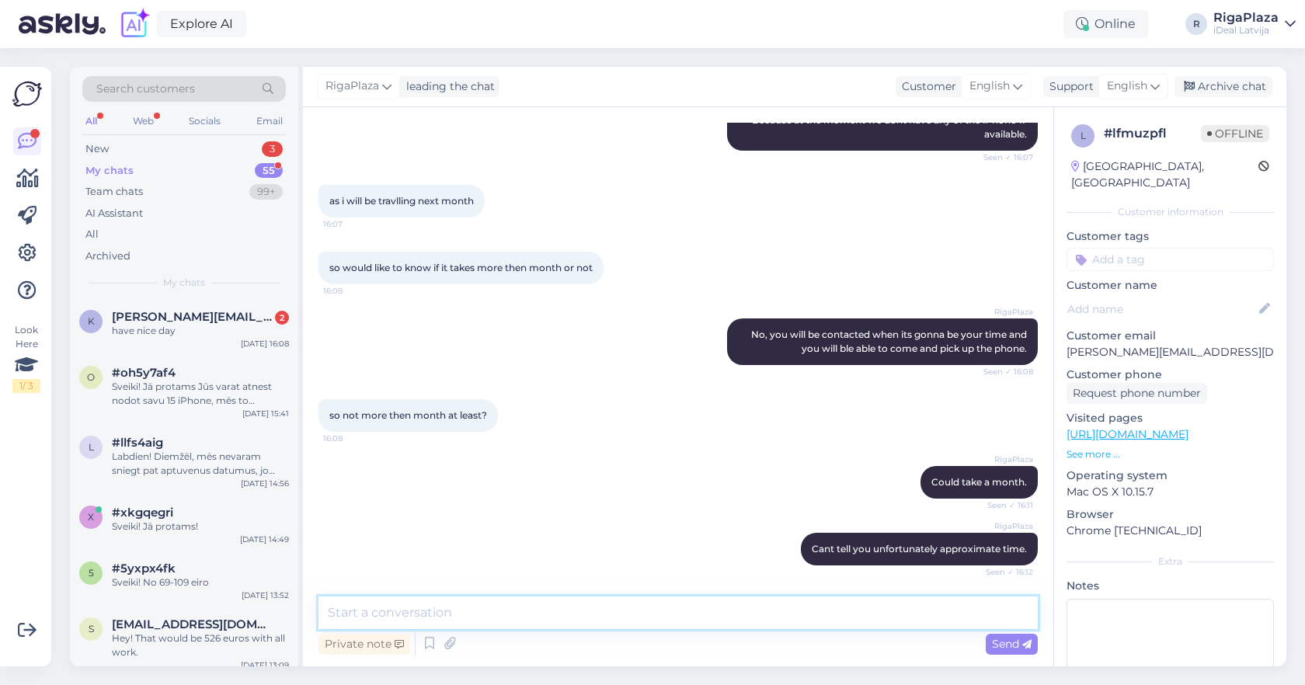
scroll to position [744, 0]
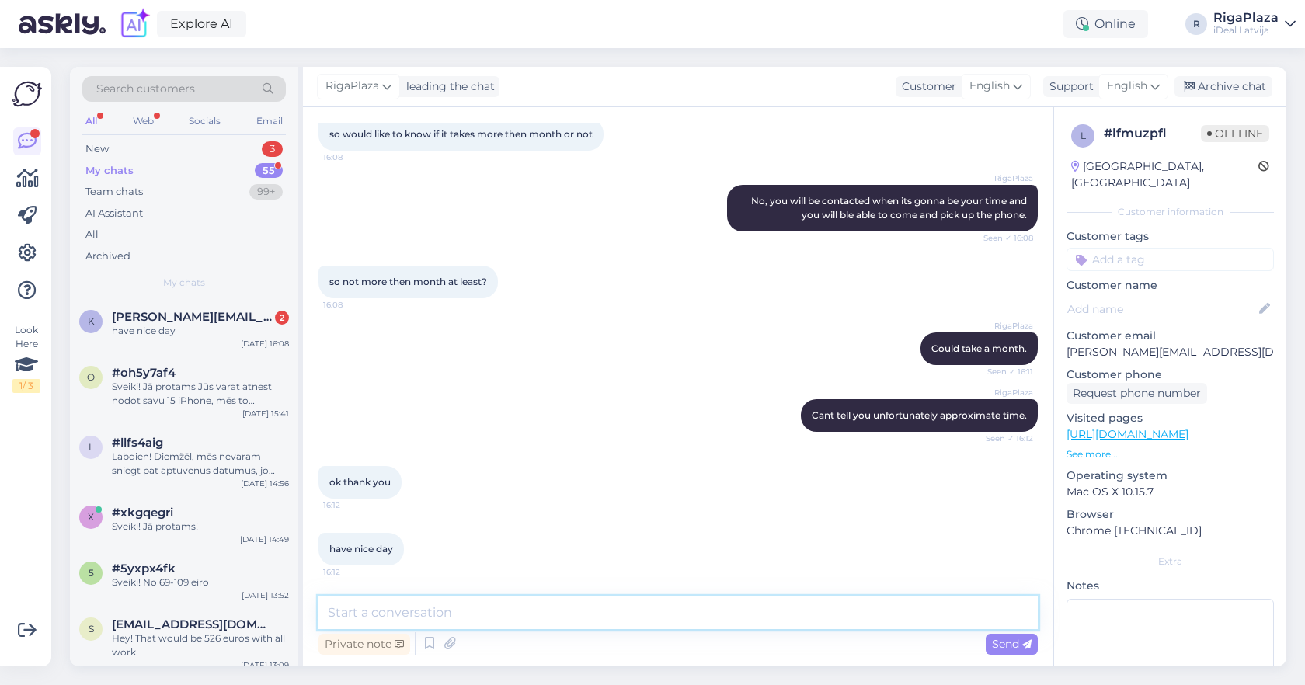
click at [430, 622] on textarea at bounding box center [678, 613] width 719 height 33
type textarea "You too!"
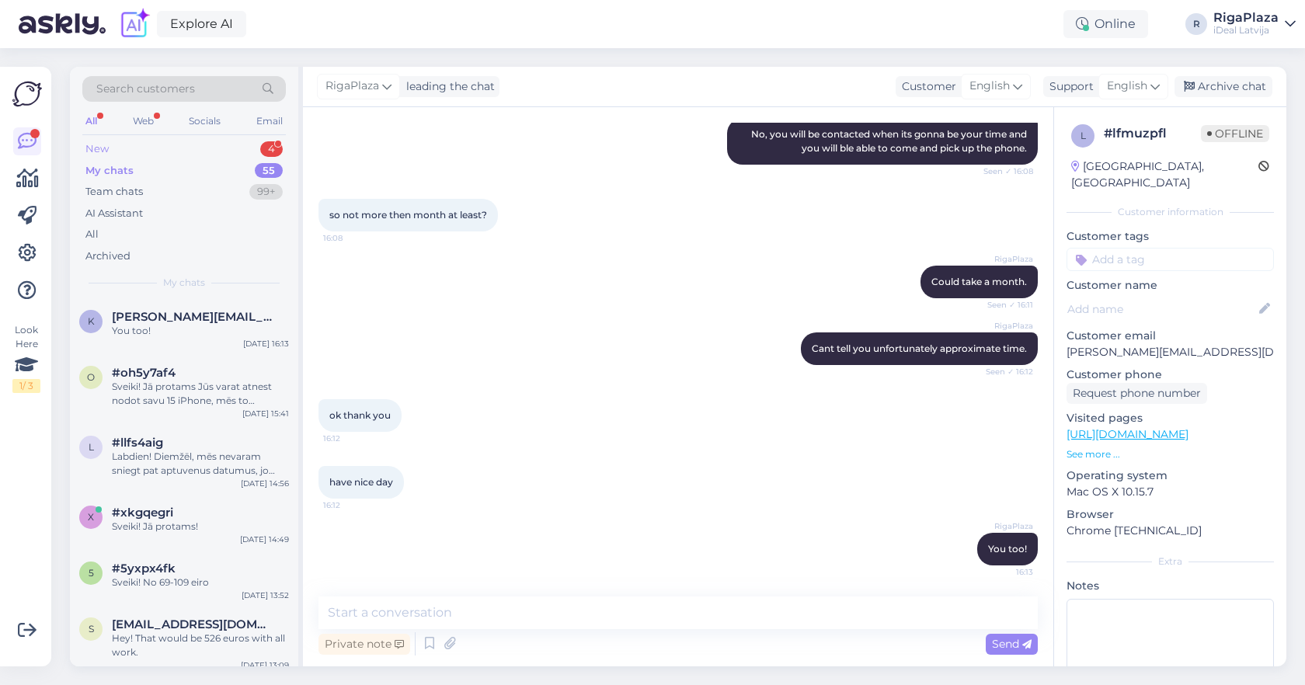
click at [203, 142] on div "New 4" at bounding box center [184, 149] width 204 height 22
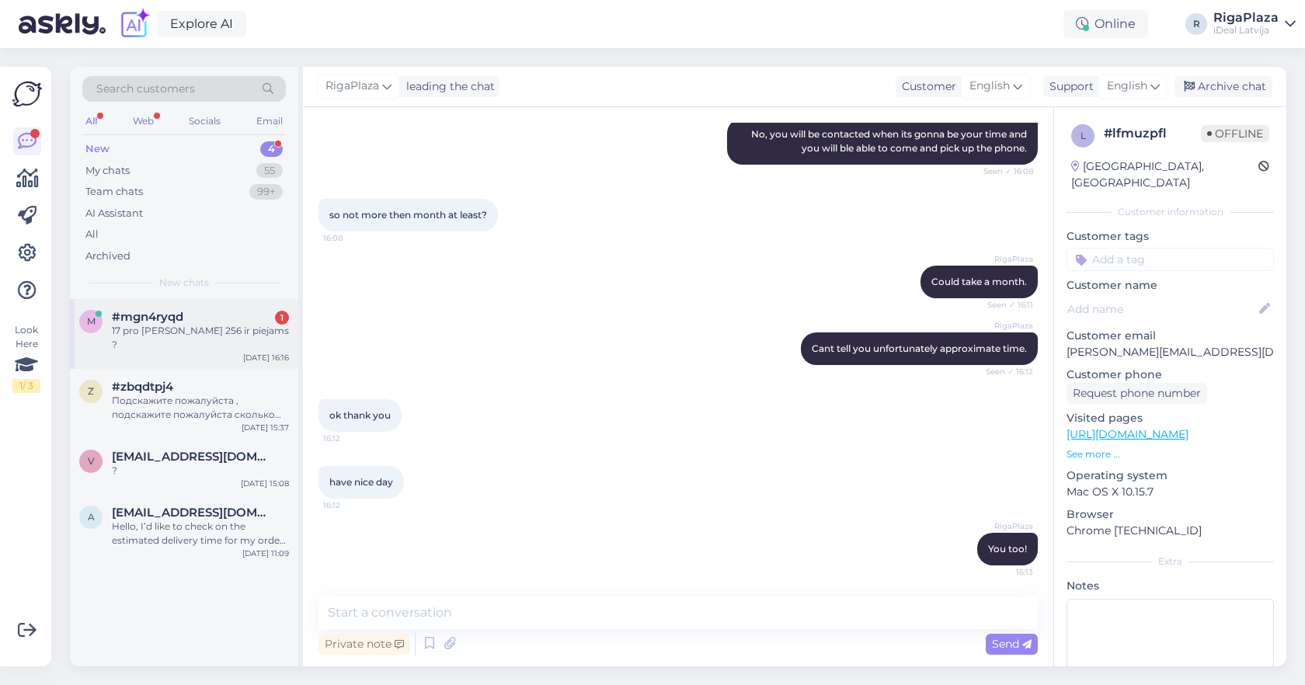
click at [165, 311] on span "#mgn4ryqd" at bounding box center [147, 317] width 71 height 14
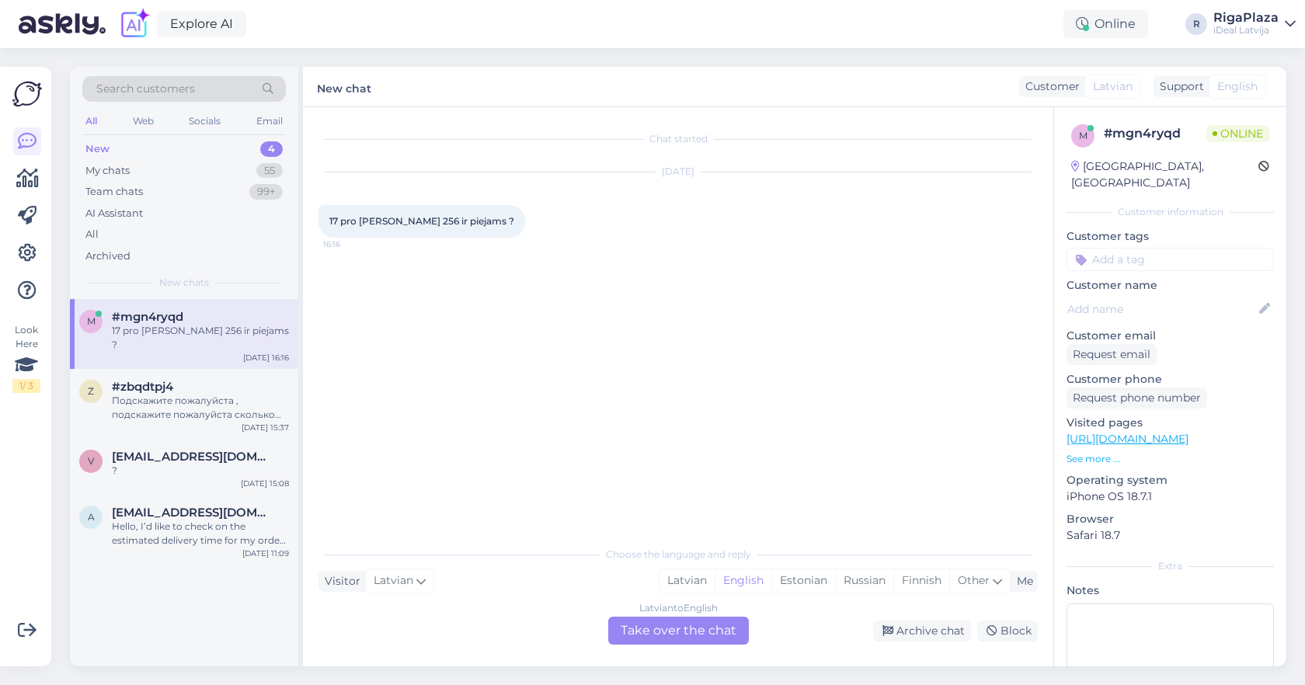
scroll to position [0, 0]
click at [674, 587] on div "Latvian" at bounding box center [687, 580] width 55 height 23
click at [679, 620] on div "Latvian to Latvian Take over the chat" at bounding box center [678, 631] width 141 height 28
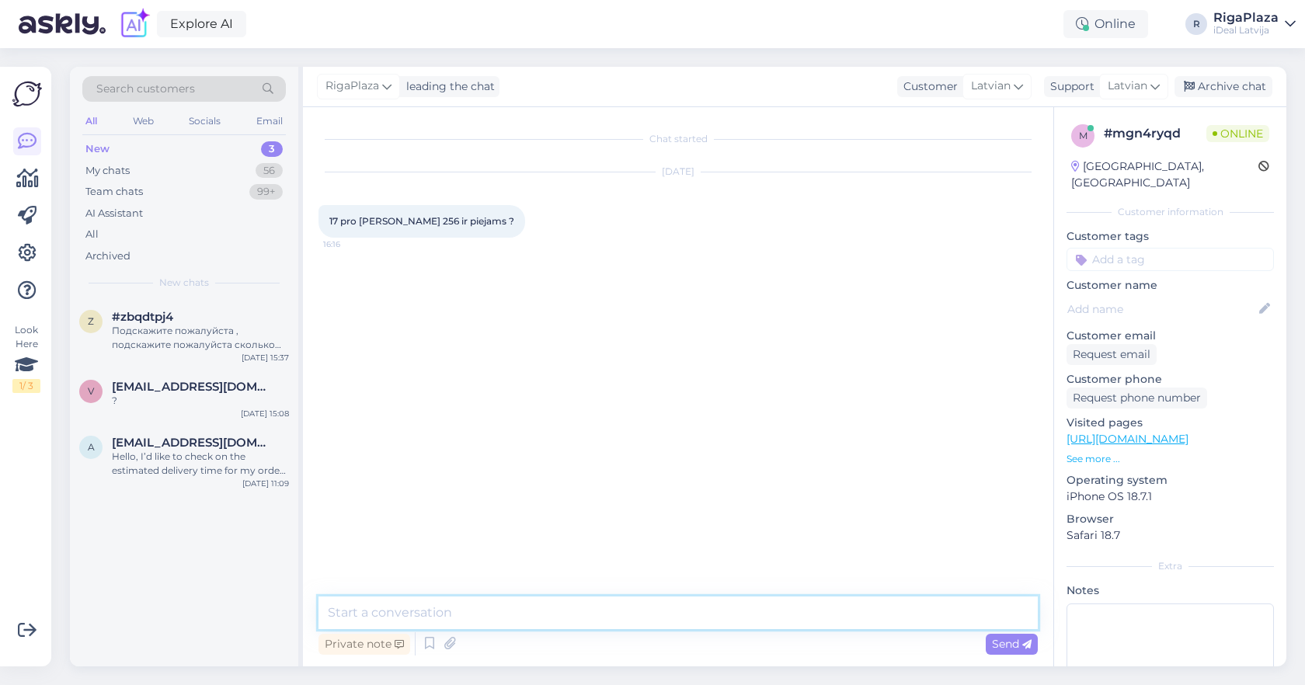
click at [659, 611] on textarea at bounding box center [678, 613] width 719 height 33
type textarea "s"
type textarea "Sveiki! Tikai uz pasūtījumu, un tad ir jāgaida rindas kārtībā."
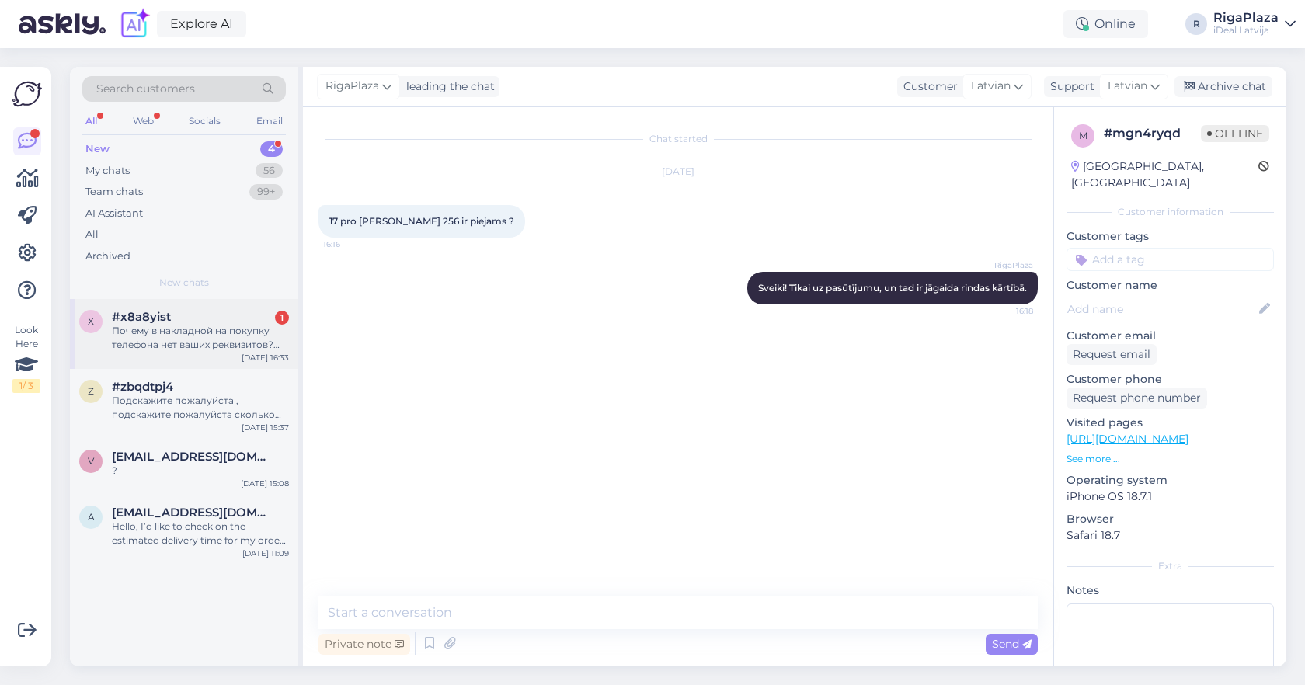
click at [176, 350] on div "x #x8a8yist 1 Почему в накладной на покупку телефона нет ваших реквизитов? Поче…" at bounding box center [184, 334] width 228 height 70
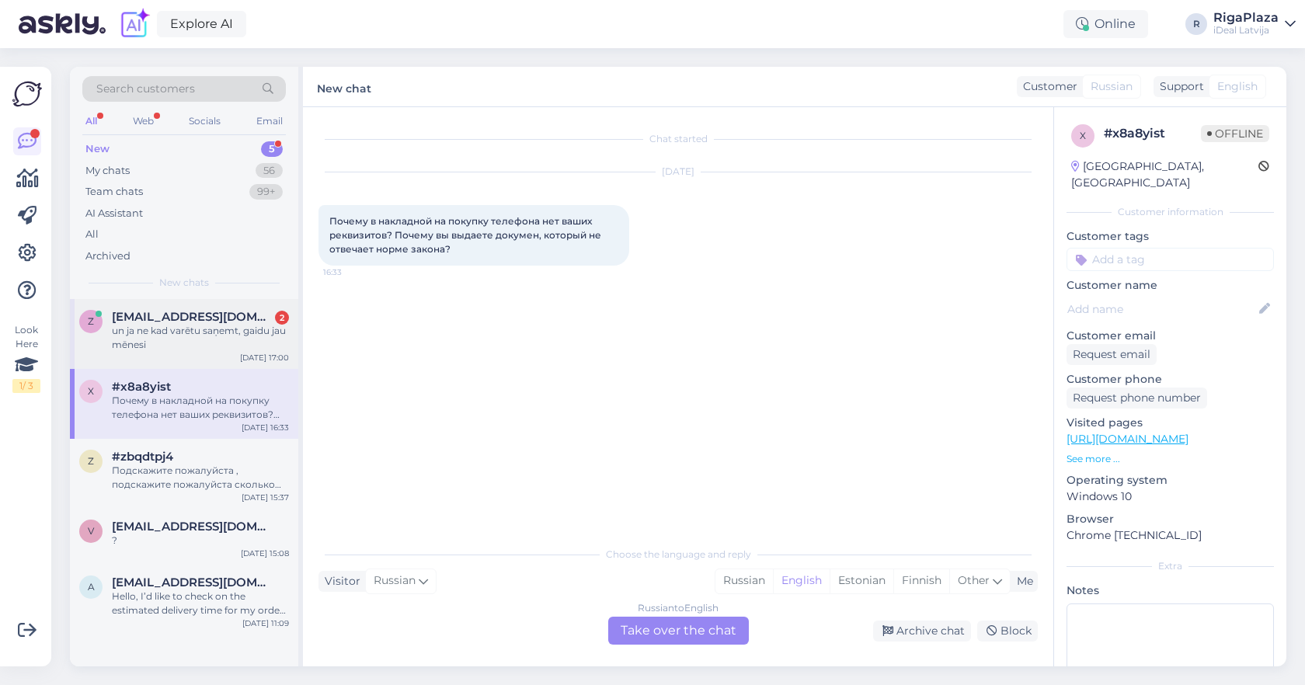
click at [235, 324] on div "un ja ne kad varētu saņemt, gaidu jau mēnesi" at bounding box center [200, 338] width 177 height 28
